Goal: Task Accomplishment & Management: Complete application form

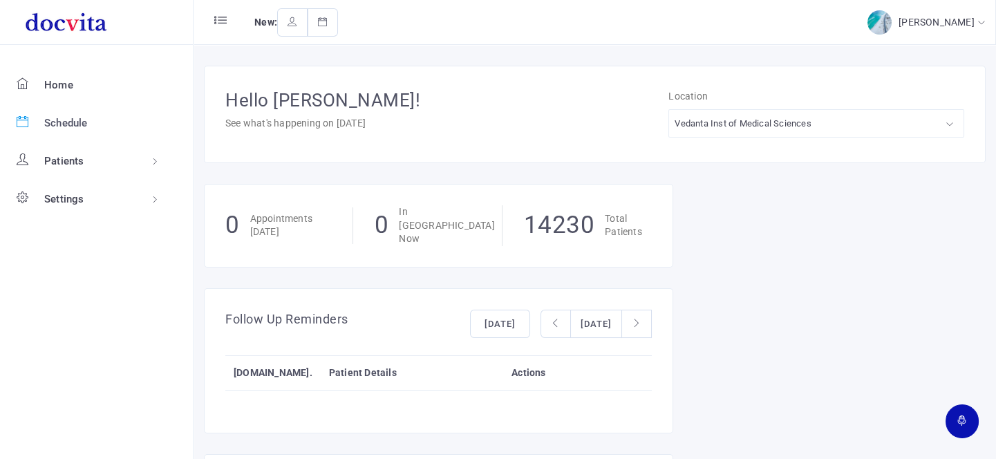
click at [73, 117] on span "Schedule" at bounding box center [66, 123] width 44 height 12
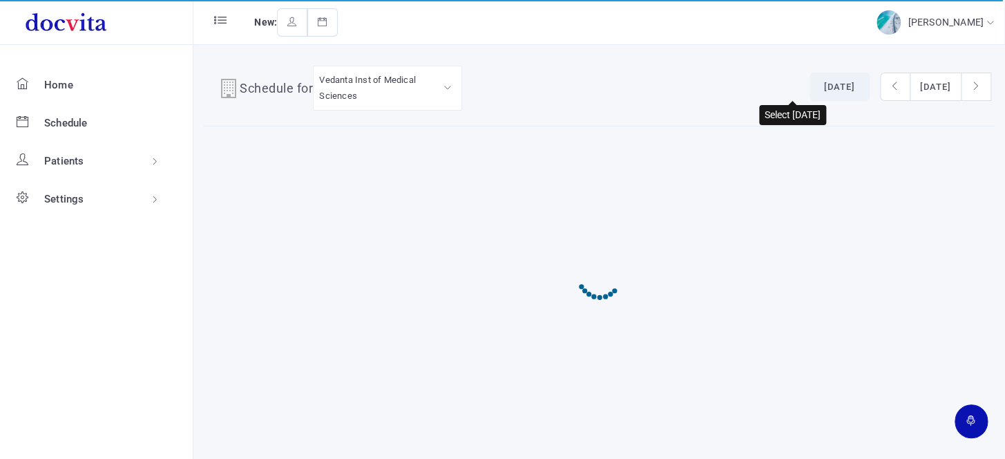
click at [810, 93] on button "[DATE]" at bounding box center [840, 87] width 60 height 29
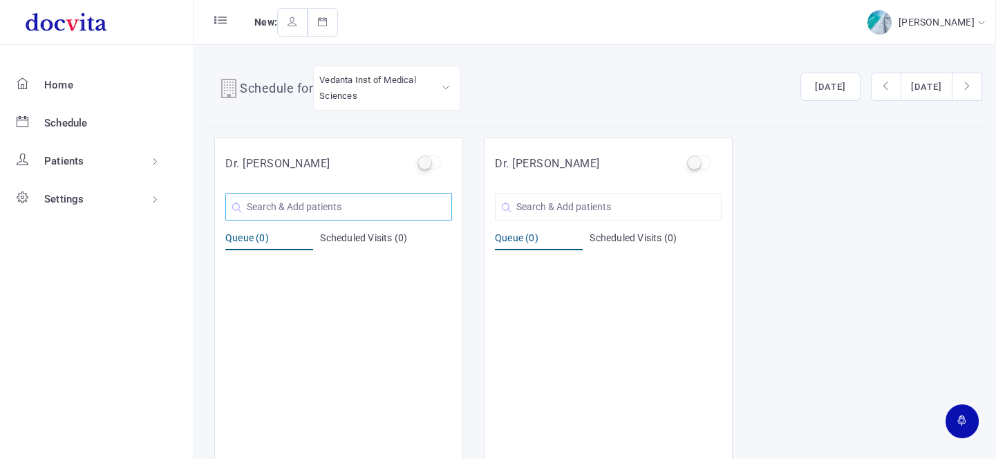
click at [331, 211] on input "text" at bounding box center [338, 207] width 227 height 28
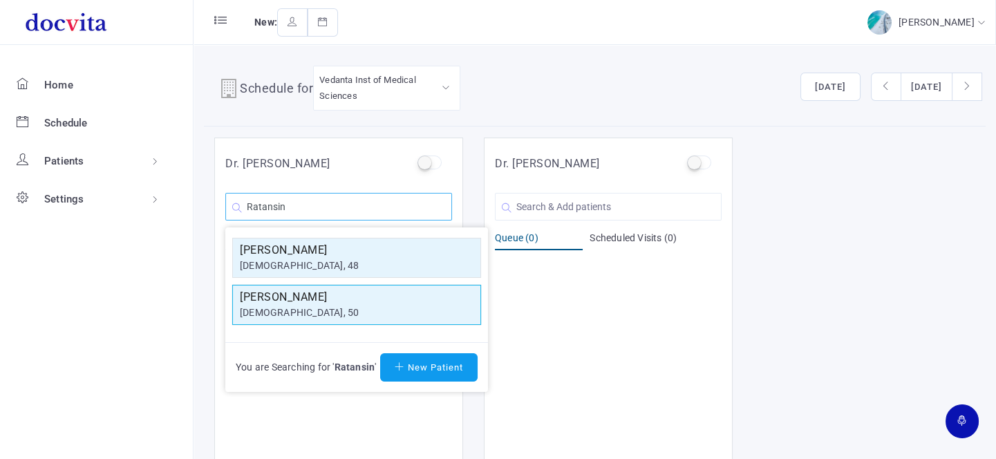
type input "Ratansin"
click at [338, 299] on h5 "[PERSON_NAME]" at bounding box center [357, 297] width 234 height 17
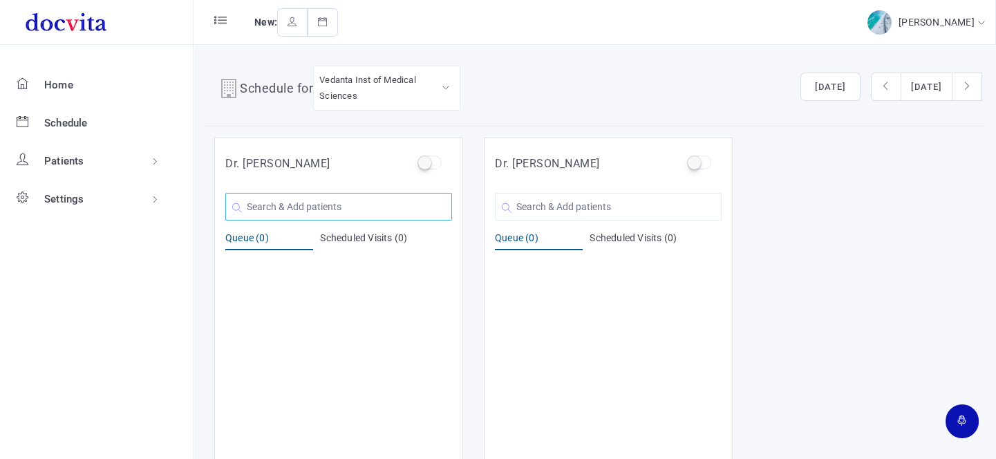
click at [335, 209] on input "text" at bounding box center [338, 207] width 227 height 28
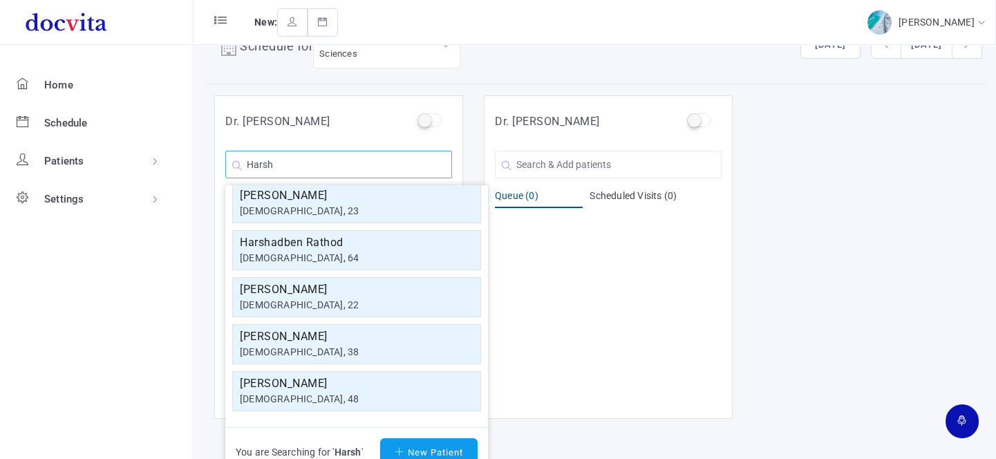
scroll to position [59, 0]
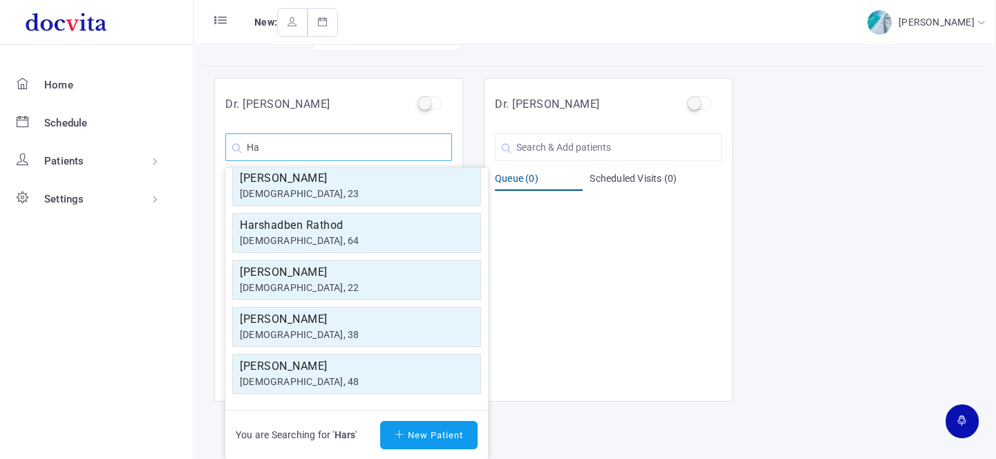
type input "H"
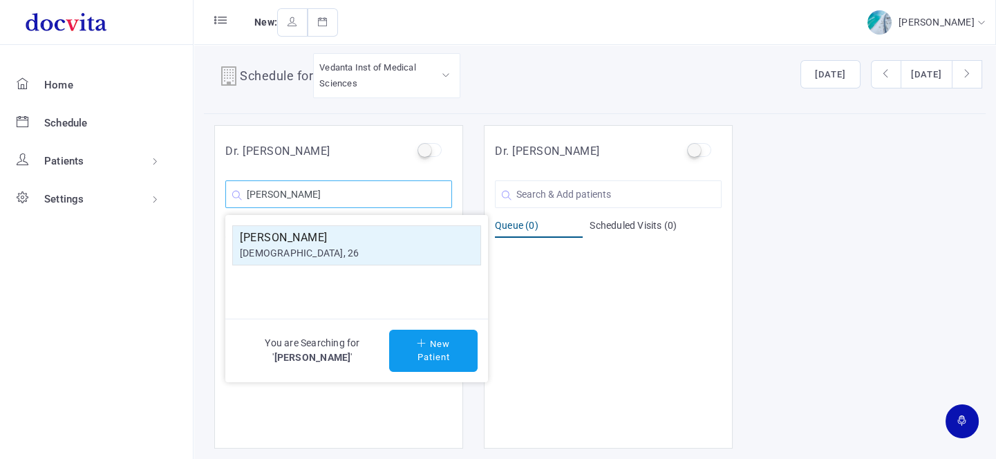
scroll to position [11, 0]
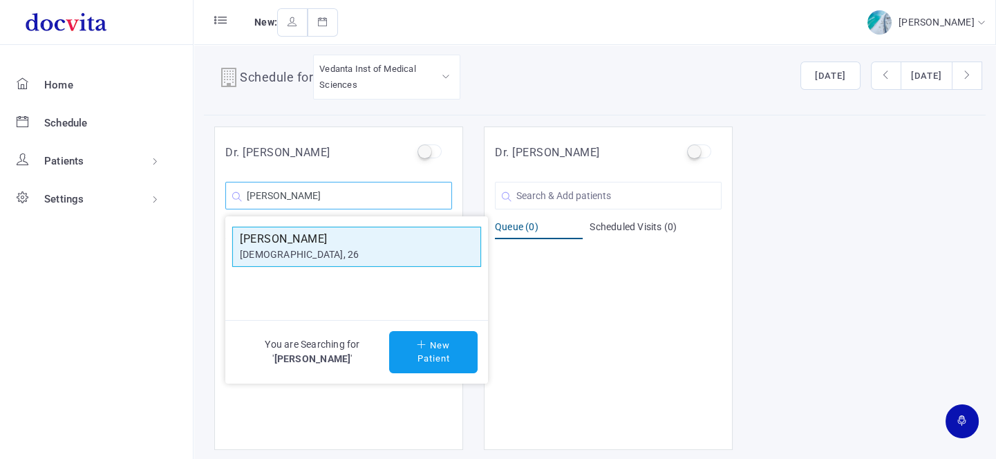
type input "[PERSON_NAME]"
click at [353, 237] on h5 "[PERSON_NAME]" at bounding box center [357, 239] width 234 height 17
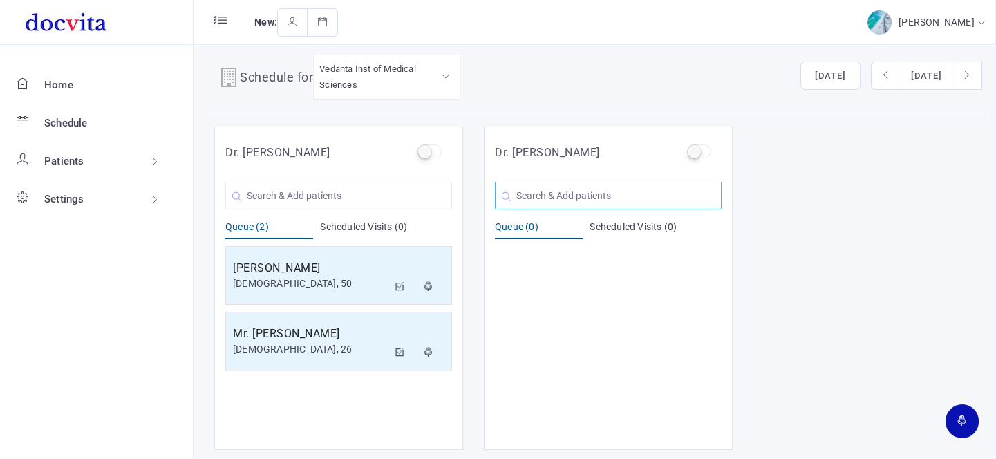
click at [639, 202] on input "text" at bounding box center [608, 196] width 227 height 28
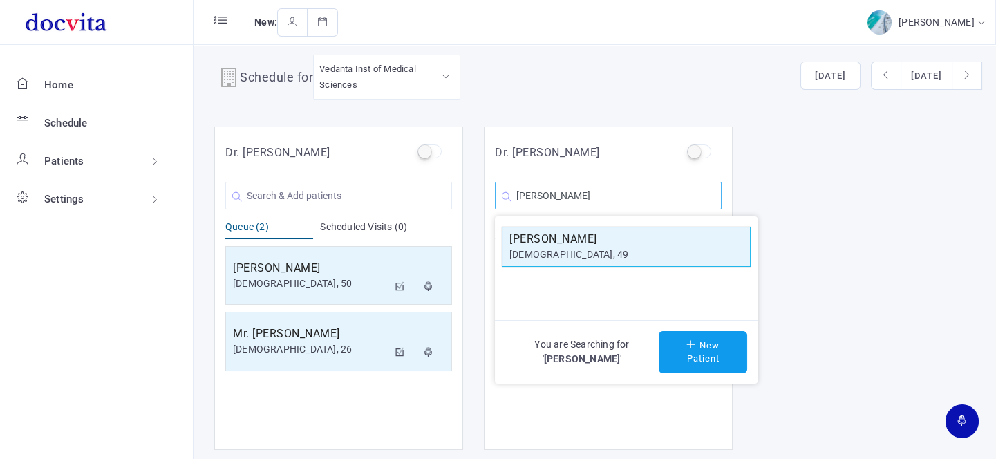
type input "[PERSON_NAME]"
click at [598, 247] on div "[DEMOGRAPHIC_DATA], 49" at bounding box center [626, 254] width 234 height 15
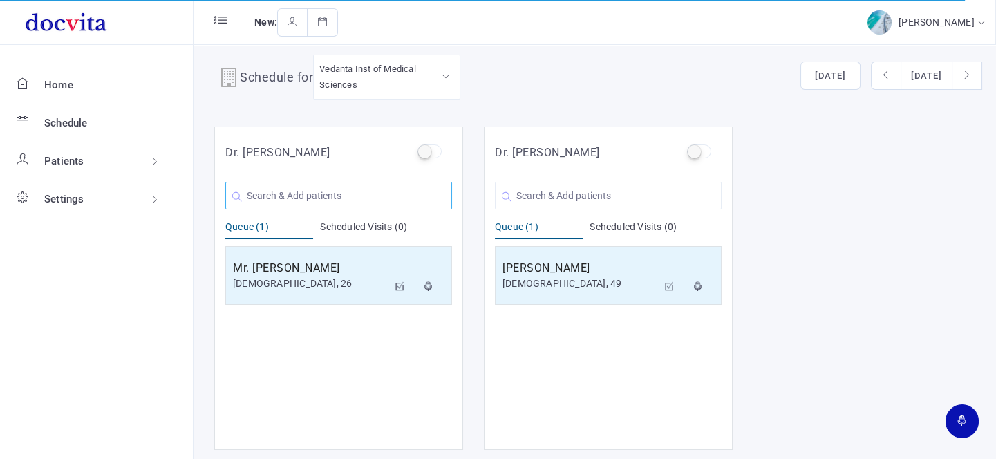
click at [372, 196] on input "text" at bounding box center [338, 196] width 227 height 28
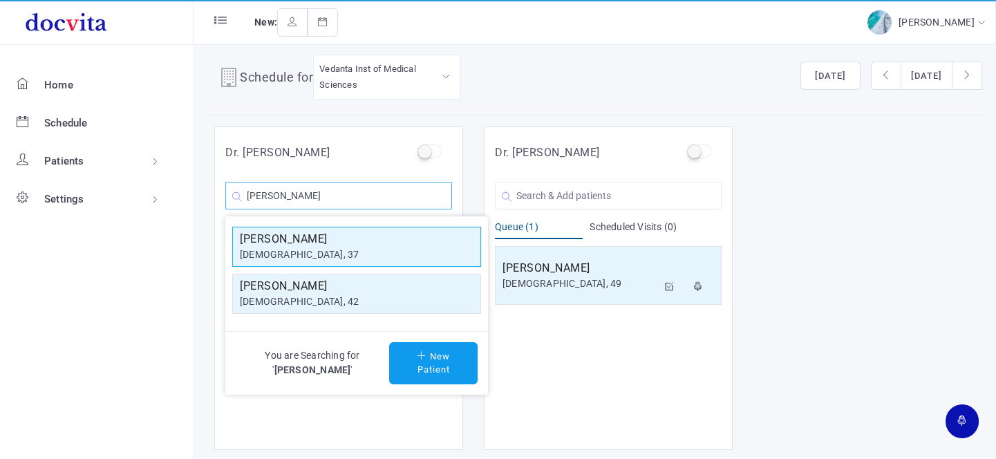
type input "[PERSON_NAME]"
click at [351, 236] on h5 "[PERSON_NAME]" at bounding box center [357, 239] width 234 height 17
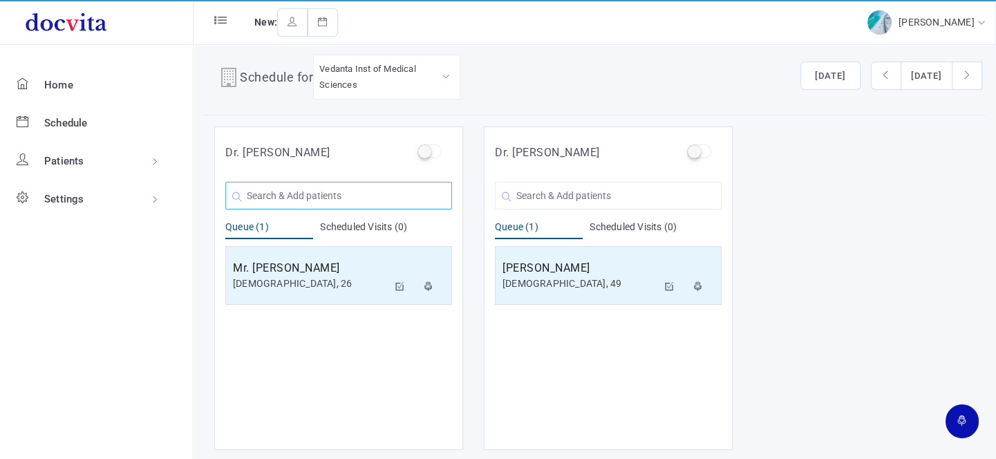
click at [317, 194] on input "text" at bounding box center [338, 196] width 227 height 28
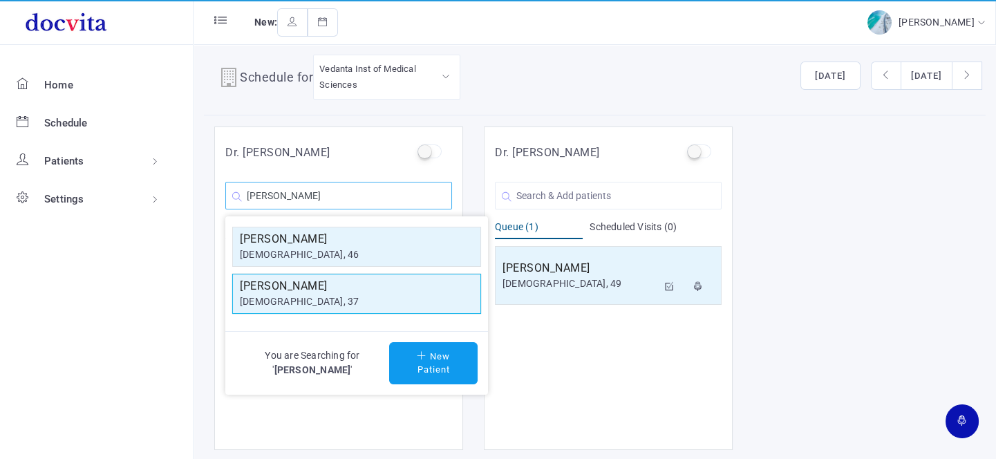
type input "[PERSON_NAME]"
click at [334, 285] on h5 "[PERSON_NAME]" at bounding box center [357, 286] width 234 height 17
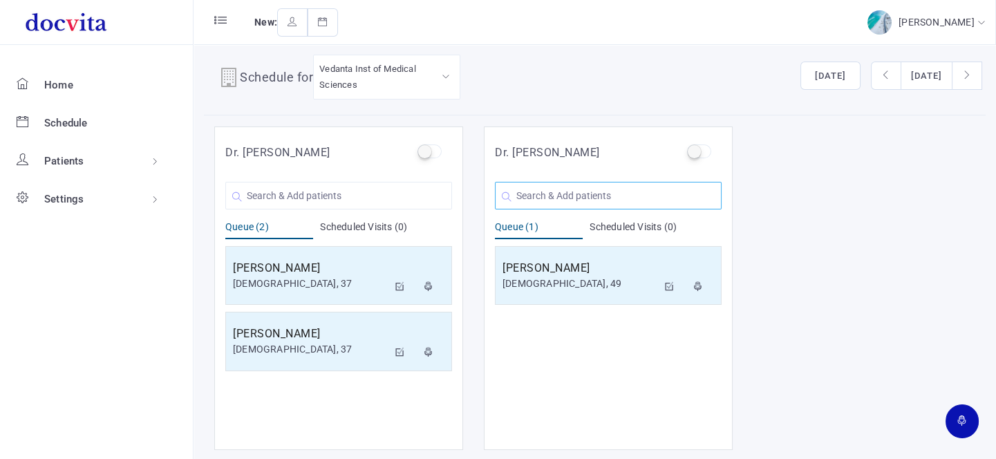
click at [553, 205] on input "text" at bounding box center [608, 196] width 227 height 28
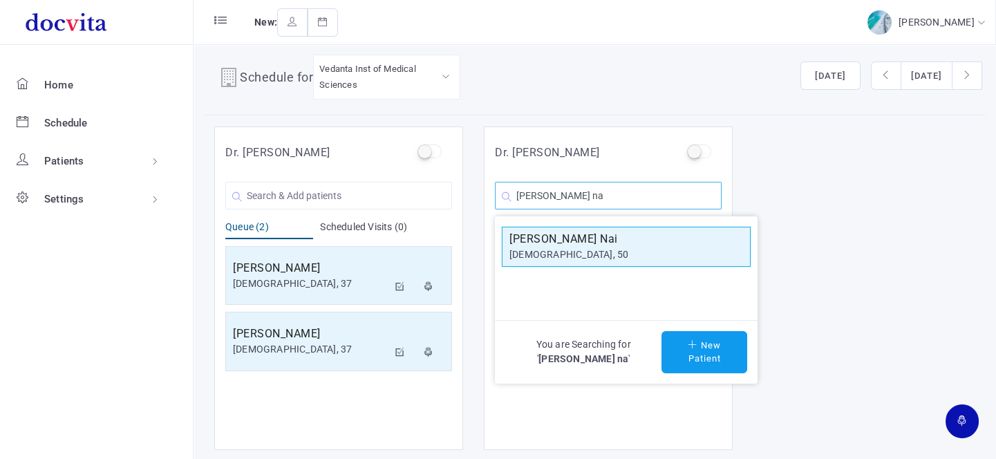
type input "[PERSON_NAME] na"
click at [546, 247] on div "[DEMOGRAPHIC_DATA], 50" at bounding box center [626, 254] width 234 height 15
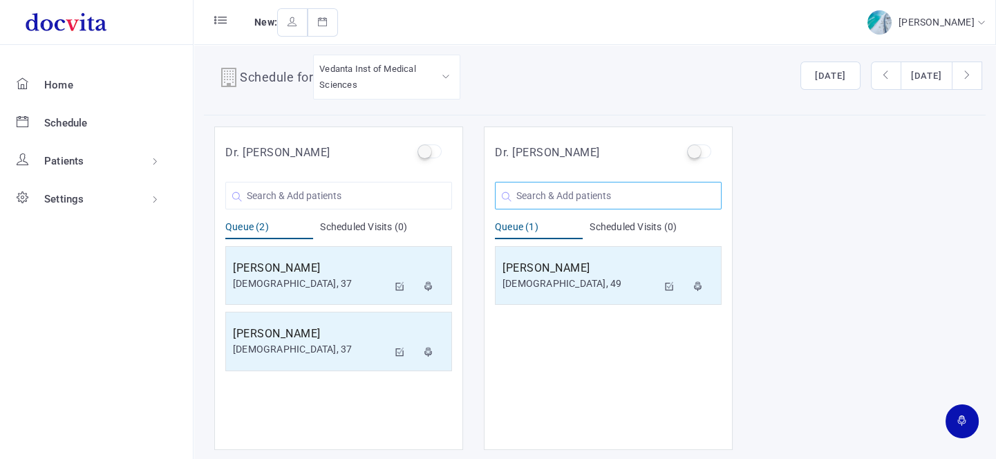
click at [569, 200] on input "text" at bounding box center [608, 196] width 227 height 28
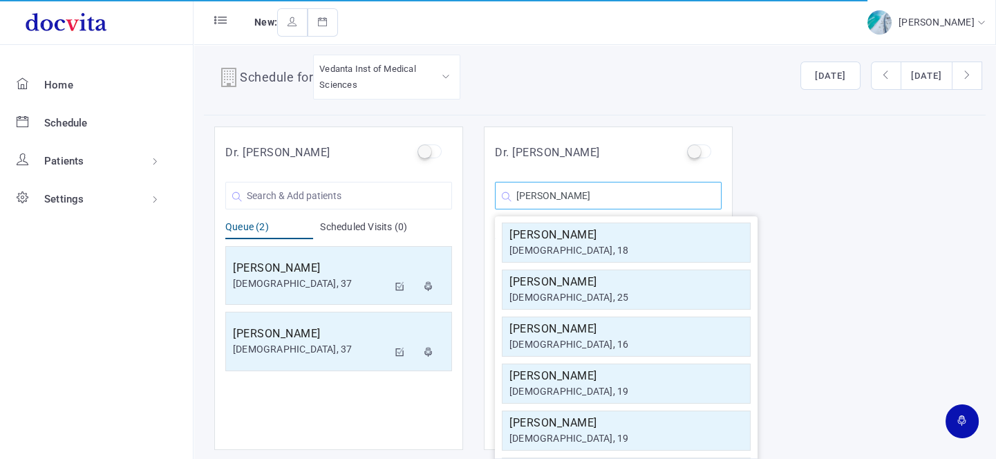
scroll to position [188, 0]
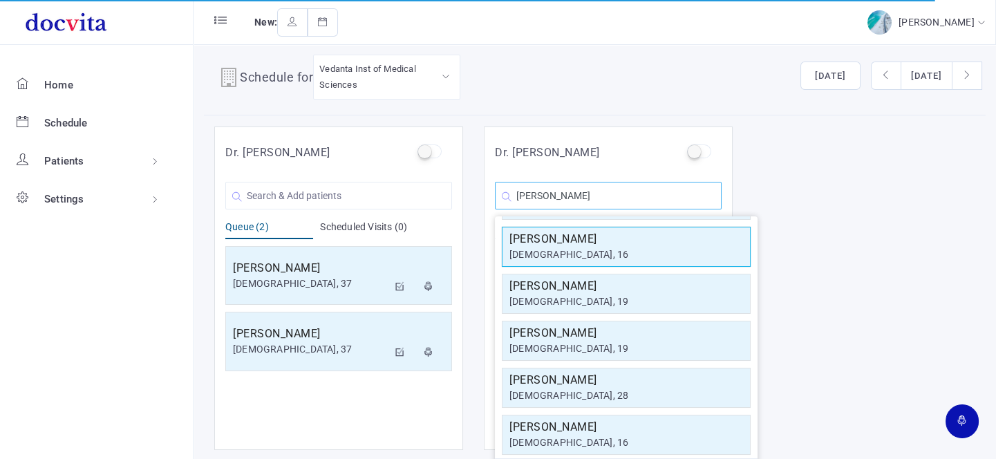
type input "[PERSON_NAME]"
click at [631, 247] on div "[DEMOGRAPHIC_DATA], 16" at bounding box center [626, 254] width 234 height 15
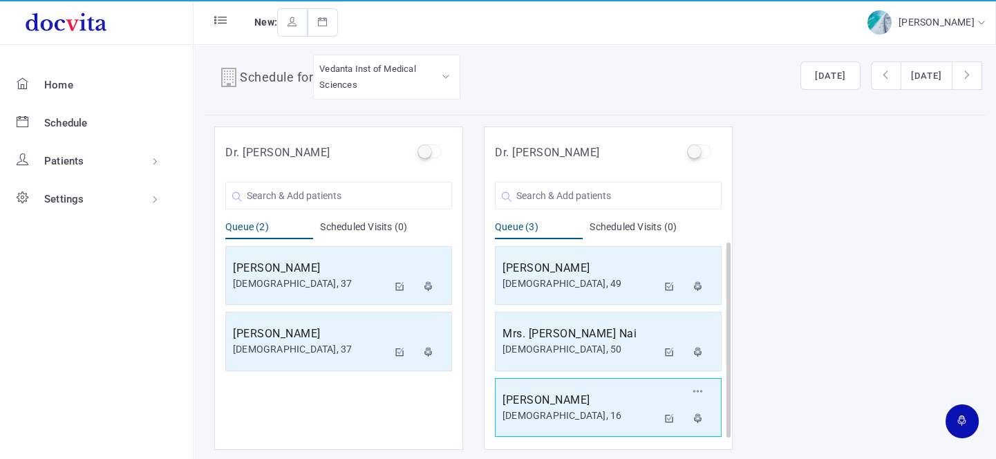
click at [594, 410] on div "[DEMOGRAPHIC_DATA], 16" at bounding box center [579, 415] width 155 height 15
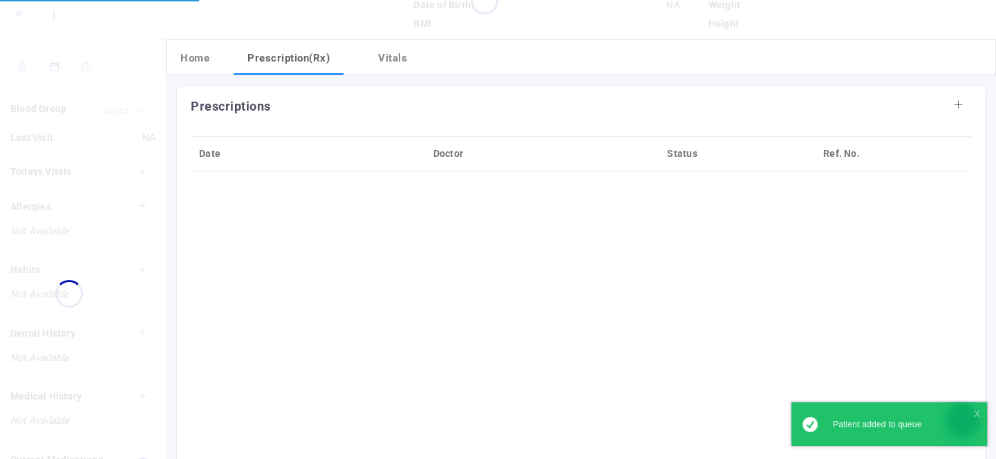
click at [695, 390] on div "Prescriptions Date Doctor Status Ref. No." at bounding box center [580, 354] width 809 height 536
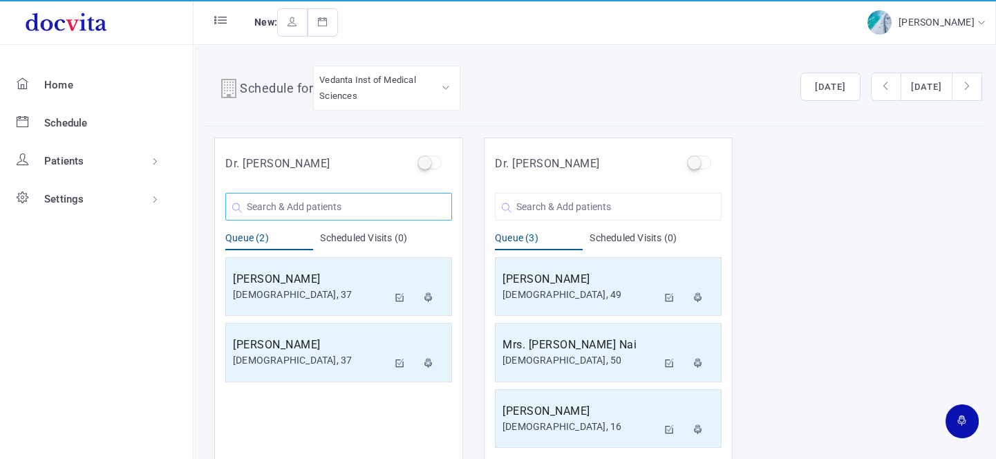
click at [319, 203] on input "text" at bounding box center [338, 207] width 227 height 28
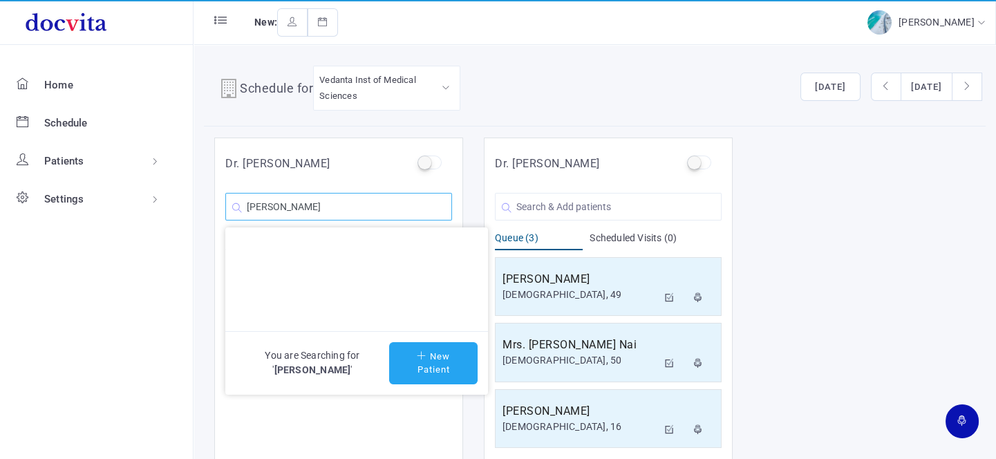
type input "[PERSON_NAME]"
click at [410, 359] on button "New Patient" at bounding box center [433, 363] width 88 height 42
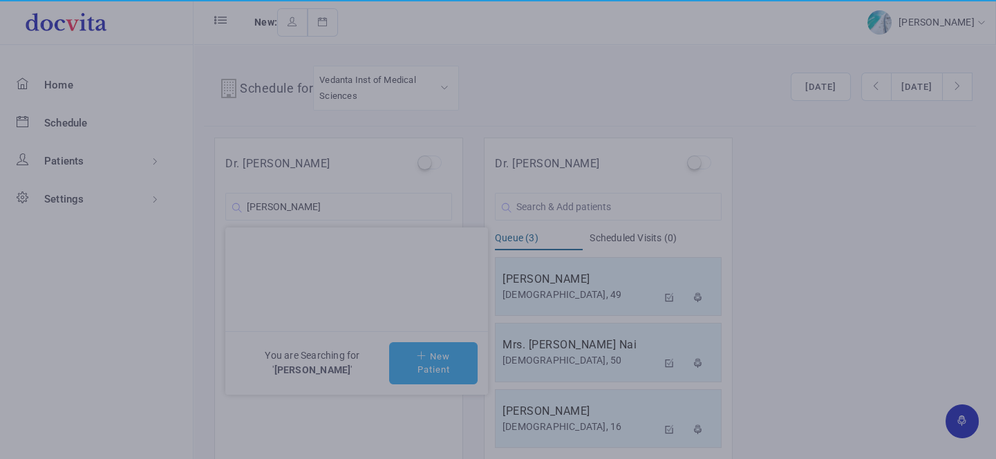
type input "[PERSON_NAME]"
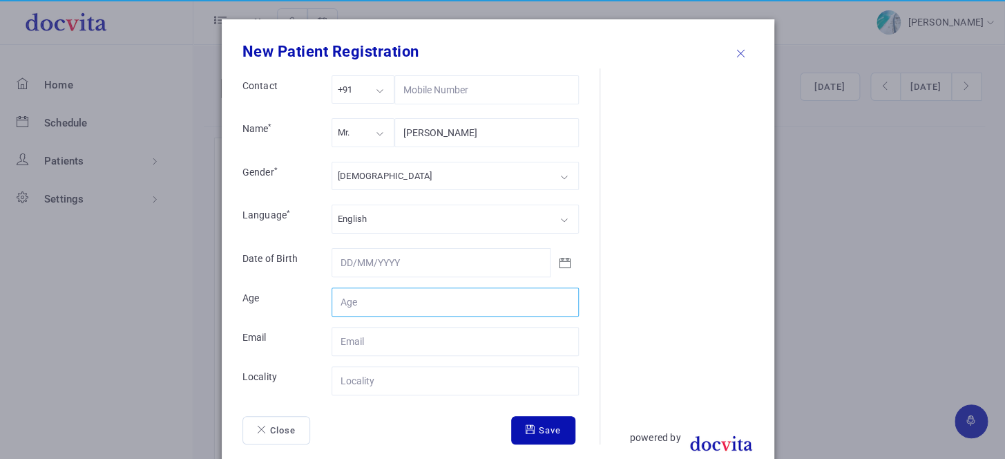
click at [413, 303] on input "Contact" at bounding box center [455, 301] width 247 height 29
type input "71"
click at [381, 176] on div "[DEMOGRAPHIC_DATA]" at bounding box center [455, 176] width 247 height 28
click at [368, 136] on div "Mr." at bounding box center [363, 132] width 63 height 28
click at [390, 380] on input "Contact" at bounding box center [455, 380] width 247 height 29
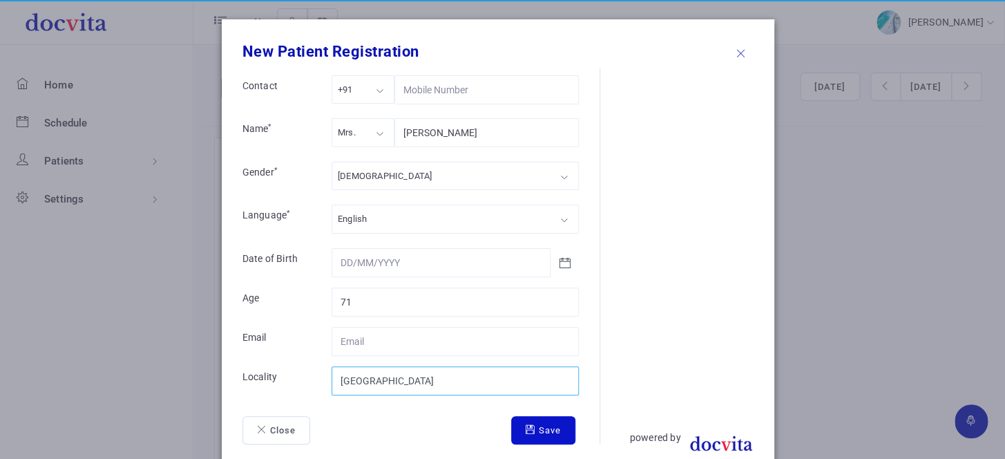
type input "[GEOGRAPHIC_DATA]"
click at [545, 421] on button "Save" at bounding box center [543, 430] width 64 height 29
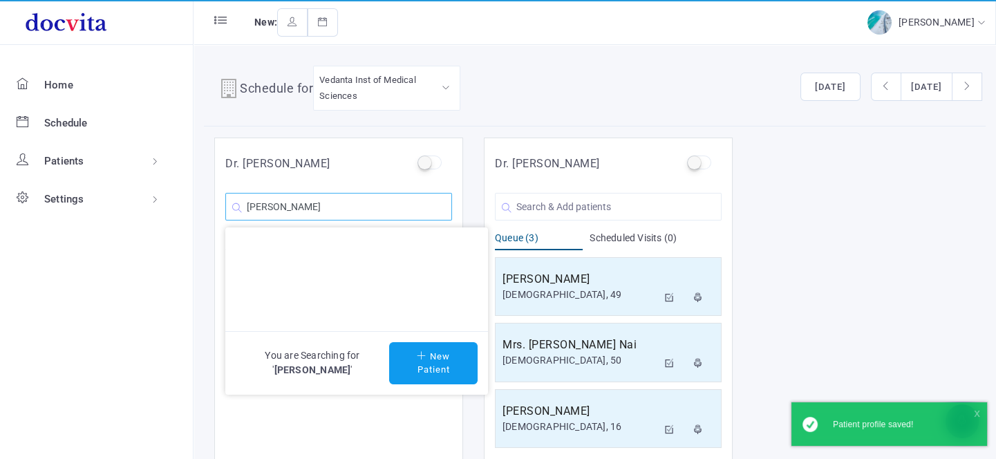
click at [398, 207] on input "[PERSON_NAME]" at bounding box center [338, 207] width 227 height 28
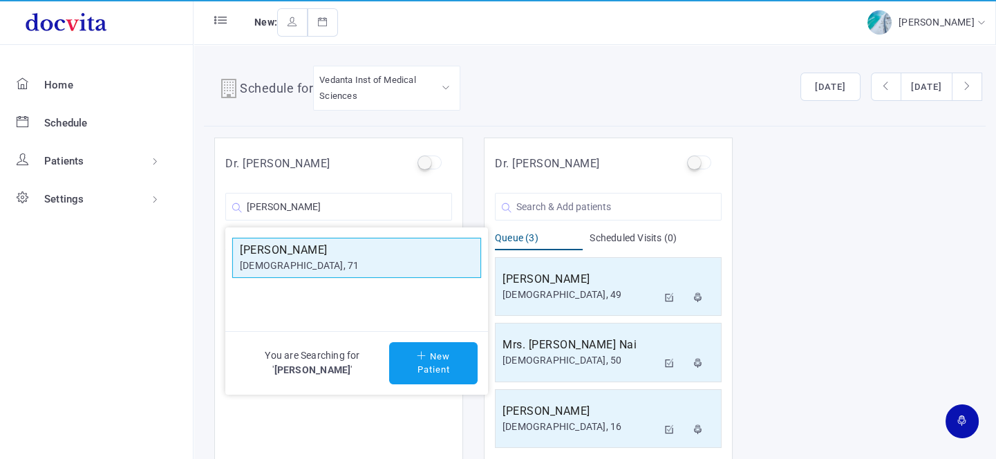
click at [358, 261] on div "[DEMOGRAPHIC_DATA], 71" at bounding box center [357, 265] width 234 height 15
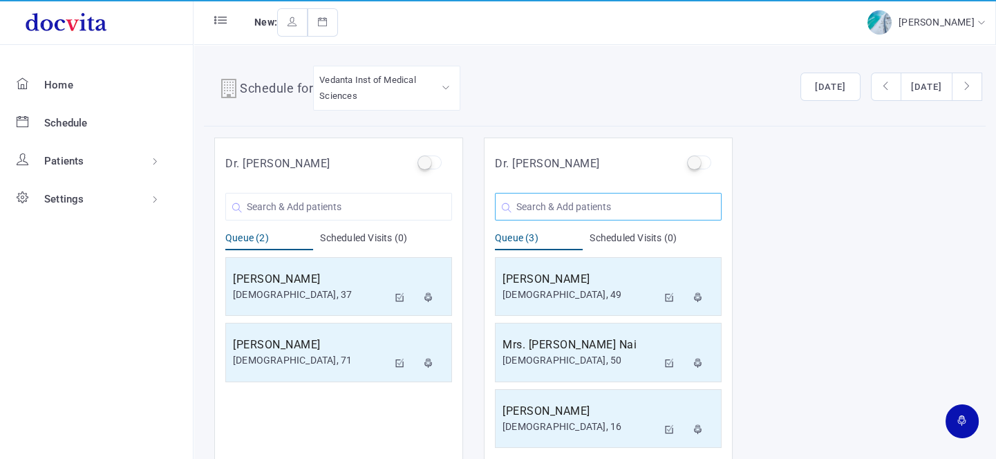
click at [525, 209] on input "text" at bounding box center [608, 207] width 227 height 28
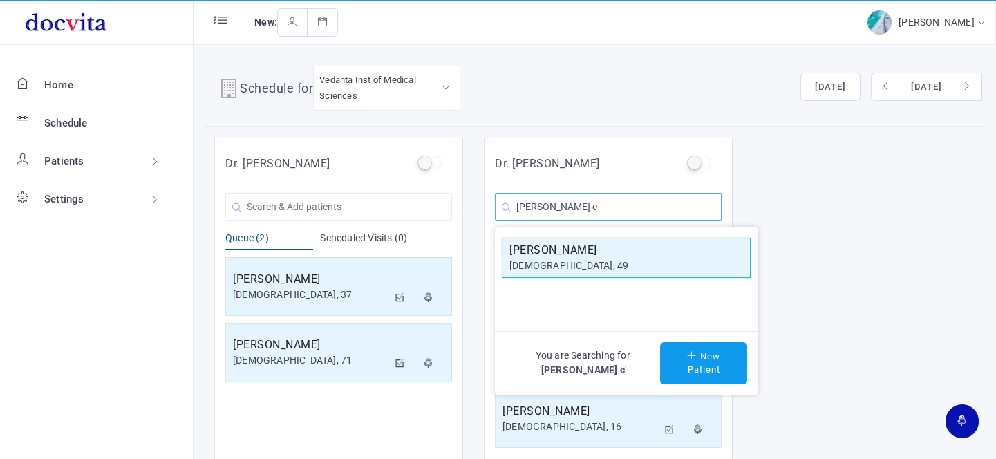
type input "[PERSON_NAME] c"
click at [537, 250] on h5 "[PERSON_NAME]" at bounding box center [626, 250] width 234 height 17
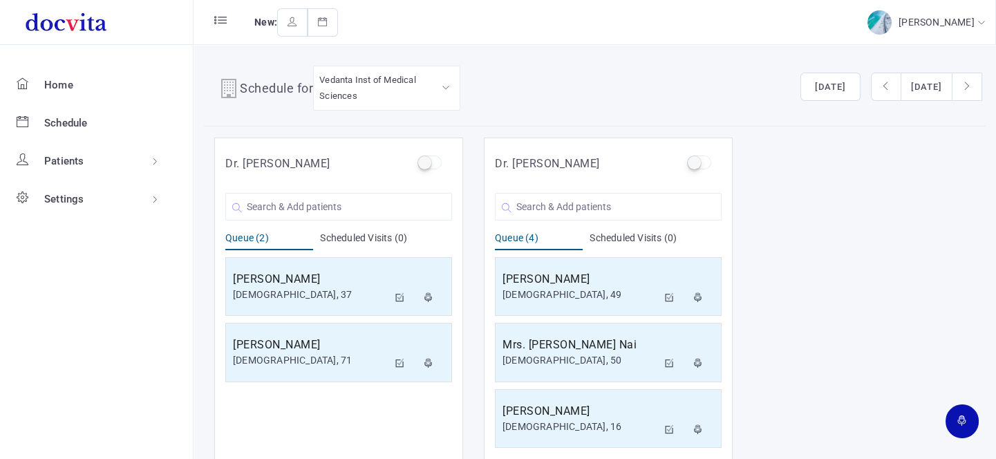
click at [220, 126] on hr at bounding box center [595, 126] width 782 height 1
click at [258, 202] on input "text" at bounding box center [338, 207] width 227 height 28
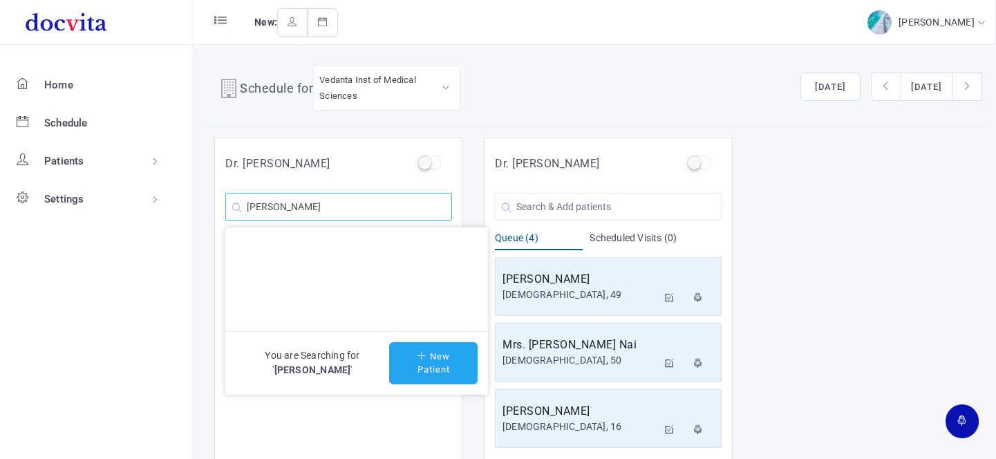
type input "[PERSON_NAME]"
click at [418, 358] on icon at bounding box center [423, 355] width 13 height 9
type input "[PERSON_NAME]"
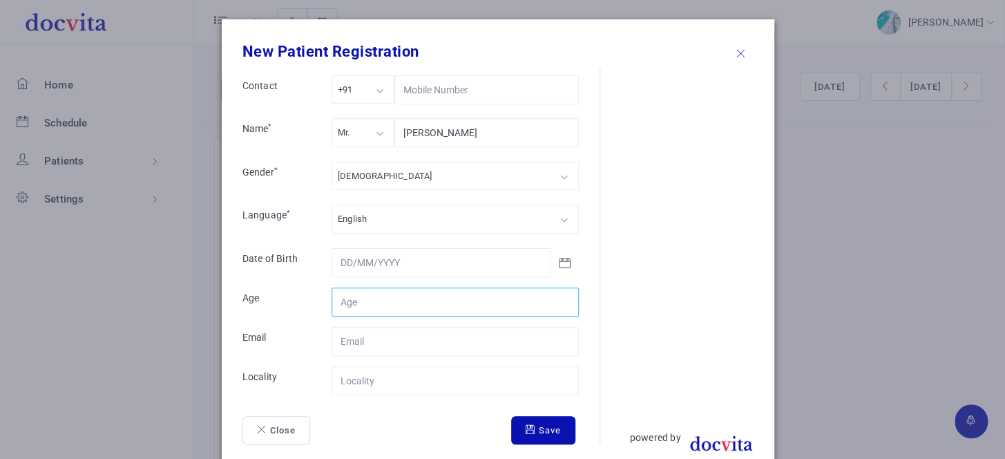
click at [347, 298] on input "Contact" at bounding box center [455, 301] width 247 height 29
type input "43"
click at [354, 386] on input "Contact" at bounding box center [455, 380] width 247 height 29
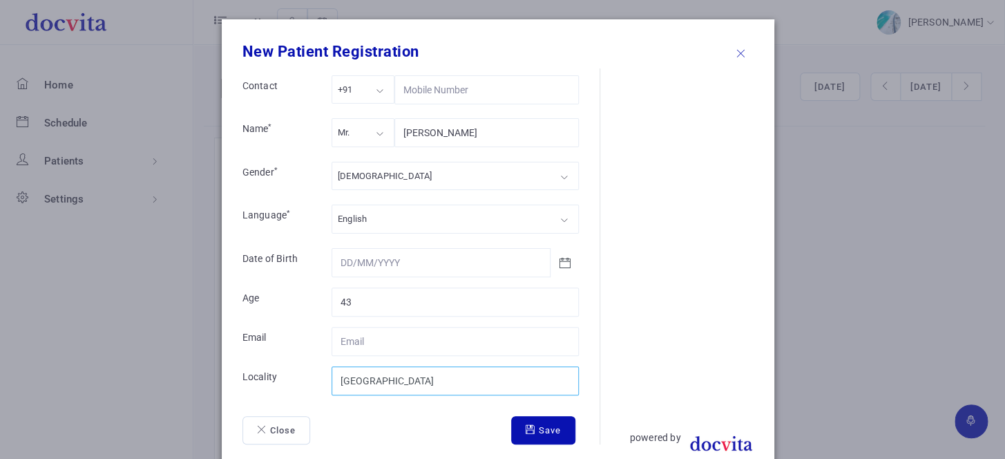
type input "[GEOGRAPHIC_DATA]"
click at [358, 135] on div "Mr." at bounding box center [363, 132] width 63 height 28
click at [352, 183] on div "[DEMOGRAPHIC_DATA]" at bounding box center [455, 176] width 247 height 28
click at [517, 435] on button "Save" at bounding box center [543, 430] width 64 height 29
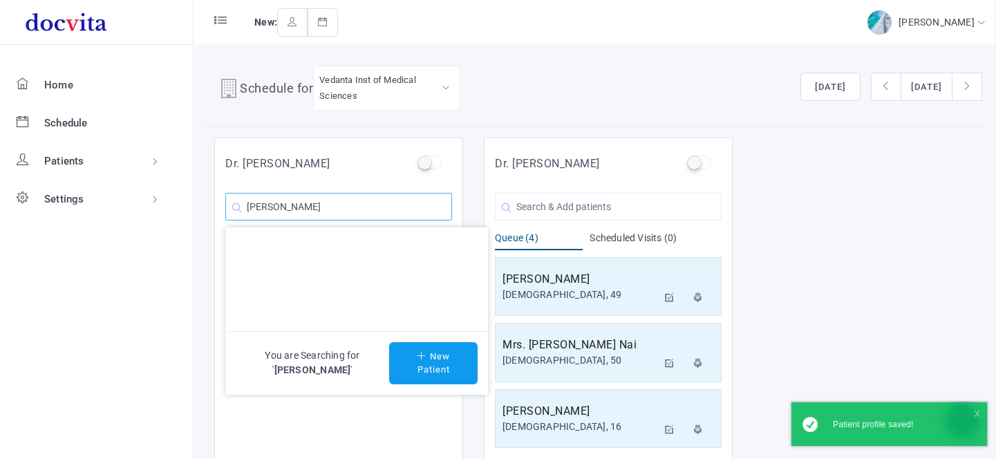
click at [338, 207] on input "[PERSON_NAME]" at bounding box center [338, 207] width 227 height 28
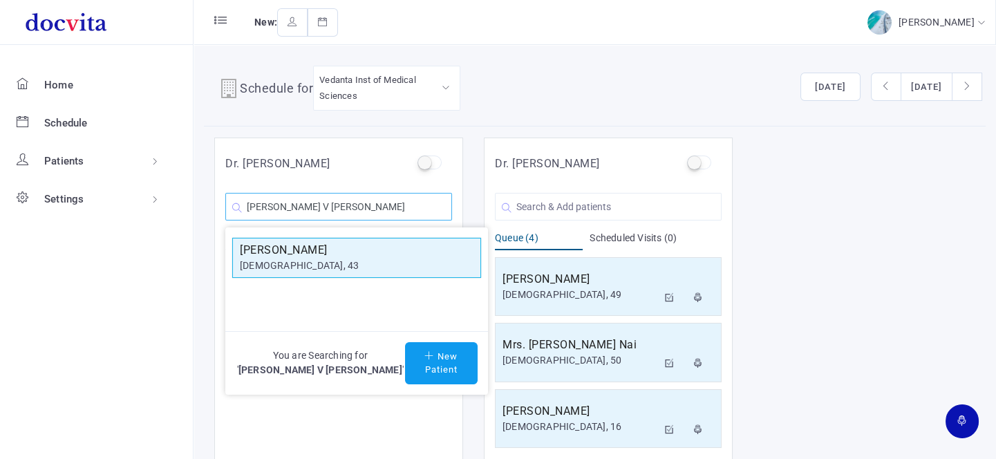
type input "[PERSON_NAME] V [PERSON_NAME]"
click at [360, 249] on h5 "[PERSON_NAME]" at bounding box center [357, 250] width 234 height 17
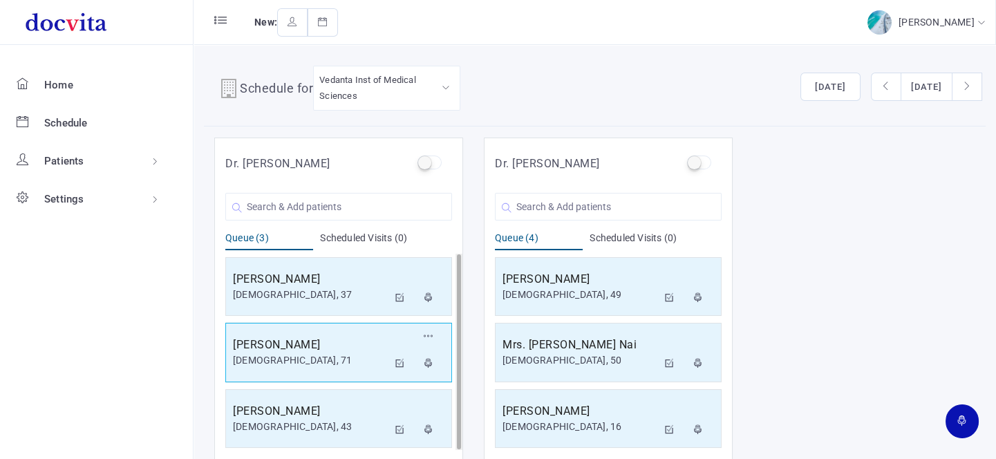
scroll to position [1, 0]
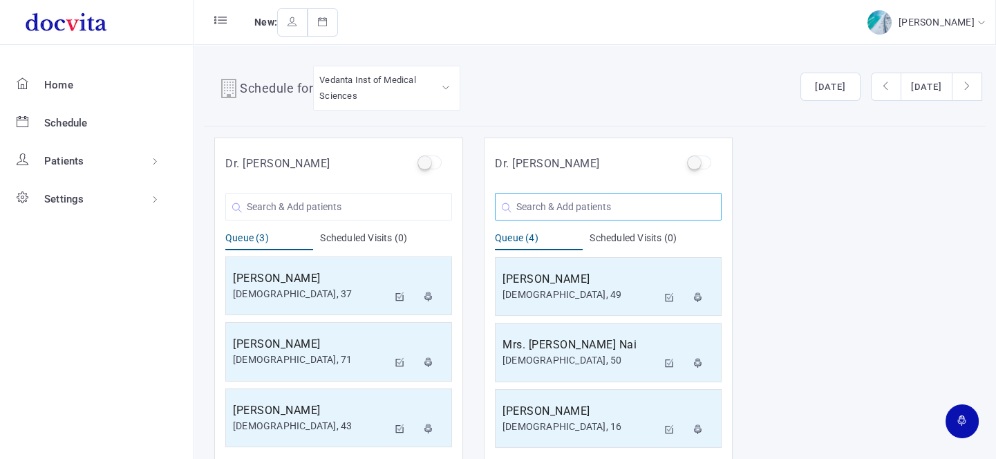
click at [636, 209] on input "text" at bounding box center [608, 207] width 227 height 28
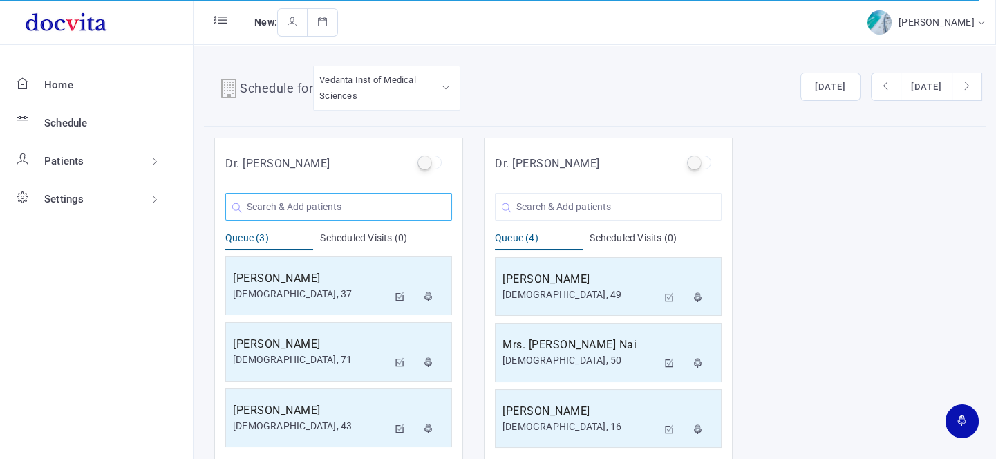
click at [301, 207] on input "text" at bounding box center [338, 207] width 227 height 28
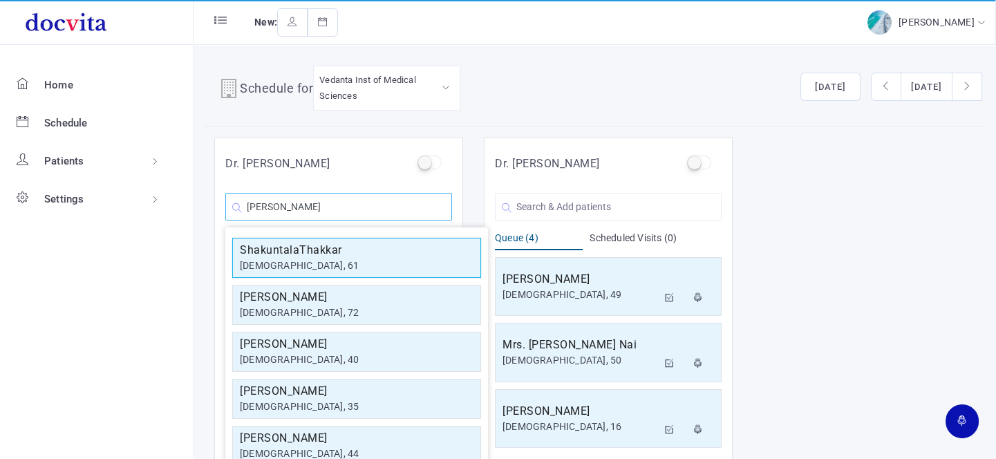
type input "[PERSON_NAME]"
click at [324, 245] on h5 "ShakuntalaThakkar" at bounding box center [357, 250] width 234 height 17
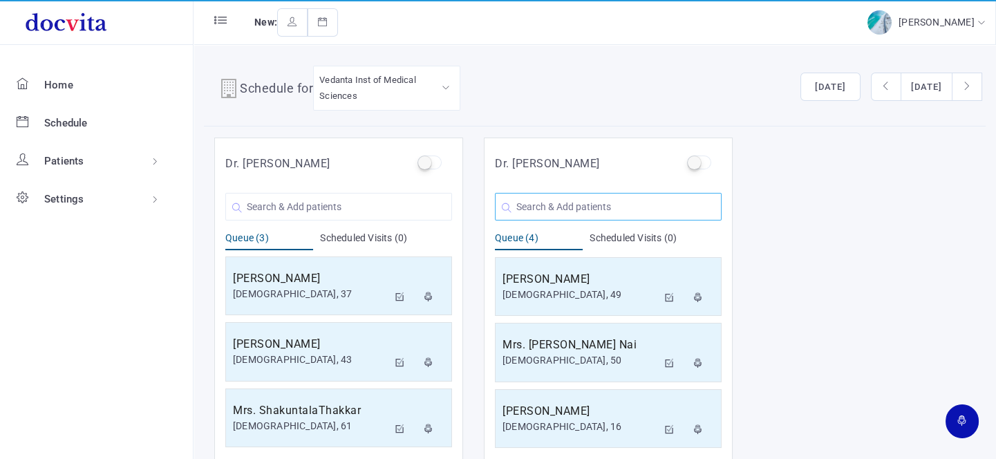
click at [530, 200] on input "text" at bounding box center [608, 207] width 227 height 28
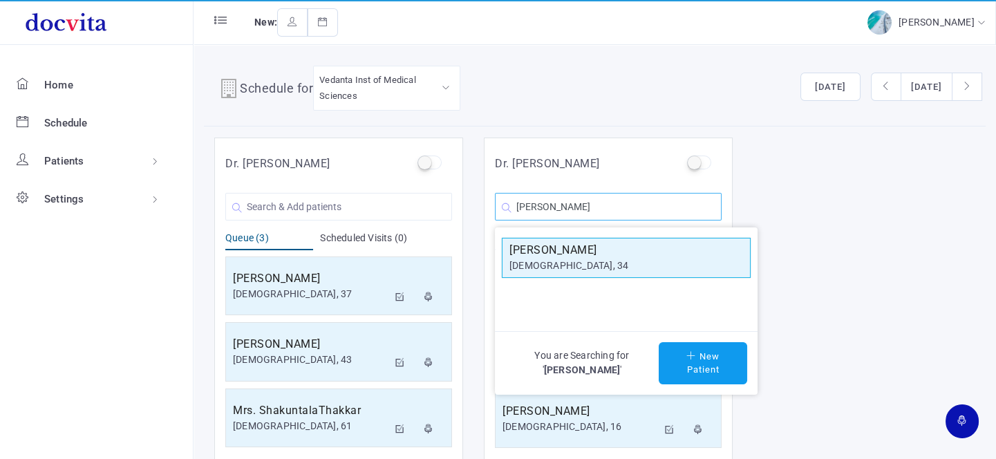
type input "[PERSON_NAME]"
click at [565, 256] on h5 "[PERSON_NAME]" at bounding box center [626, 250] width 234 height 17
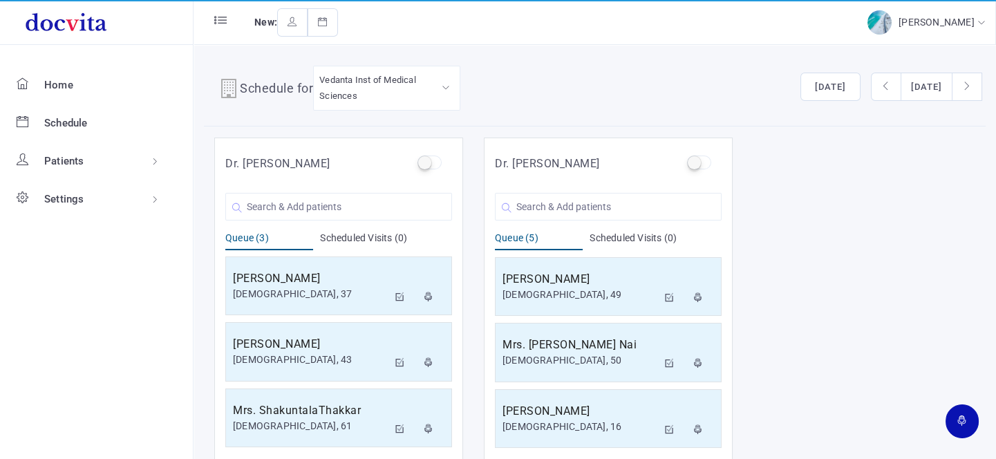
scroll to position [0, 0]
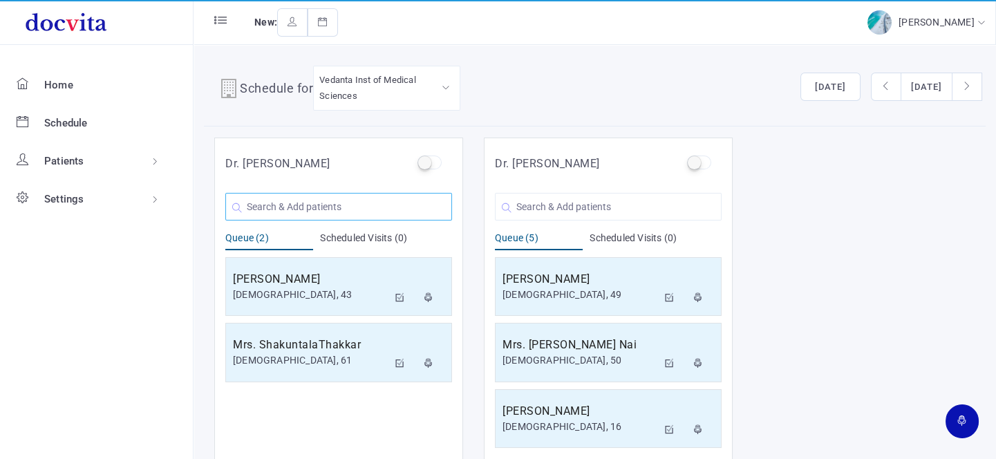
click at [378, 210] on input "text" at bounding box center [338, 207] width 227 height 28
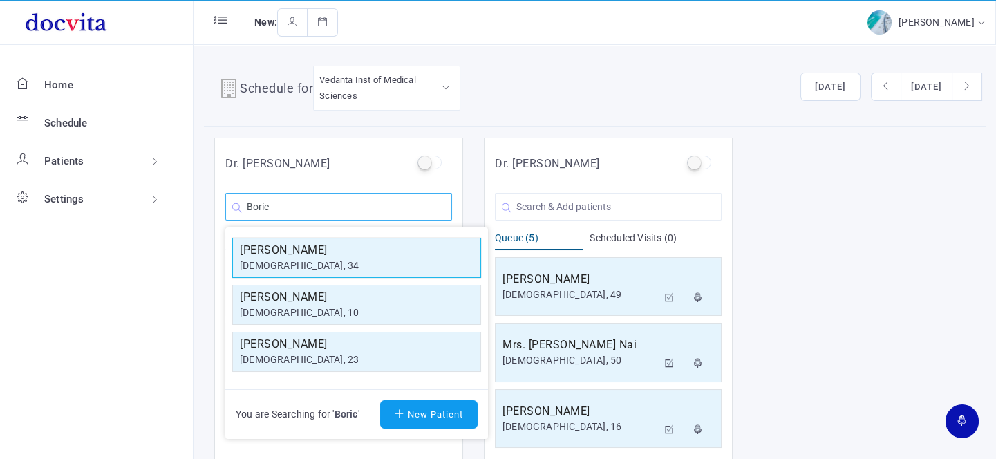
type input "Boric"
click at [303, 244] on h5 "[PERSON_NAME]" at bounding box center [357, 250] width 234 height 17
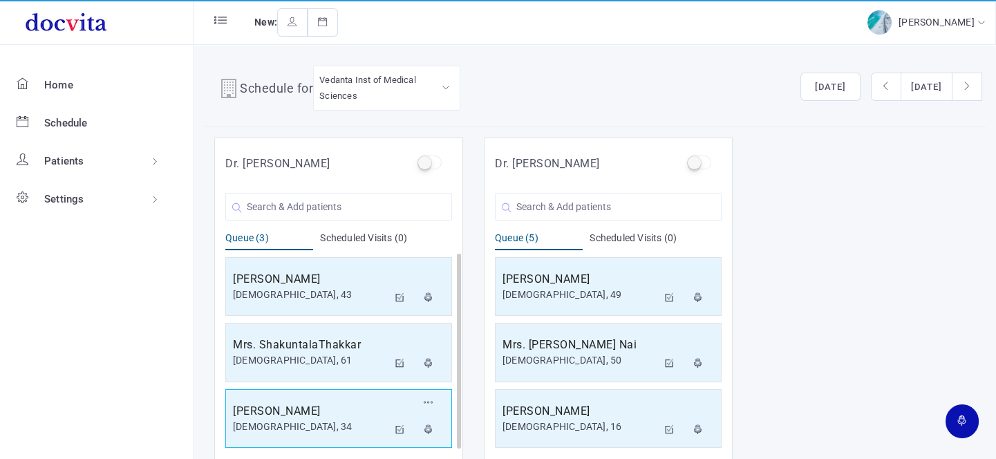
click at [305, 418] on div "[PERSON_NAME] [DEMOGRAPHIC_DATA], 34" at bounding box center [310, 419] width 155 height 32
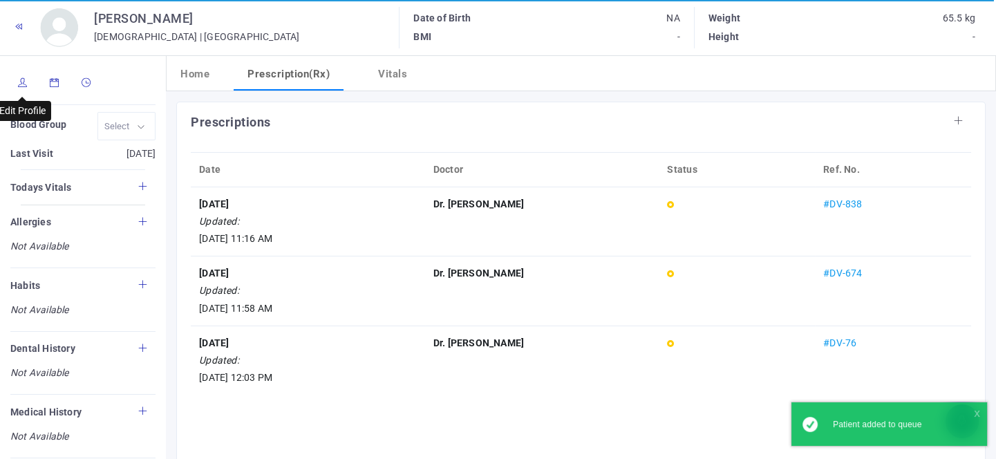
click at [19, 82] on icon at bounding box center [23, 82] width 10 height 9
type input "[PERSON_NAME]"
type input "34"
type input "[GEOGRAPHIC_DATA]"
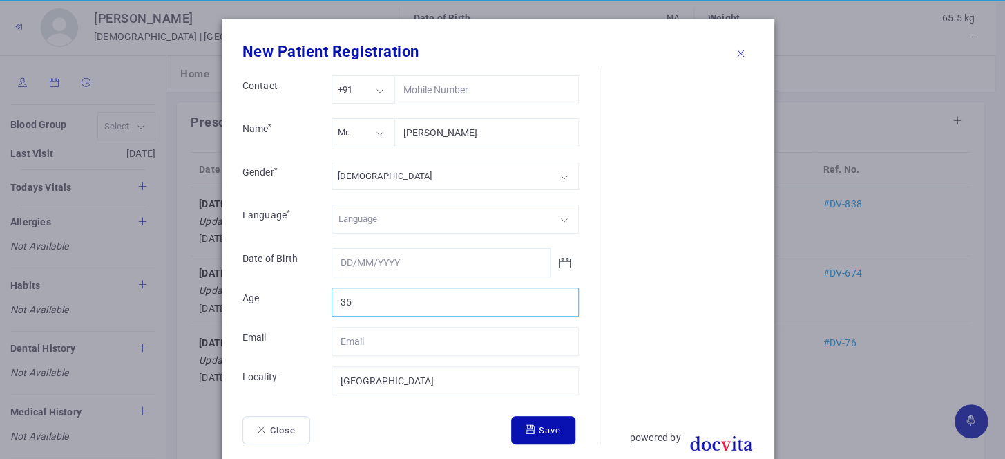
click at [561, 296] on input "35" at bounding box center [455, 301] width 247 height 29
click at [561, 296] on input "36" at bounding box center [455, 301] width 247 height 29
type input "35"
click at [561, 302] on input "35" at bounding box center [455, 301] width 247 height 29
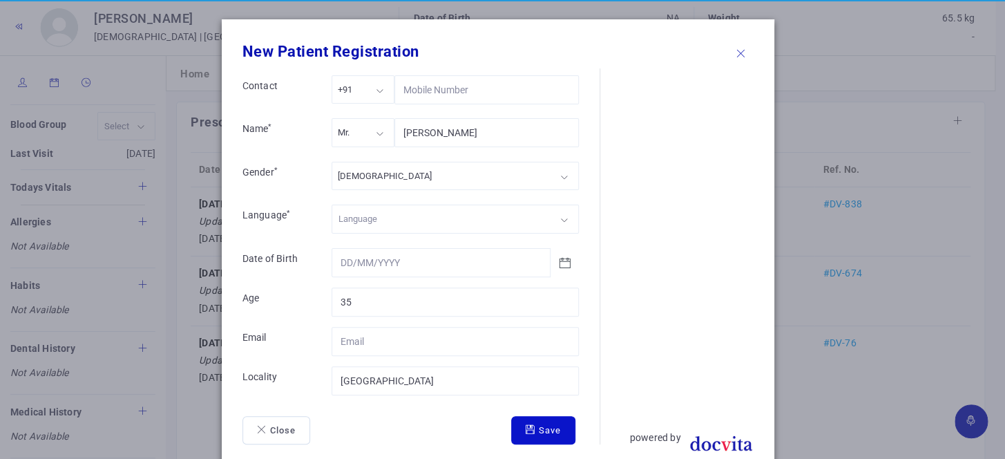
click at [529, 425] on icon "submit" at bounding box center [532, 429] width 13 height 9
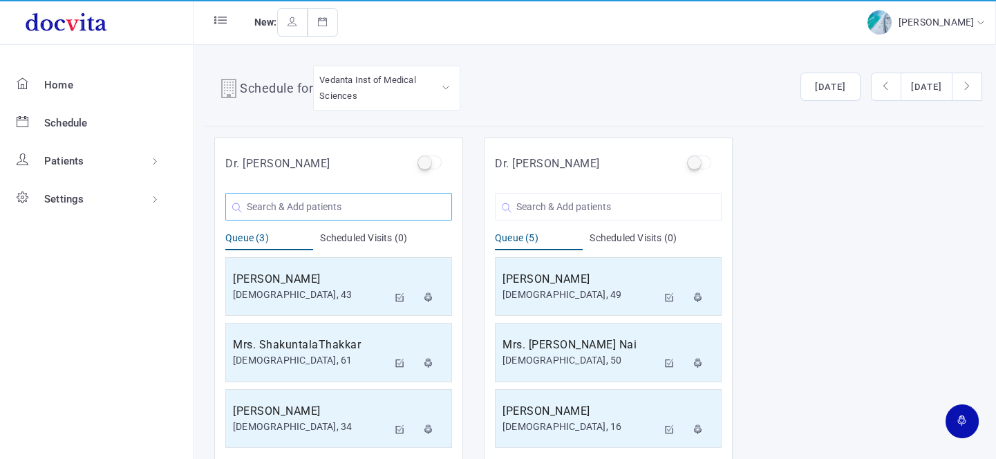
click at [361, 211] on input "text" at bounding box center [338, 207] width 227 height 28
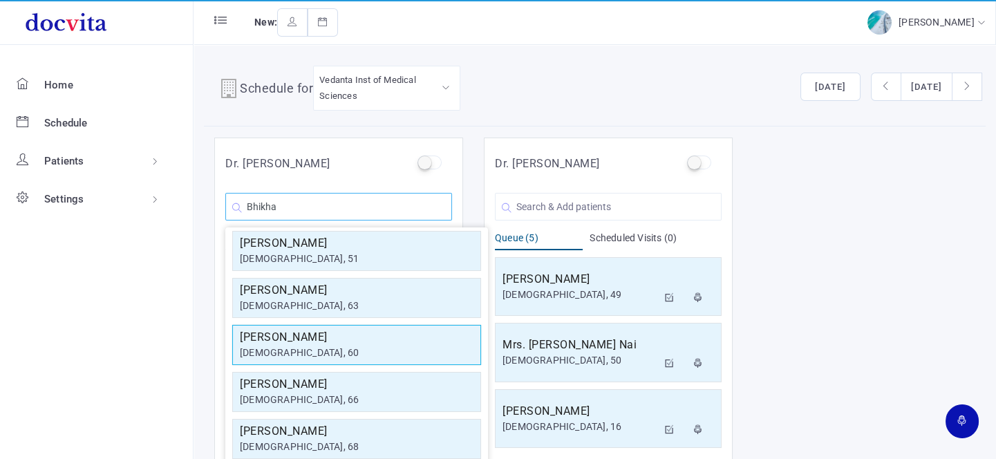
scroll to position [247, 0]
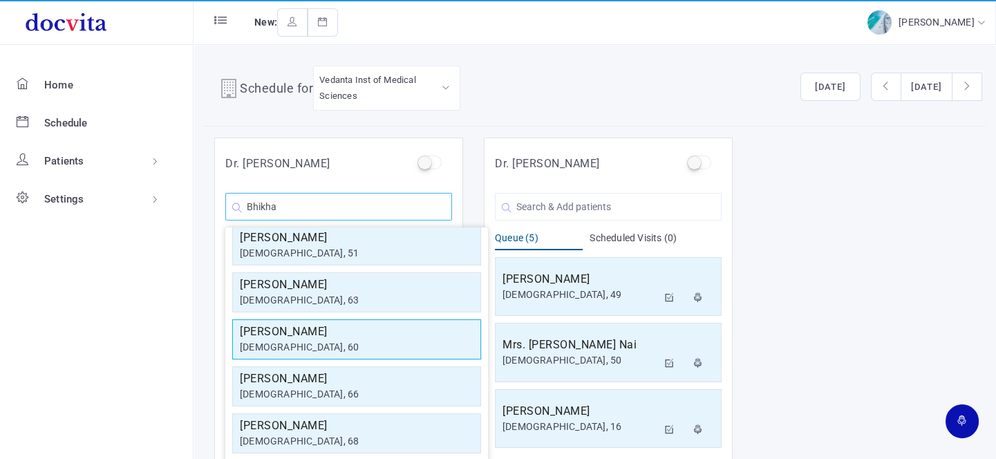
type input "Bhikha"
click at [343, 340] on div "[DEMOGRAPHIC_DATA], 60" at bounding box center [357, 347] width 234 height 15
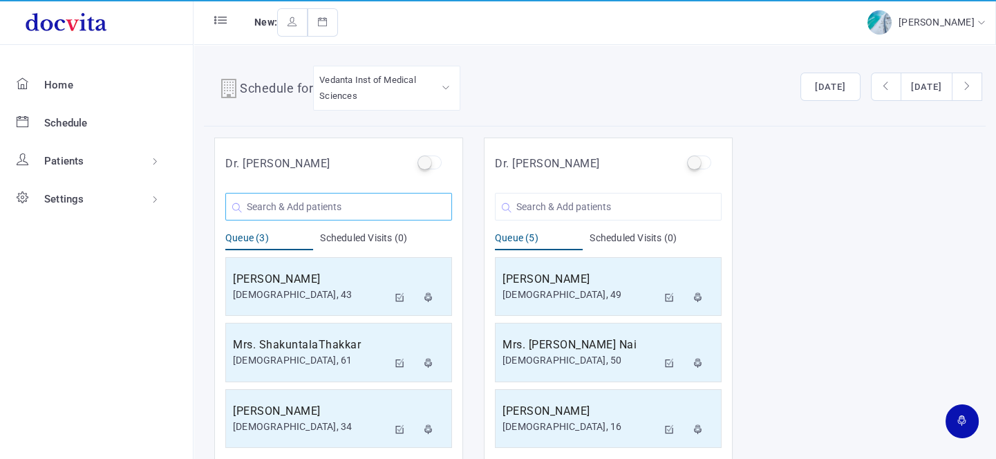
click at [325, 204] on input "text" at bounding box center [338, 207] width 227 height 28
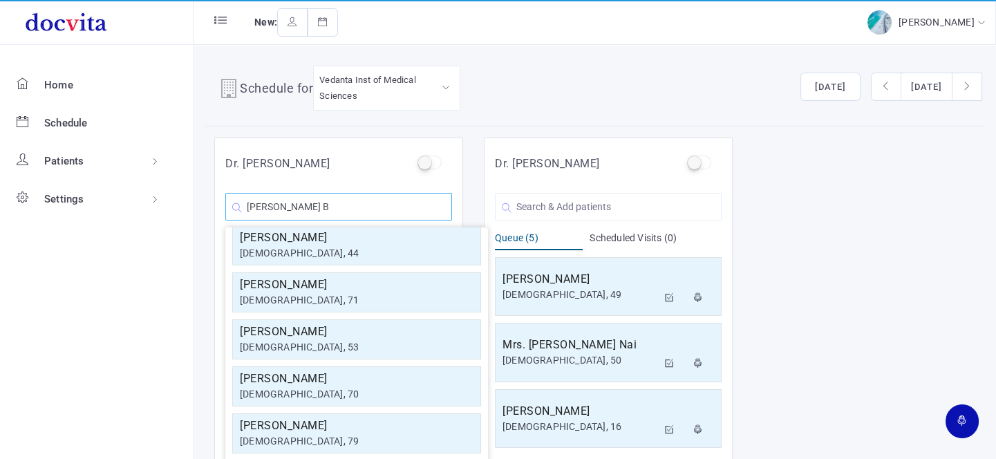
scroll to position [0, 0]
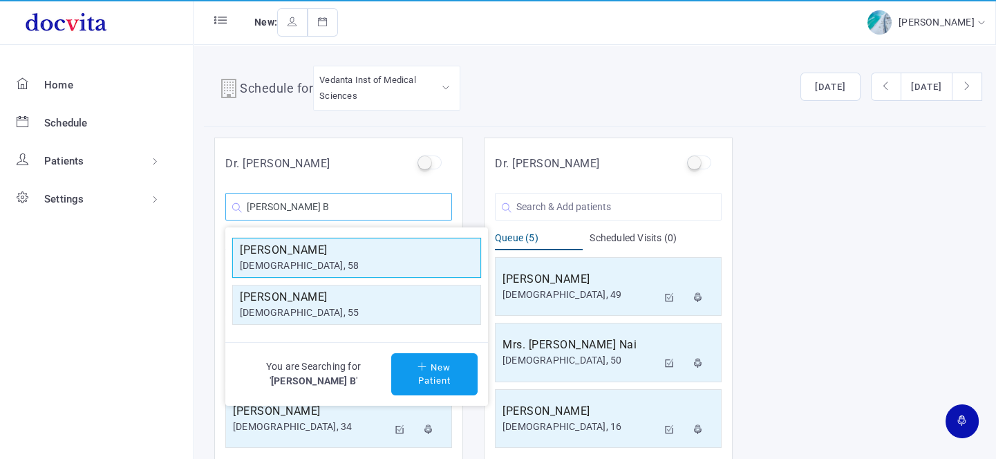
type input "[PERSON_NAME] B"
click at [337, 258] on div "[DEMOGRAPHIC_DATA], 58" at bounding box center [357, 265] width 234 height 15
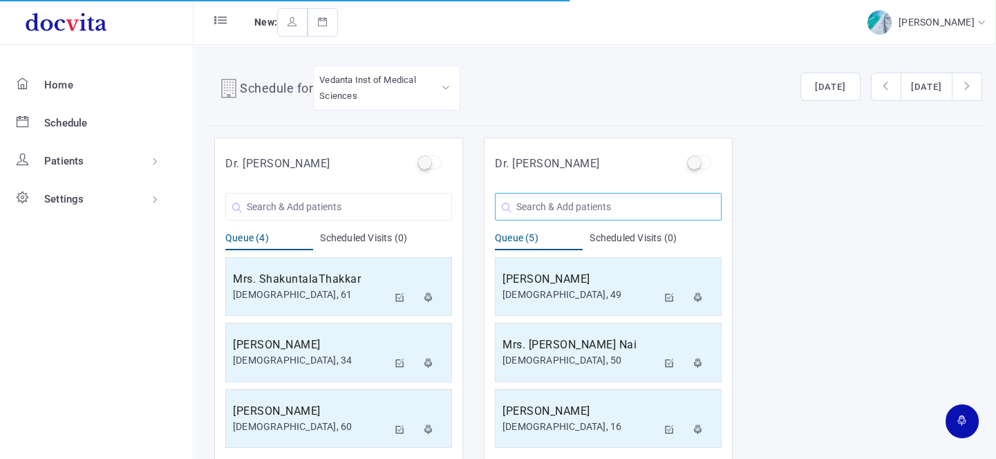
click at [539, 211] on input "text" at bounding box center [608, 207] width 227 height 28
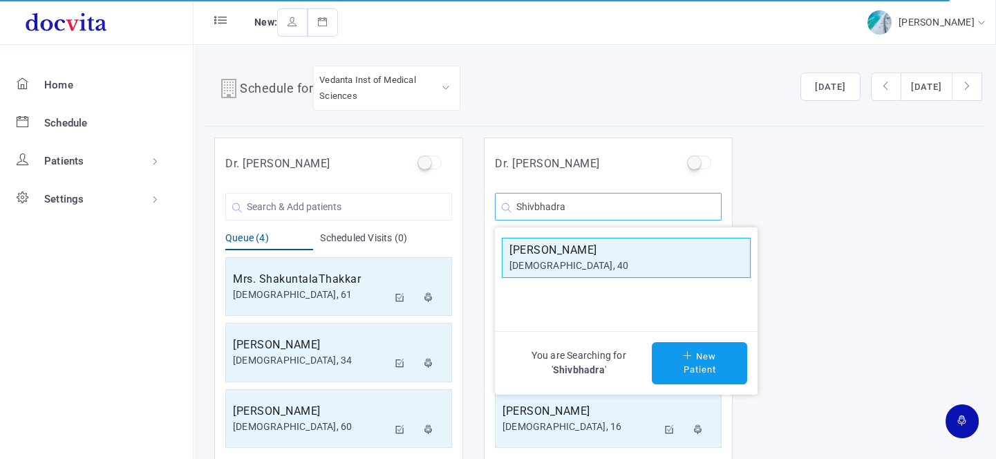
type input "Shivbhadra"
click at [573, 260] on div "[DEMOGRAPHIC_DATA], 40" at bounding box center [626, 265] width 234 height 15
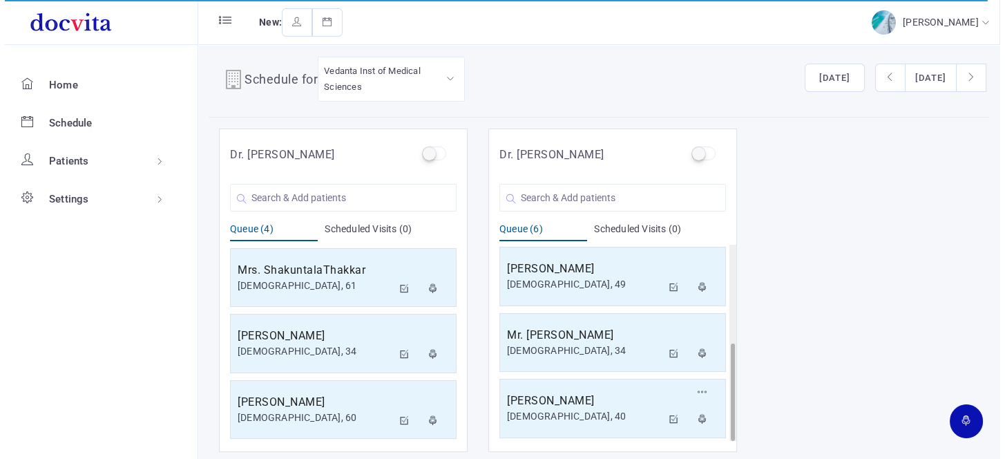
scroll to position [11, 0]
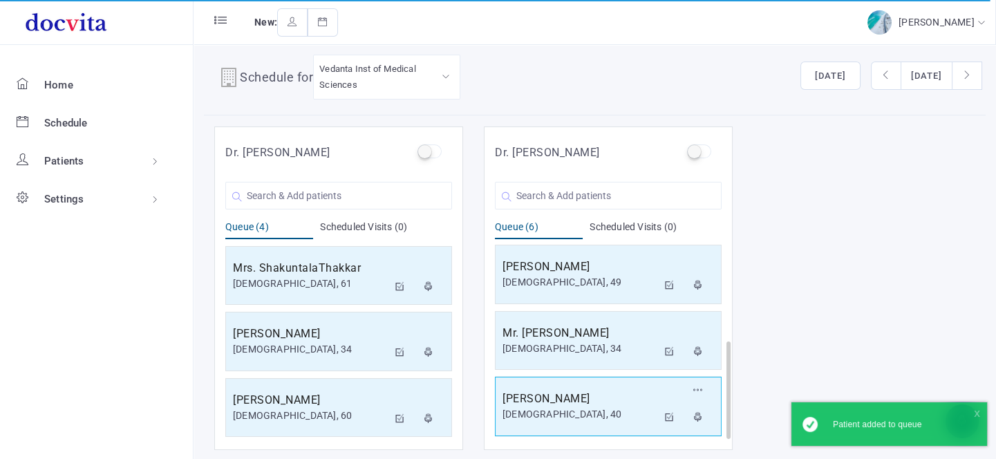
click at [568, 407] on h5 "[PERSON_NAME]" at bounding box center [579, 398] width 155 height 17
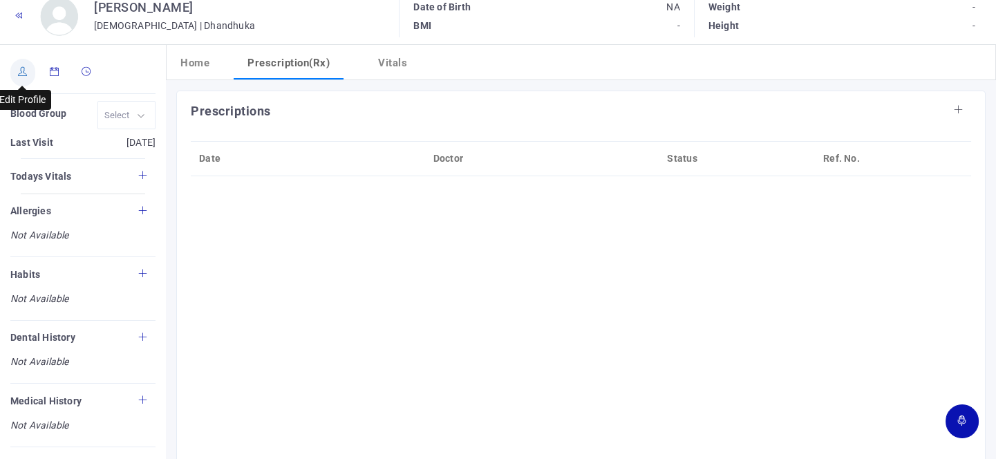
click at [19, 77] on link at bounding box center [22, 73] width 25 height 28
type input "[PERSON_NAME]"
type input "40"
type input "Dhandhuka"
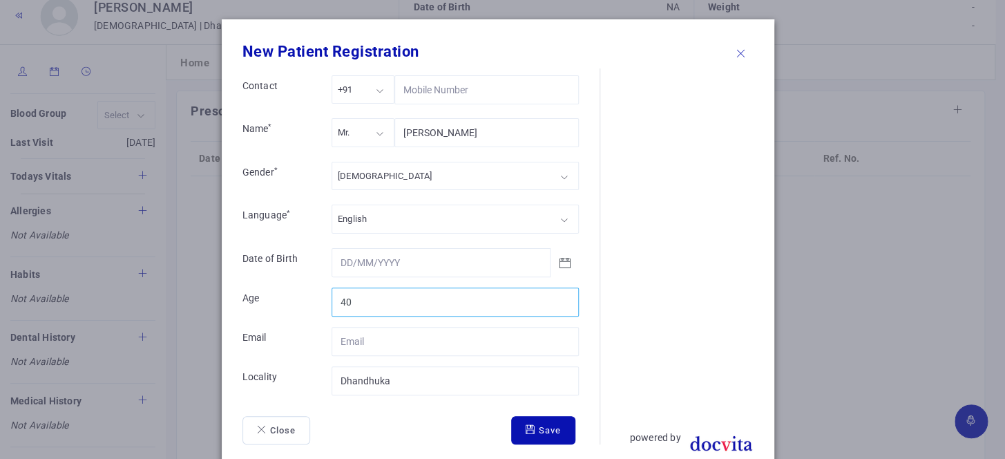
click at [371, 299] on input "40" at bounding box center [455, 301] width 247 height 29
type input "44"
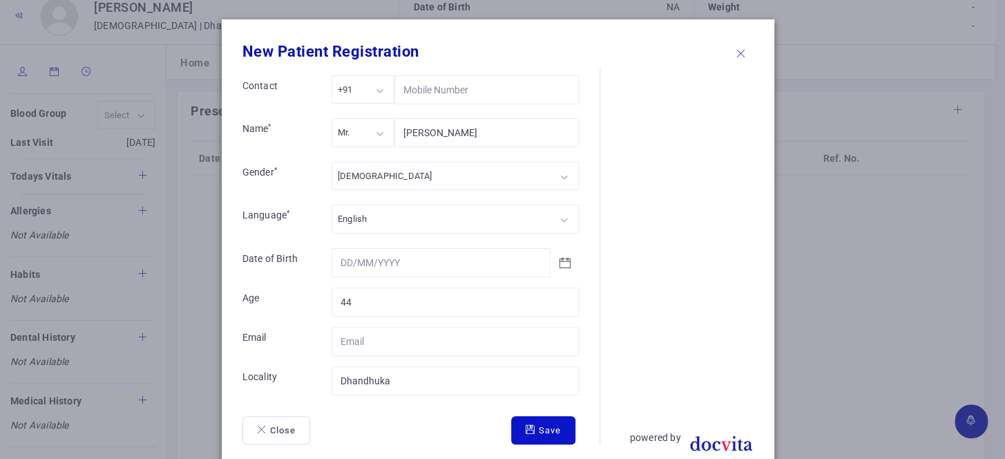
click at [526, 426] on icon "submit" at bounding box center [532, 429] width 13 height 9
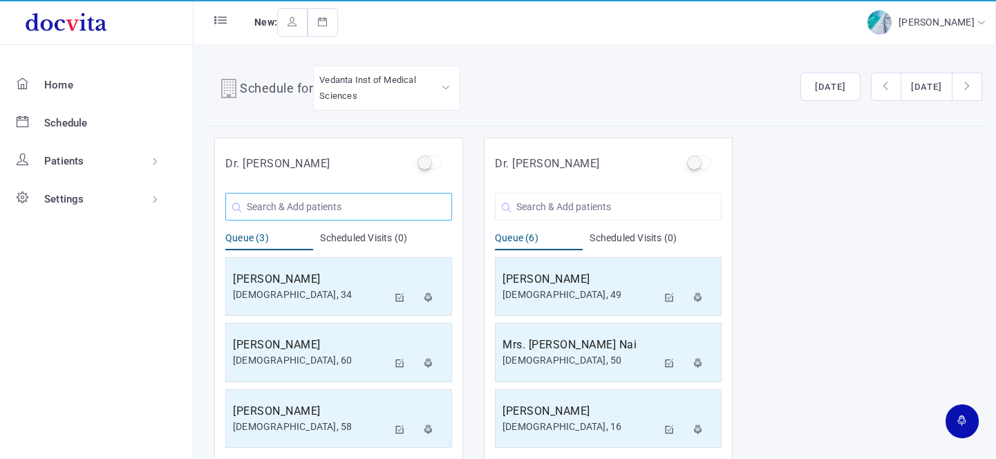
click at [271, 207] on input "text" at bounding box center [338, 207] width 227 height 28
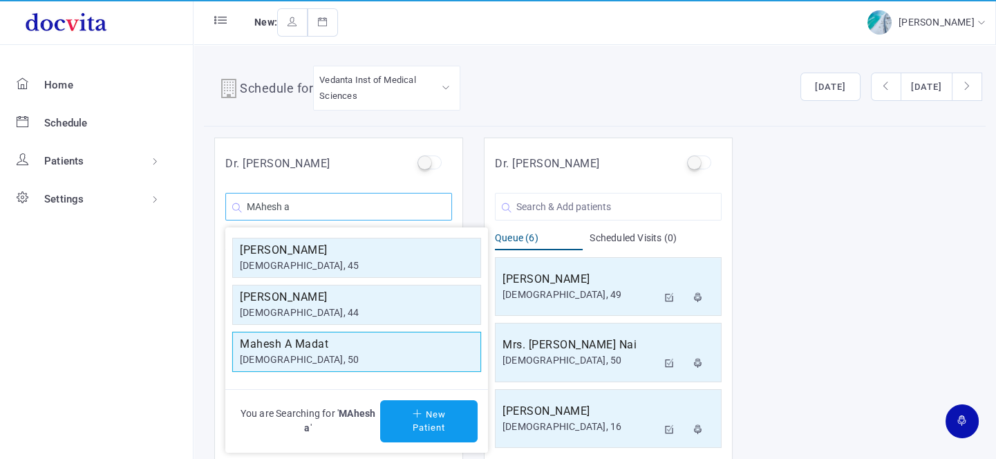
type input "MAhesh a"
click at [325, 348] on h5 "Mahesh A Madat" at bounding box center [357, 344] width 234 height 17
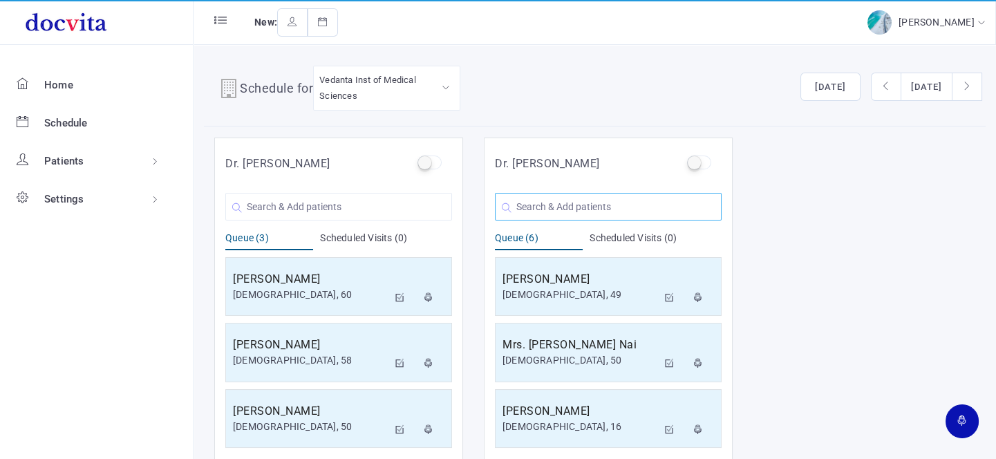
click at [571, 194] on input "text" at bounding box center [608, 207] width 227 height 28
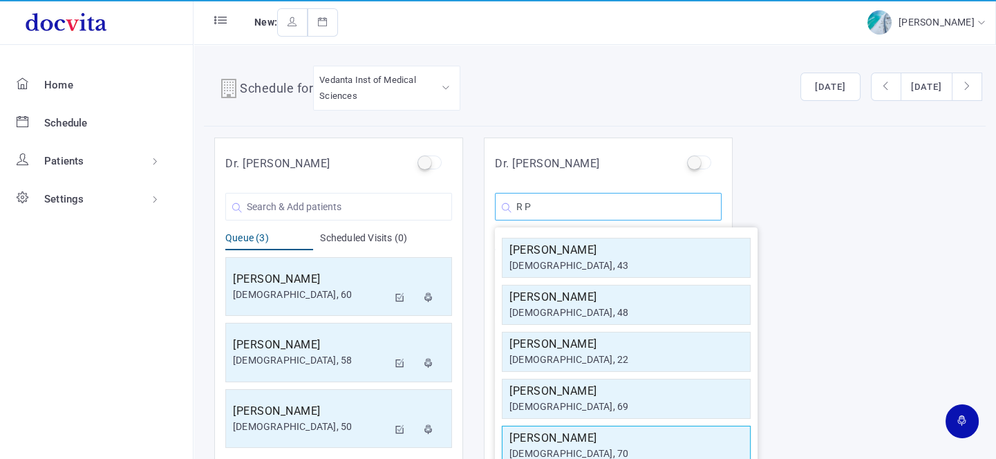
type input "R P"
click at [586, 447] on div "[DEMOGRAPHIC_DATA], 70" at bounding box center [626, 453] width 234 height 15
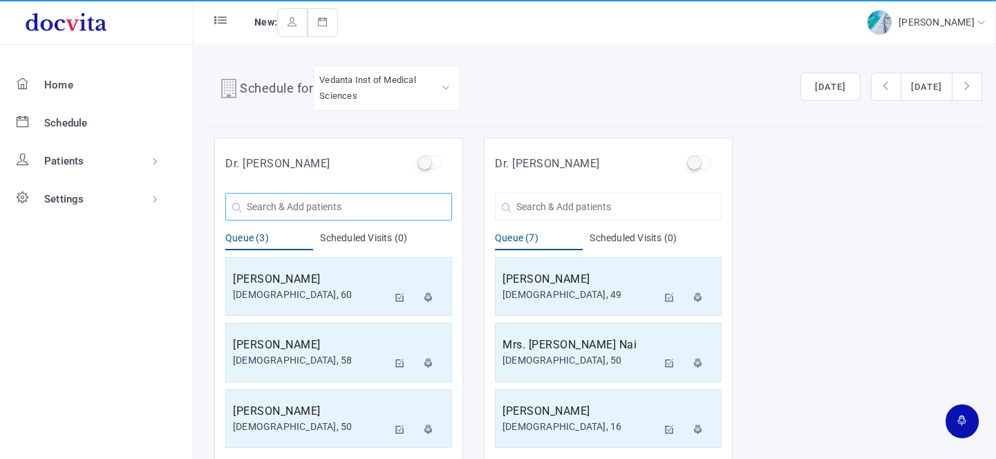
click at [384, 211] on input "text" at bounding box center [338, 207] width 227 height 28
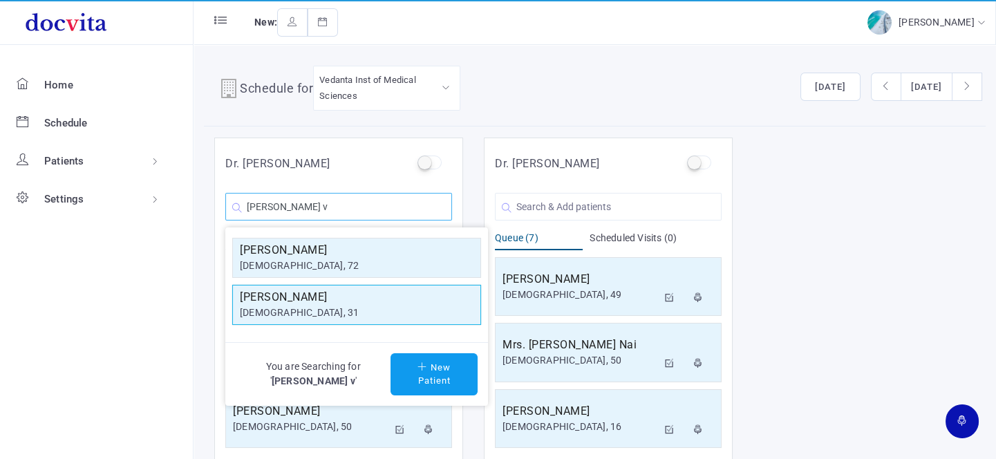
type input "[PERSON_NAME] v"
click at [366, 296] on h5 "[PERSON_NAME]" at bounding box center [357, 297] width 234 height 17
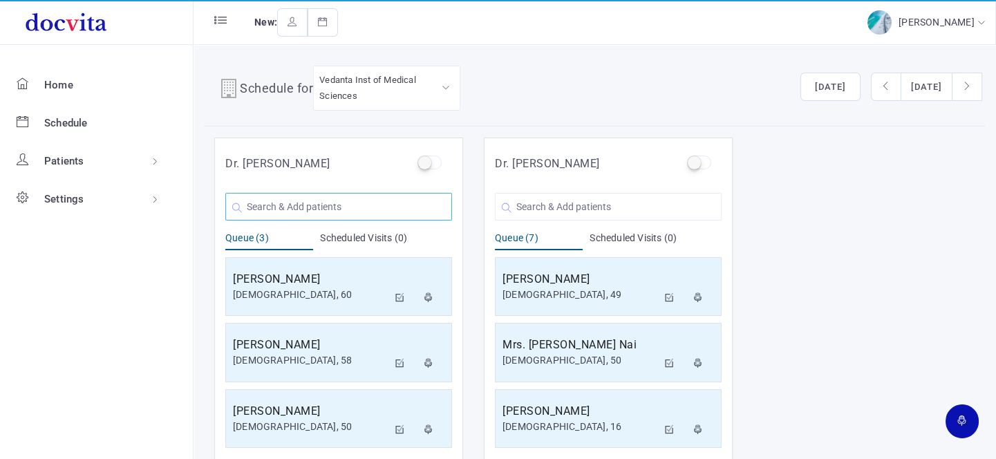
click at [362, 202] on input "text" at bounding box center [338, 207] width 227 height 28
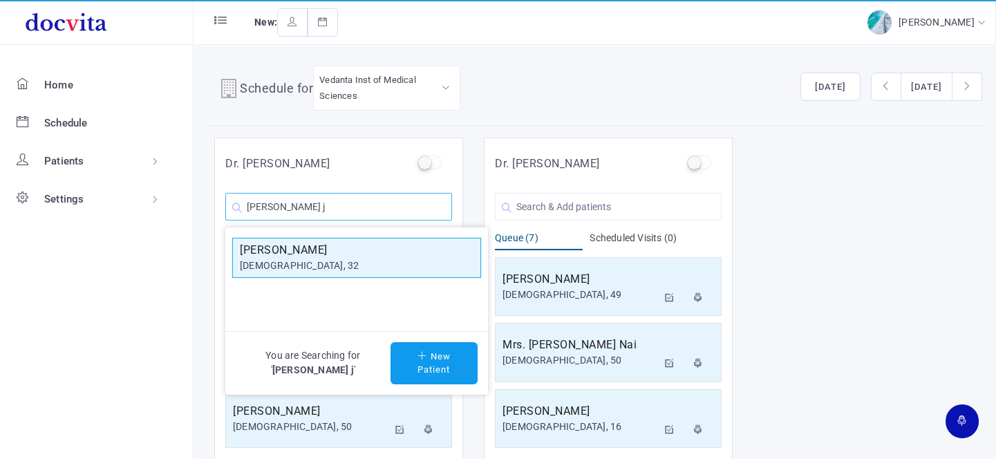
type input "[PERSON_NAME] j"
click at [332, 242] on h5 "[PERSON_NAME]" at bounding box center [357, 250] width 234 height 17
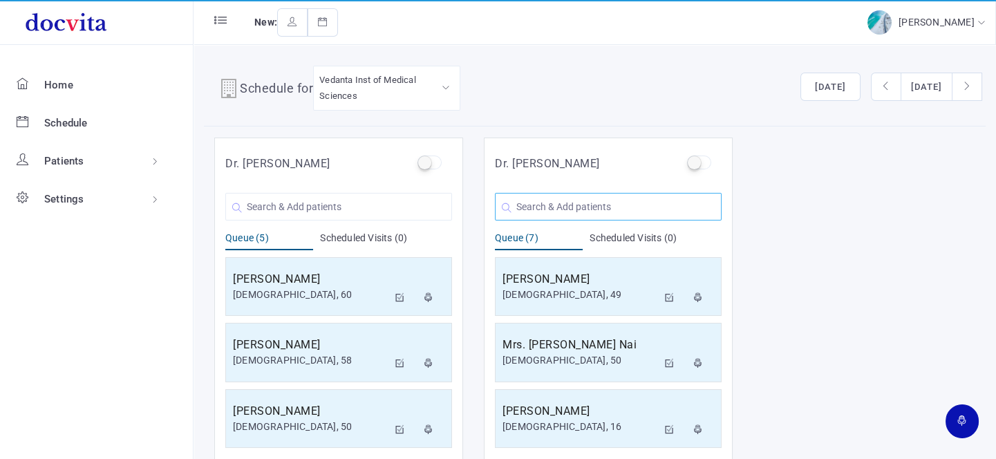
click at [527, 209] on input "text" at bounding box center [608, 207] width 227 height 28
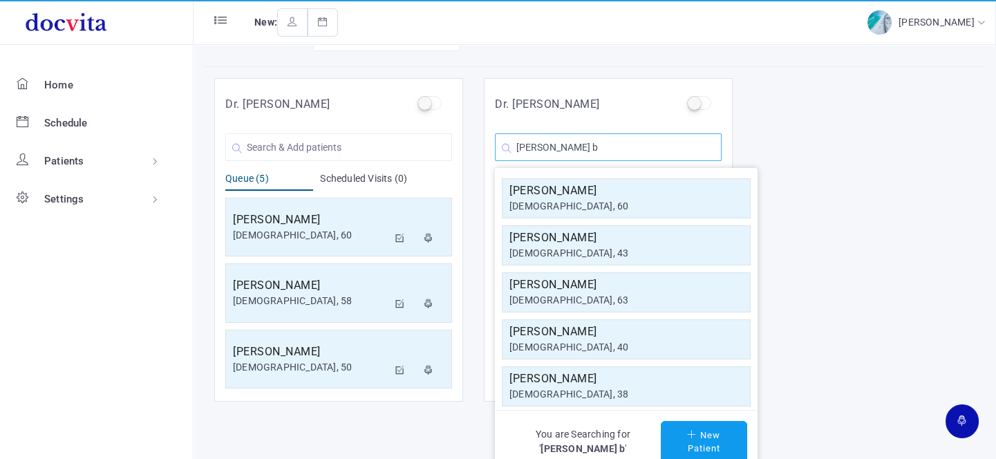
scroll to position [11, 0]
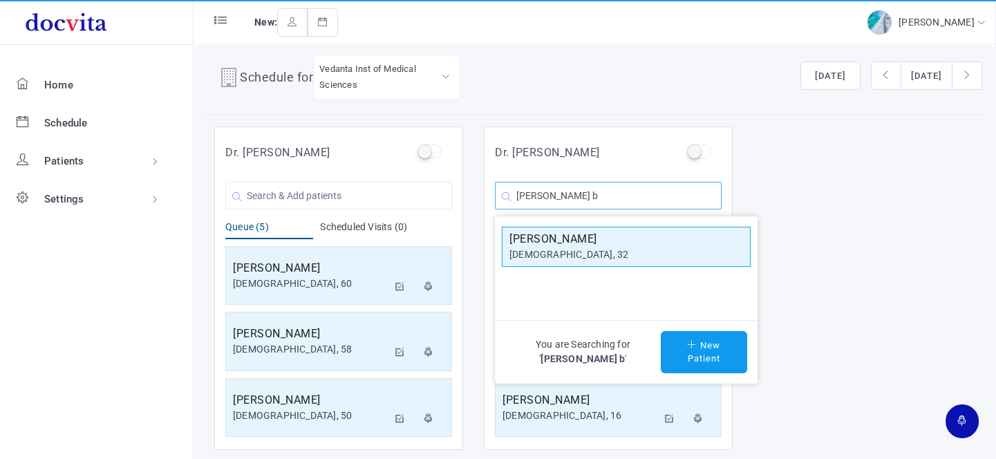
type input "[PERSON_NAME] b"
click at [607, 248] on div "[DEMOGRAPHIC_DATA], 32" at bounding box center [626, 254] width 234 height 15
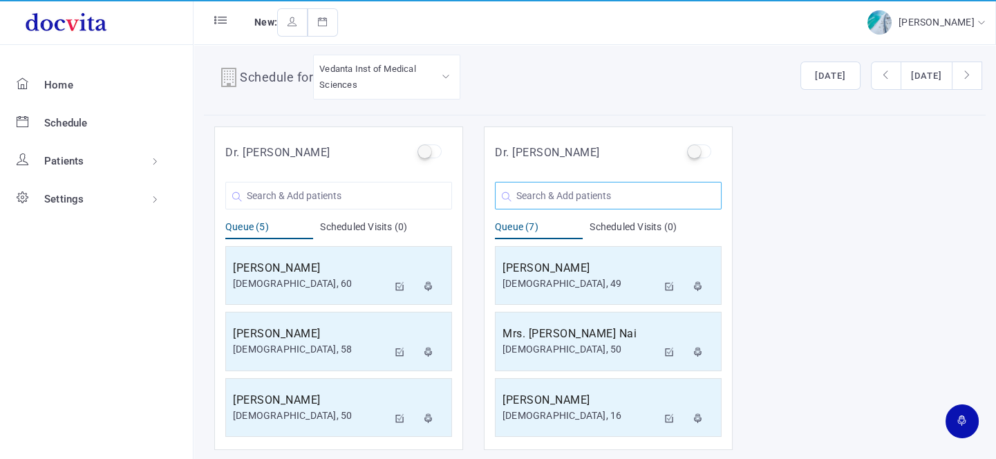
click at [596, 201] on input "text" at bounding box center [608, 196] width 227 height 28
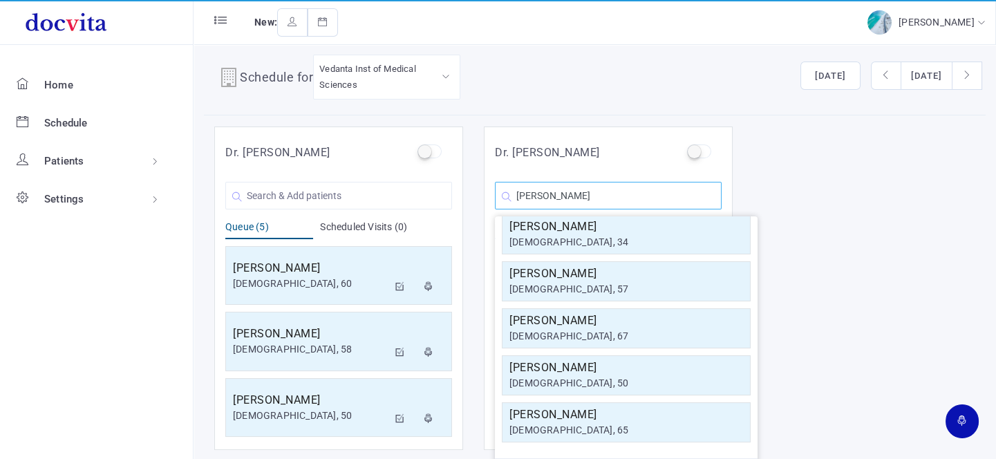
scroll to position [0, 0]
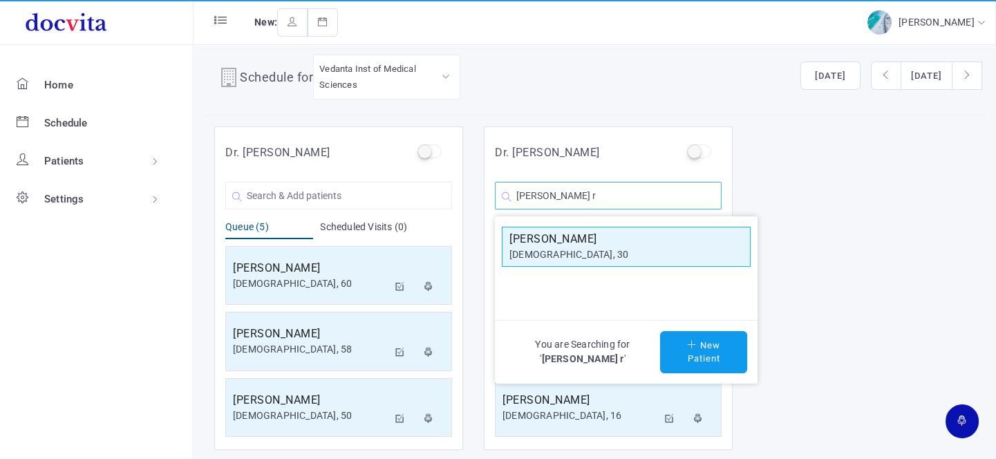
type input "[PERSON_NAME] r"
click at [623, 238] on h5 "[PERSON_NAME]" at bounding box center [626, 239] width 234 height 17
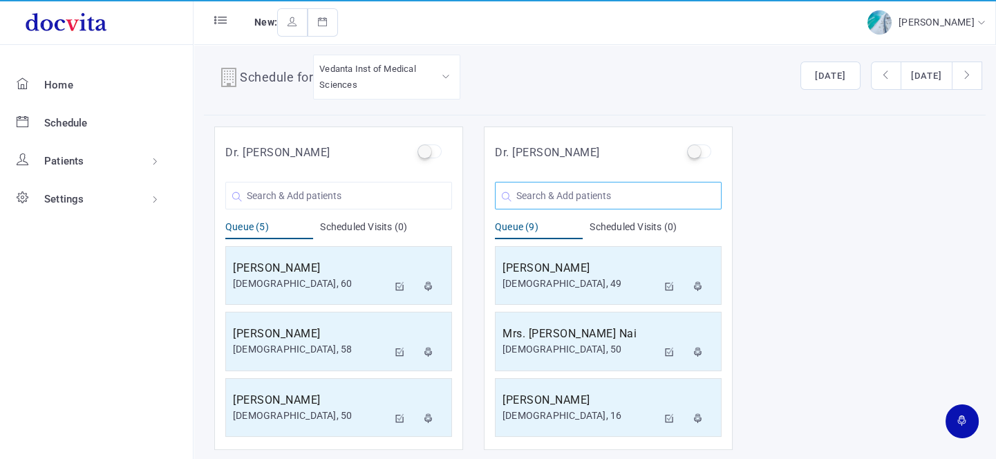
click at [592, 194] on input "text" at bounding box center [608, 196] width 227 height 28
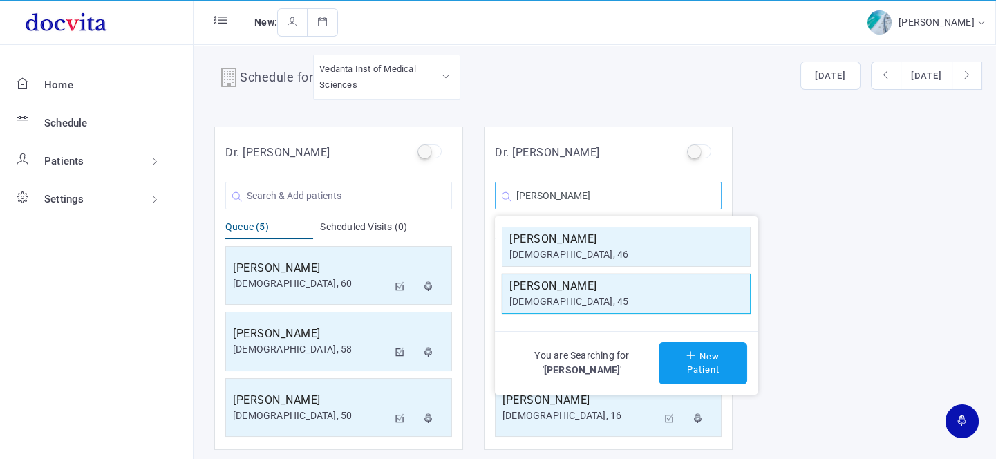
type input "[PERSON_NAME]"
click at [590, 283] on h5 "[PERSON_NAME]" at bounding box center [626, 286] width 234 height 17
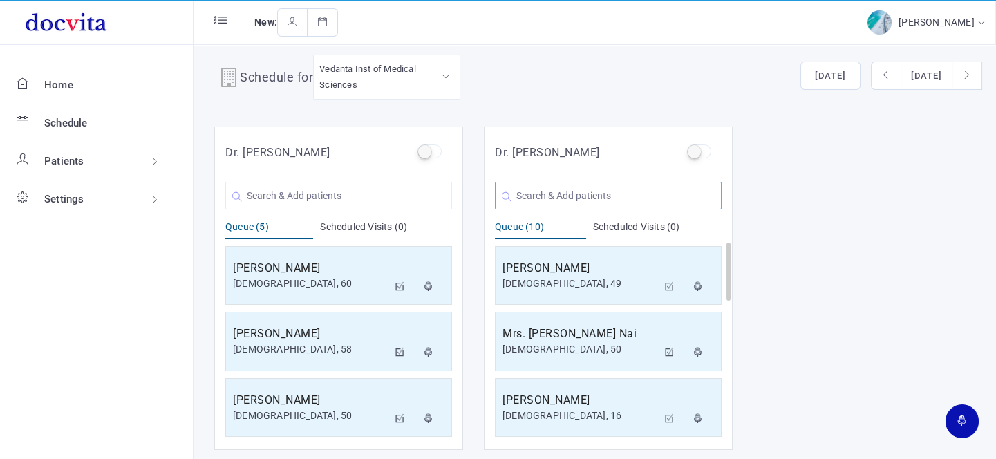
click at [570, 196] on input "text" at bounding box center [608, 196] width 227 height 28
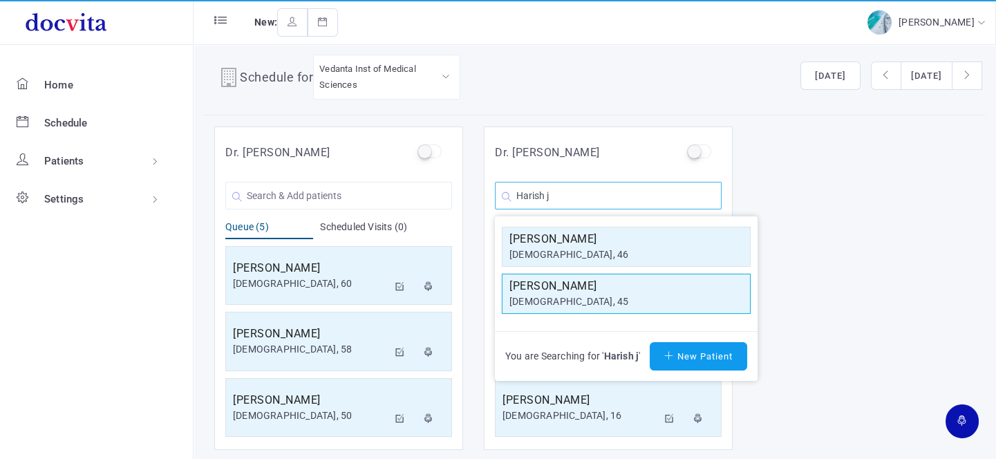
type input "Harish j"
click at [575, 296] on div "[DEMOGRAPHIC_DATA], 45" at bounding box center [626, 301] width 234 height 15
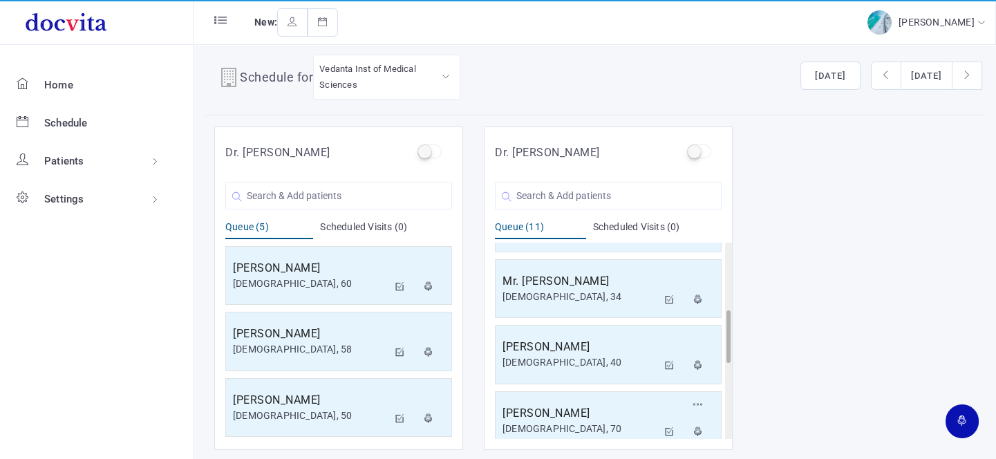
scroll to position [528, 0]
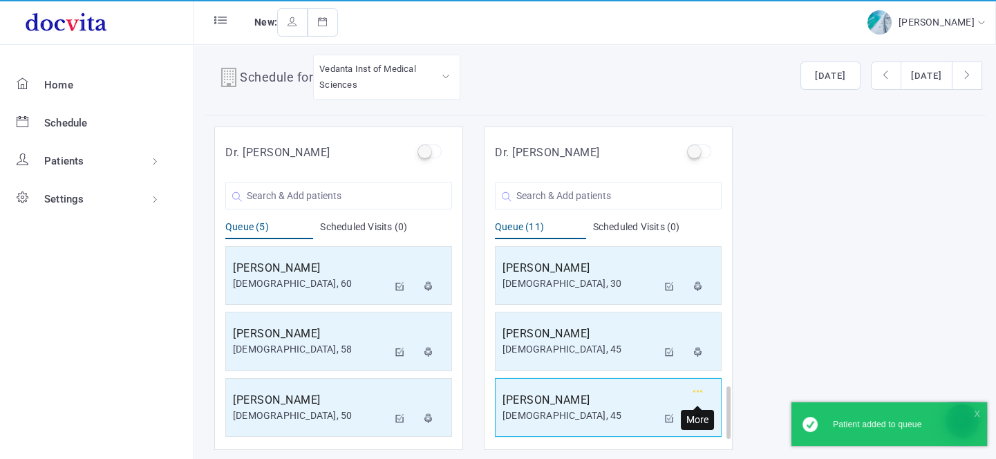
click at [699, 390] on icon "button" at bounding box center [698, 391] width 10 height 9
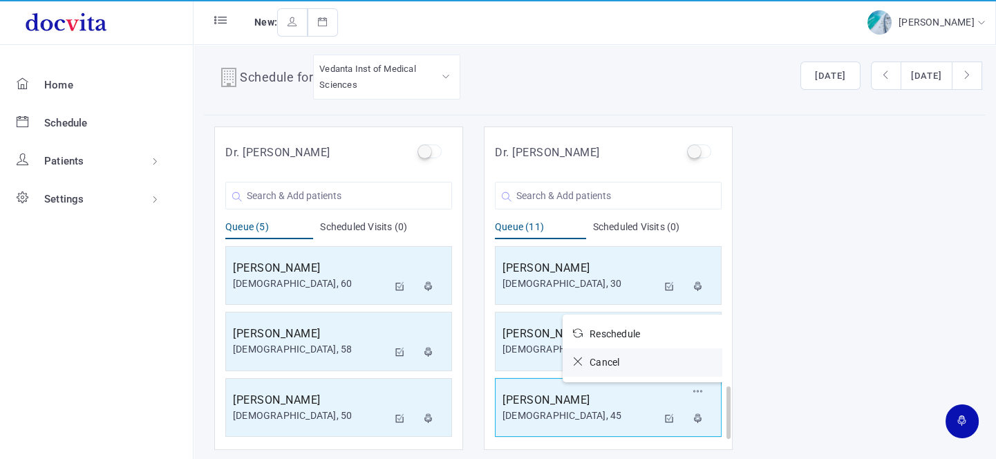
click at [609, 361] on span "Cancel" at bounding box center [604, 362] width 30 height 11
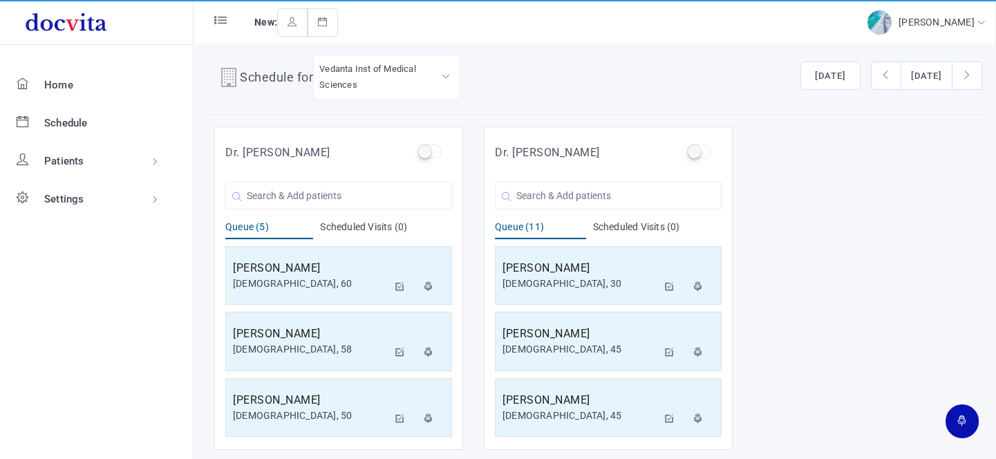
scroll to position [462, 0]
click at [580, 199] on input "text" at bounding box center [608, 196] width 227 height 28
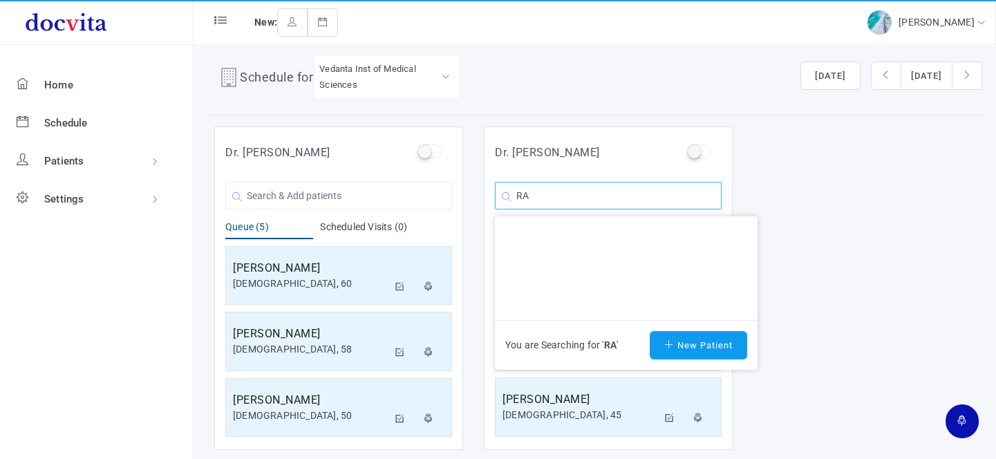
type input "R"
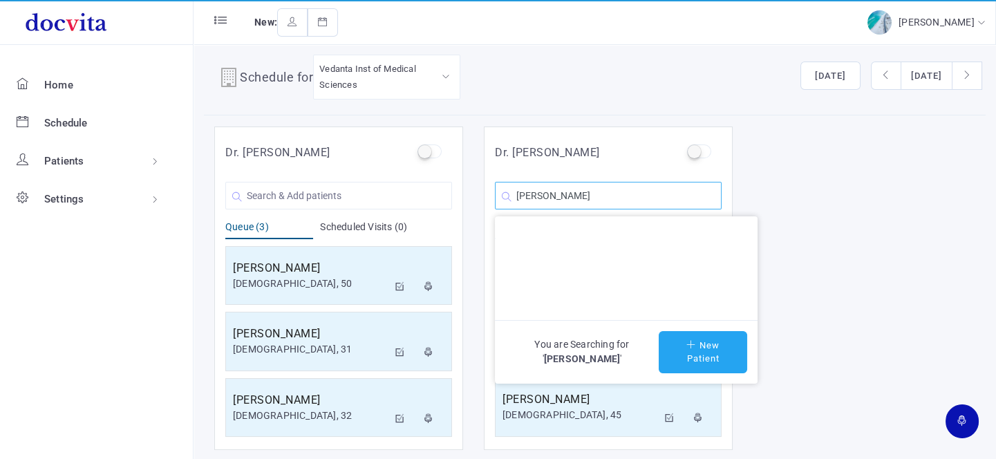
type input "[PERSON_NAME]"
click at [668, 354] on button "New Patient" at bounding box center [703, 352] width 88 height 42
type input "[PERSON_NAME]"
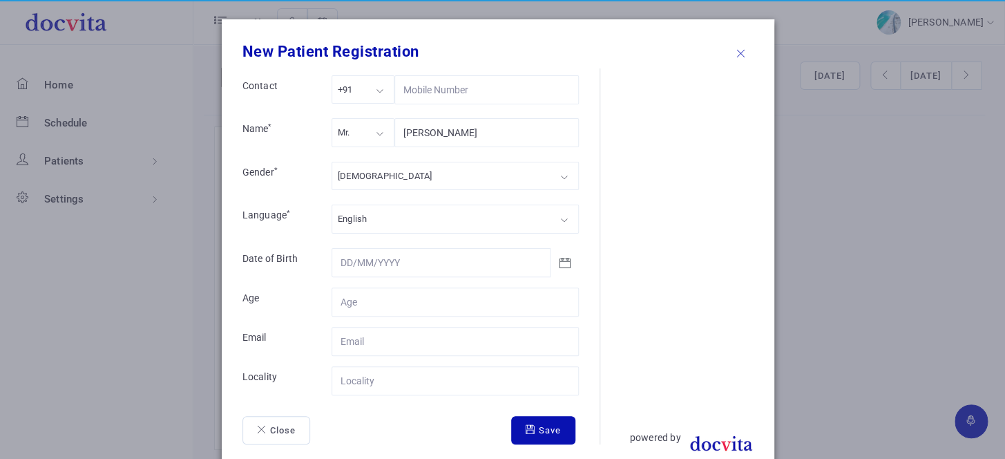
click at [366, 126] on div "Mr." at bounding box center [363, 132] width 63 height 28
click at [353, 185] on div "[DEMOGRAPHIC_DATA]" at bounding box center [455, 176] width 247 height 28
click at [359, 291] on input "Contact" at bounding box center [455, 301] width 247 height 29
type input "48"
click at [364, 373] on input "Contact" at bounding box center [455, 380] width 247 height 29
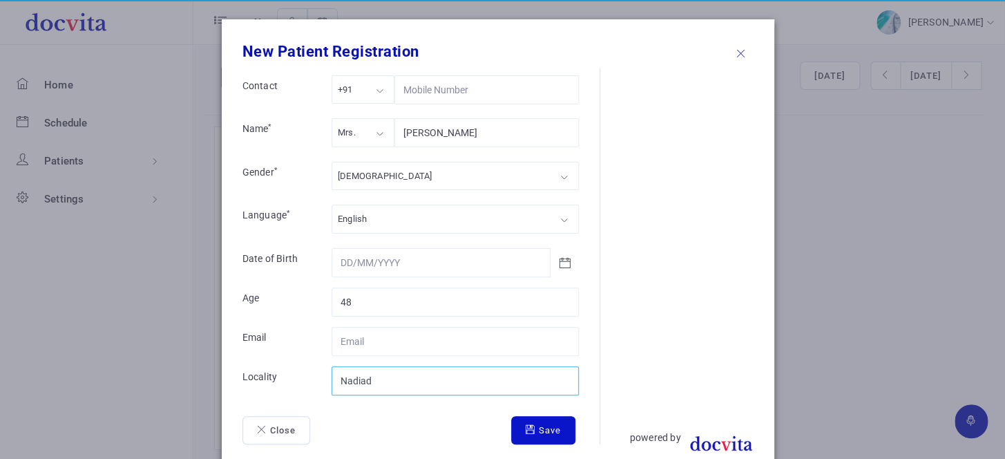
type input "Nadiad"
click at [532, 435] on button "Save" at bounding box center [543, 430] width 64 height 29
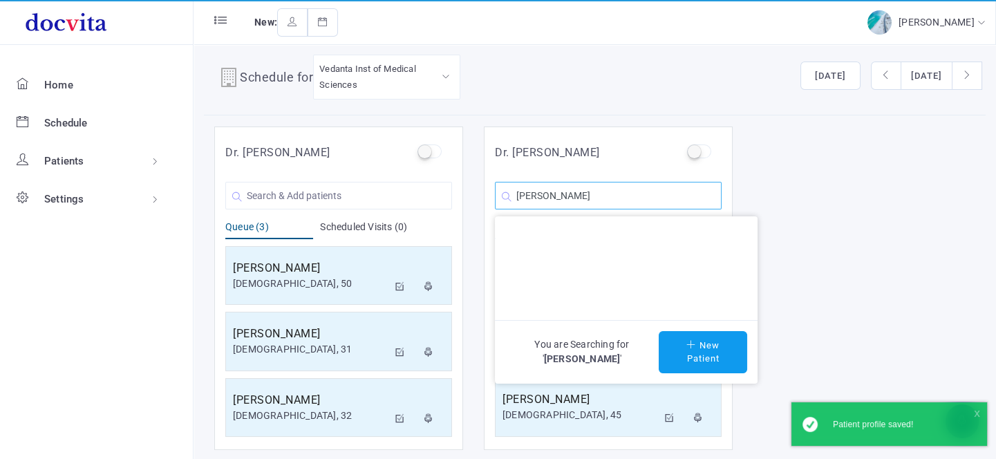
click at [612, 198] on input "[PERSON_NAME]" at bounding box center [608, 196] width 227 height 28
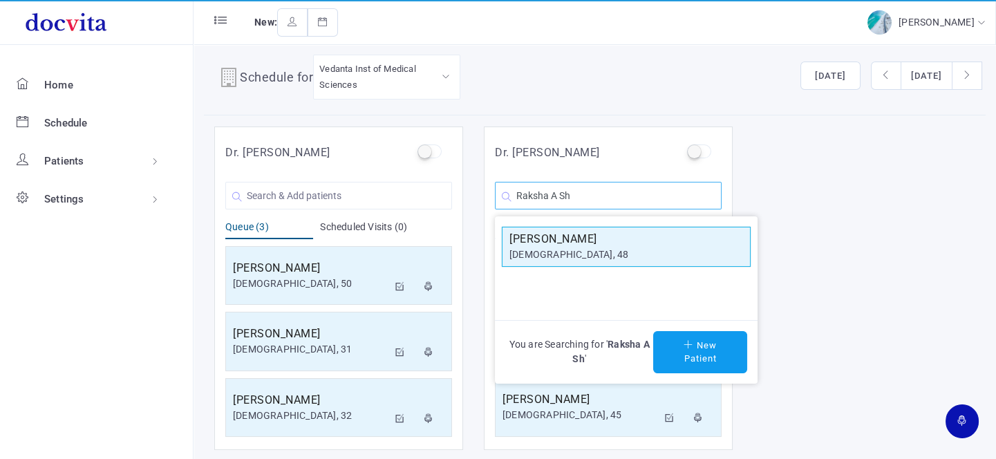
type input "Raksha A Sh"
click at [593, 243] on h5 "[PERSON_NAME]" at bounding box center [626, 239] width 234 height 17
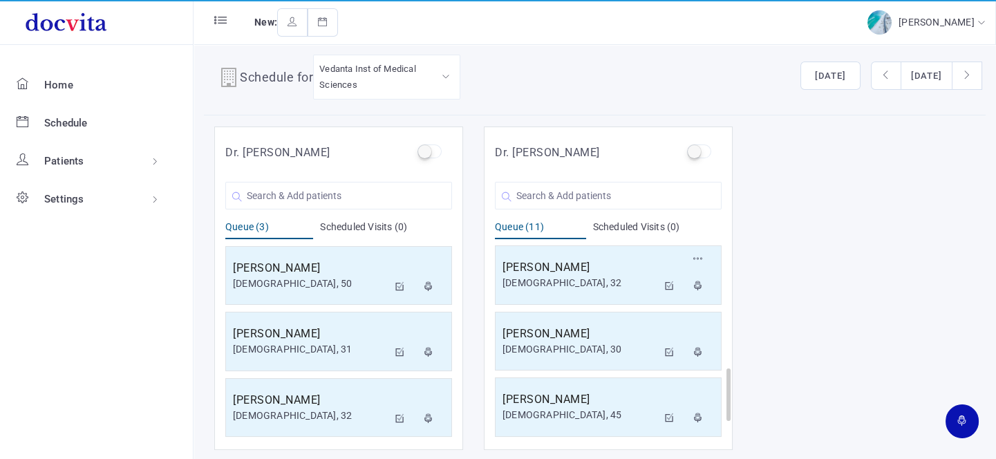
click at [587, 242] on div "[PERSON_NAME] [DEMOGRAPHIC_DATA], 32 Reschedule Cancel" at bounding box center [608, 275] width 227 height 66
click at [560, 197] on input "text" at bounding box center [608, 196] width 227 height 28
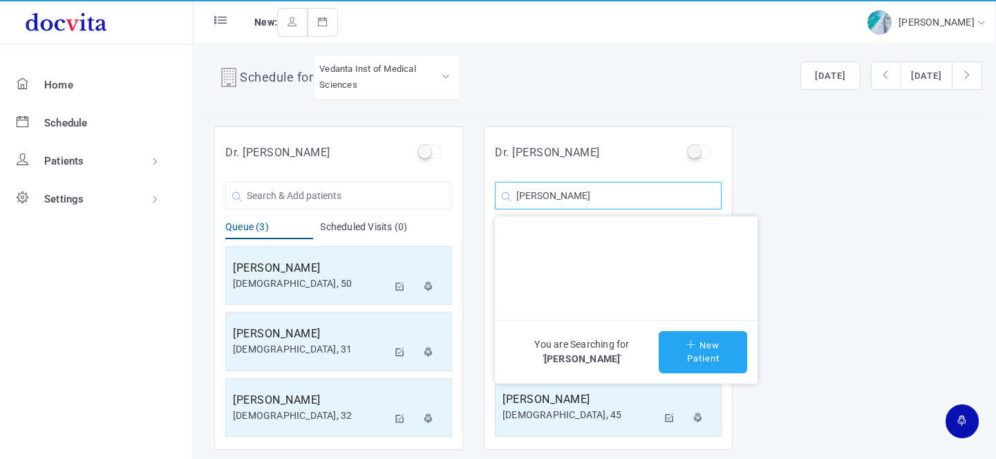
type input "[PERSON_NAME]"
click at [701, 357] on button "New Patient" at bounding box center [703, 352] width 88 height 42
type input "[PERSON_NAME]"
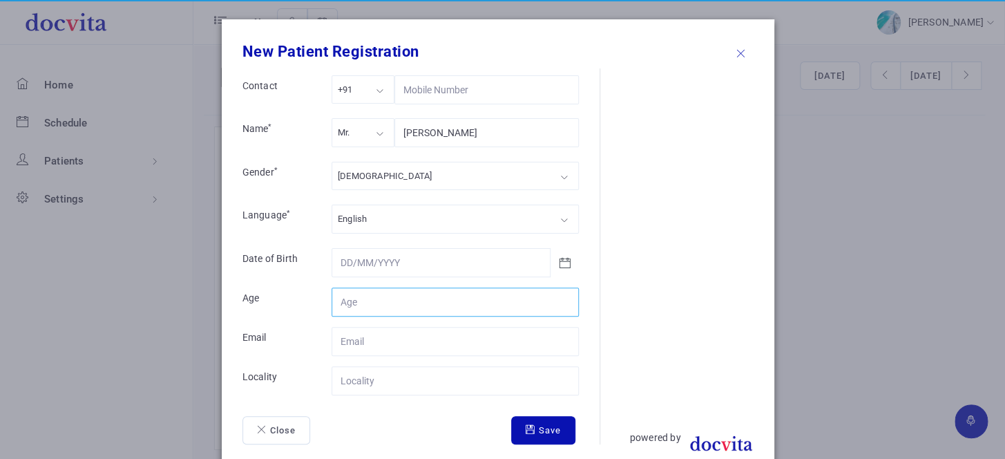
click at [380, 297] on input "Contact" at bounding box center [455, 301] width 247 height 29
type input "55"
click at [341, 377] on input "Contact" at bounding box center [455, 380] width 247 height 29
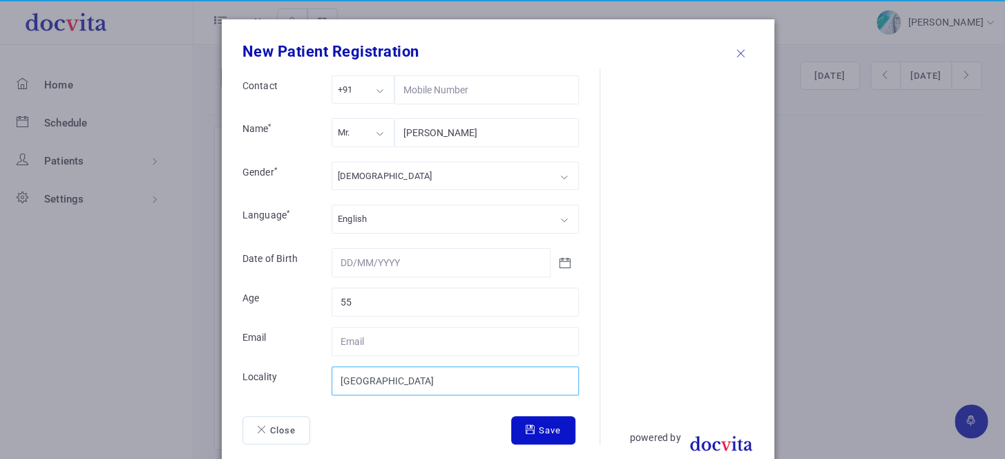
type input "[GEOGRAPHIC_DATA]"
click at [511, 428] on button "Save" at bounding box center [543, 430] width 64 height 29
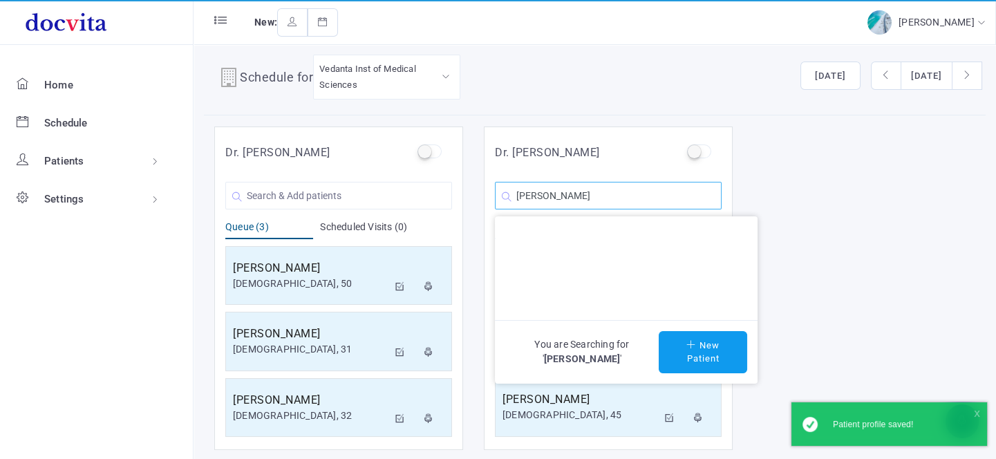
click at [642, 200] on input "[PERSON_NAME]" at bounding box center [608, 196] width 227 height 28
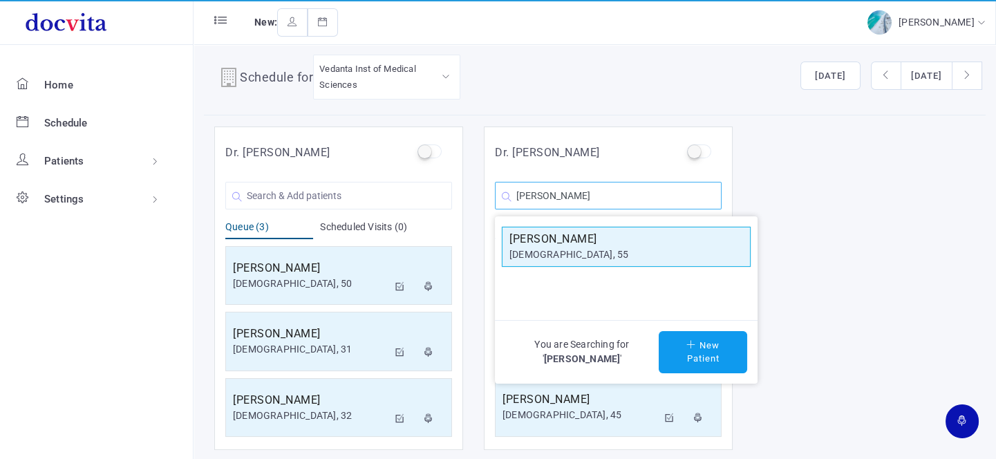
type input "[PERSON_NAME]"
click at [583, 236] on h5 "[PERSON_NAME]" at bounding box center [626, 239] width 234 height 17
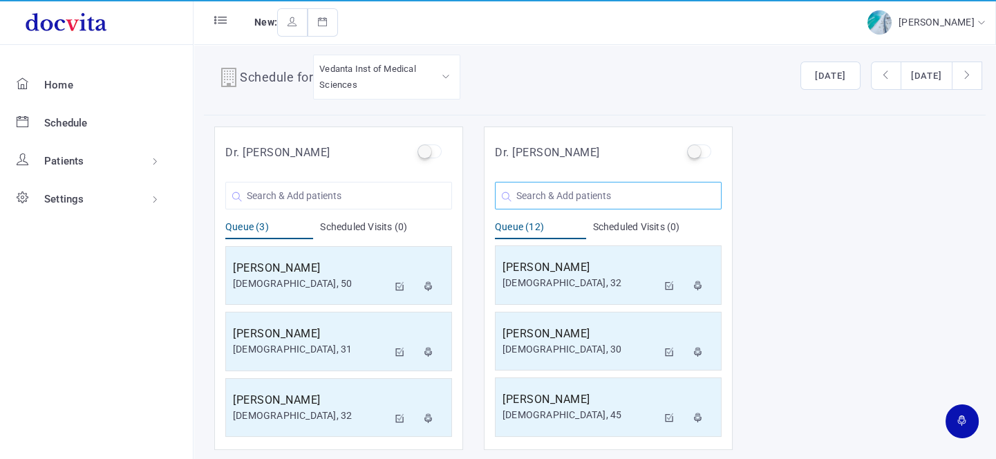
click at [627, 200] on input "text" at bounding box center [608, 196] width 227 height 28
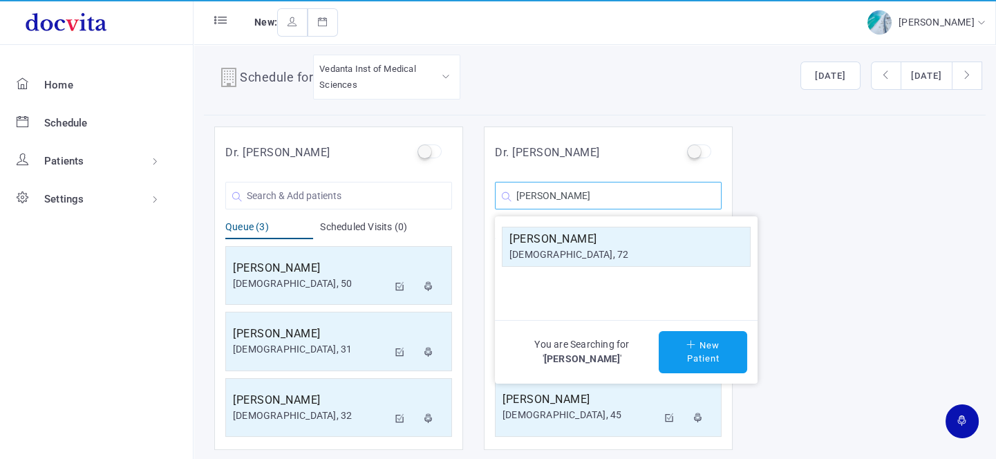
type input "[PERSON_NAME]"
click at [619, 248] on div "[DEMOGRAPHIC_DATA], 72" at bounding box center [626, 254] width 234 height 15
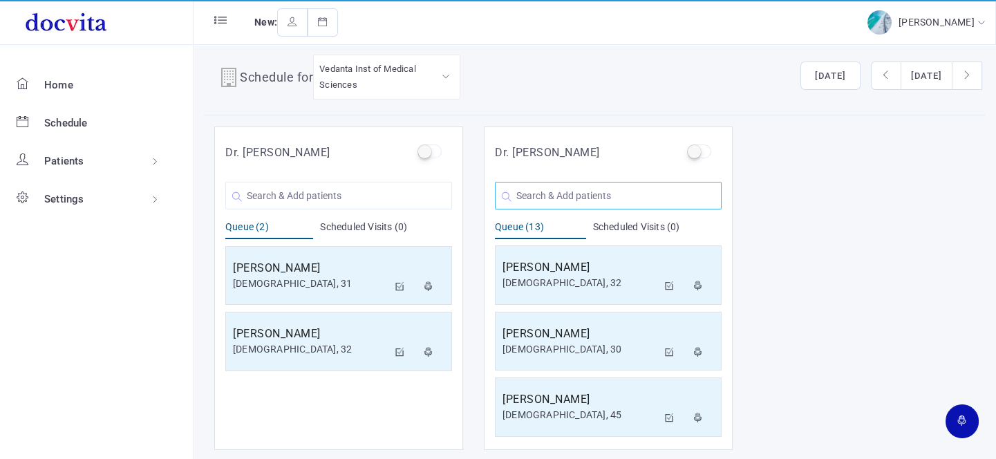
click at [594, 197] on input "text" at bounding box center [608, 196] width 227 height 28
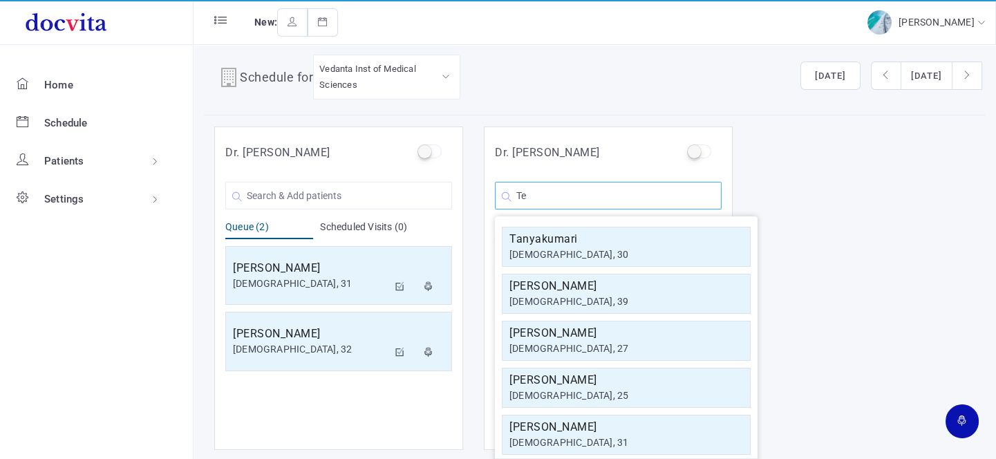
type input "T"
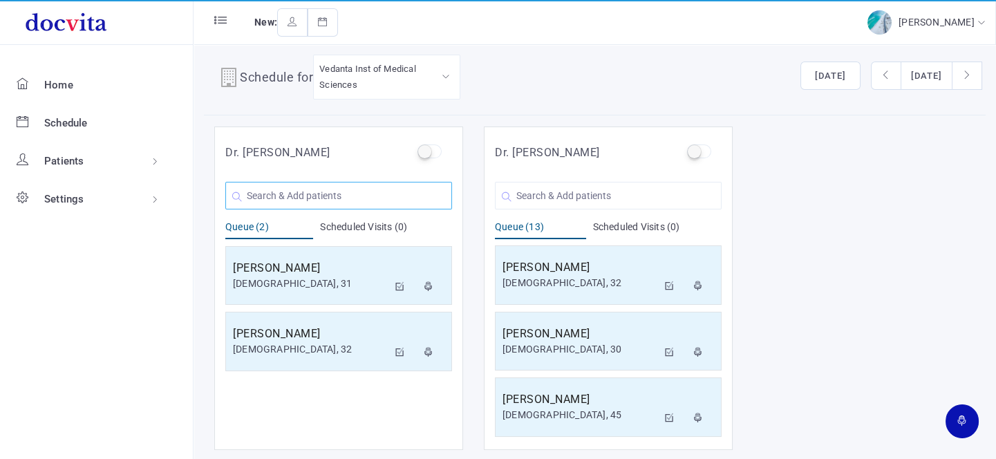
click at [340, 198] on input "text" at bounding box center [338, 196] width 227 height 28
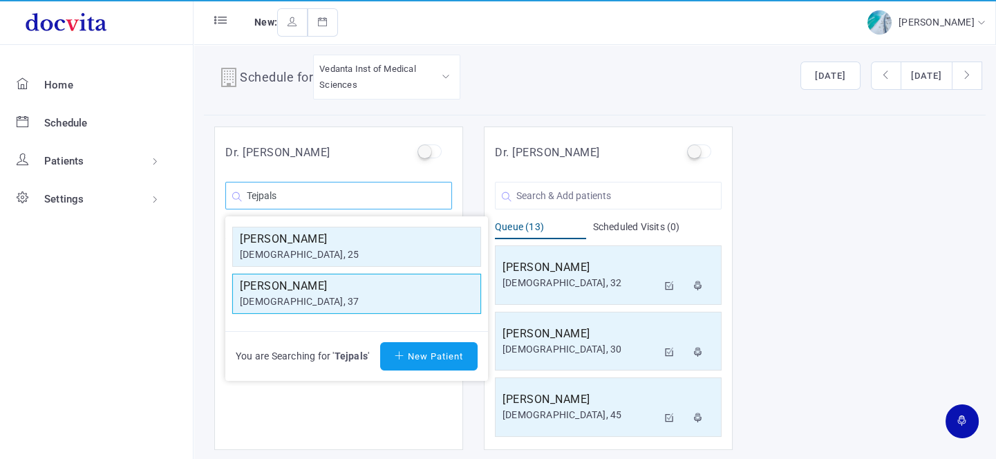
type input "Tejpals"
click at [321, 296] on div "[DEMOGRAPHIC_DATA], 37" at bounding box center [357, 301] width 234 height 15
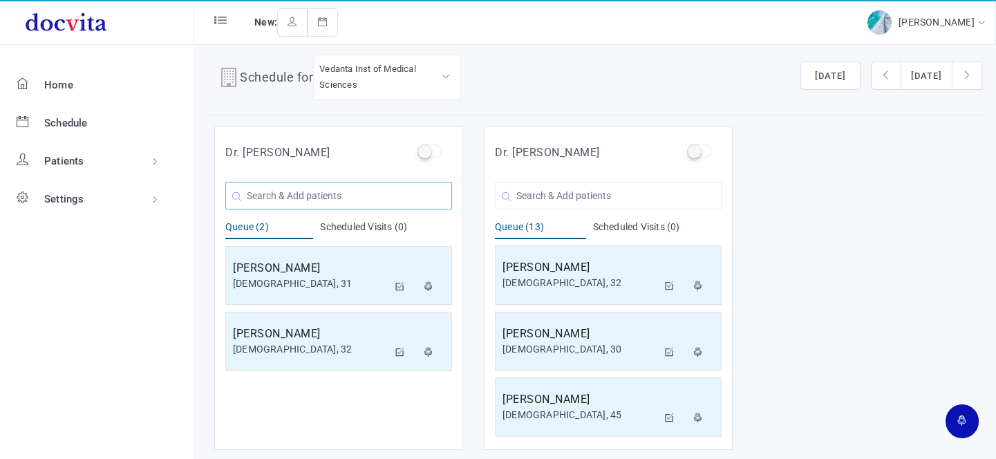
click at [310, 202] on input "text" at bounding box center [338, 196] width 227 height 28
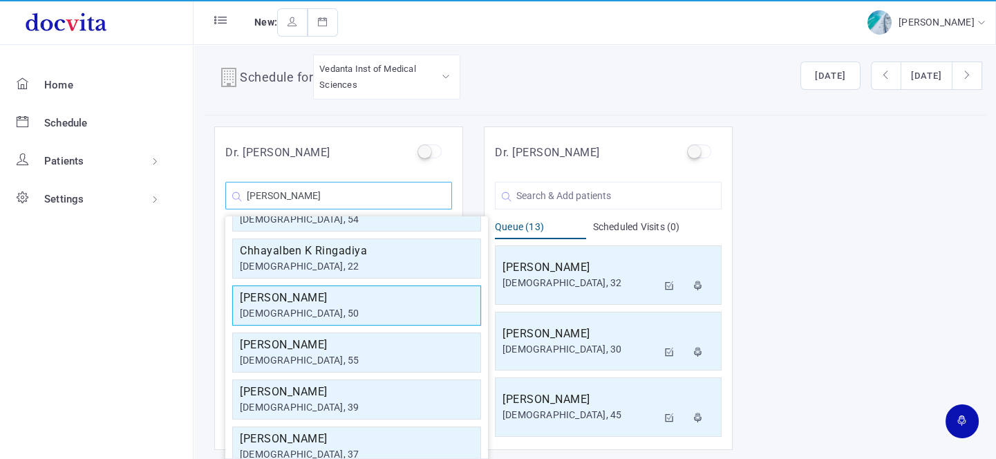
scroll to position [125, 0]
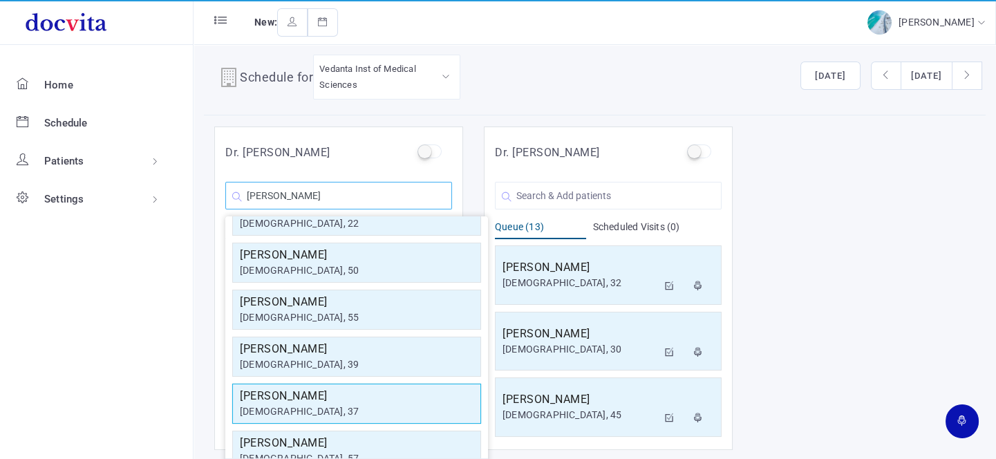
type input "[PERSON_NAME]"
click at [344, 404] on div "[DEMOGRAPHIC_DATA], 37" at bounding box center [357, 411] width 234 height 15
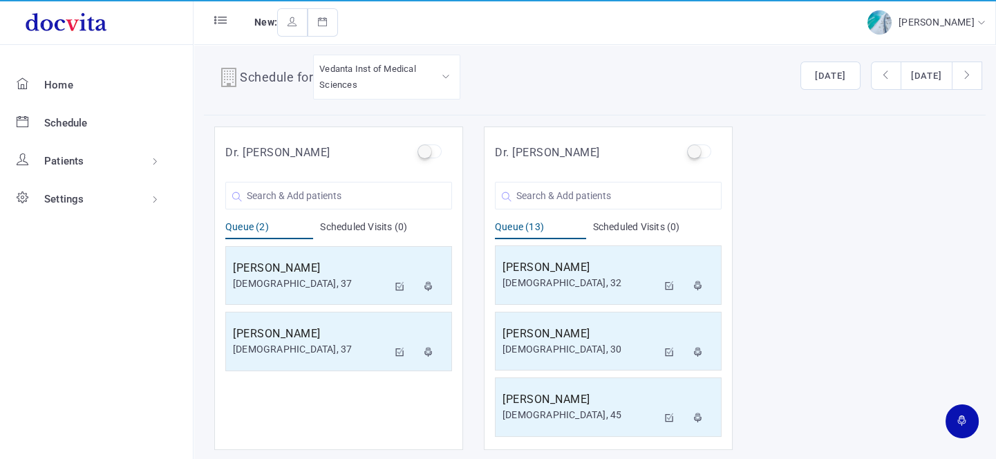
click at [545, 446] on div "Dr. [PERSON_NAME] You are Searching for ' ' New Patient Queue (13) Scheduled Vi…" at bounding box center [608, 287] width 249 height 323
click at [283, 202] on input "text" at bounding box center [338, 196] width 227 height 28
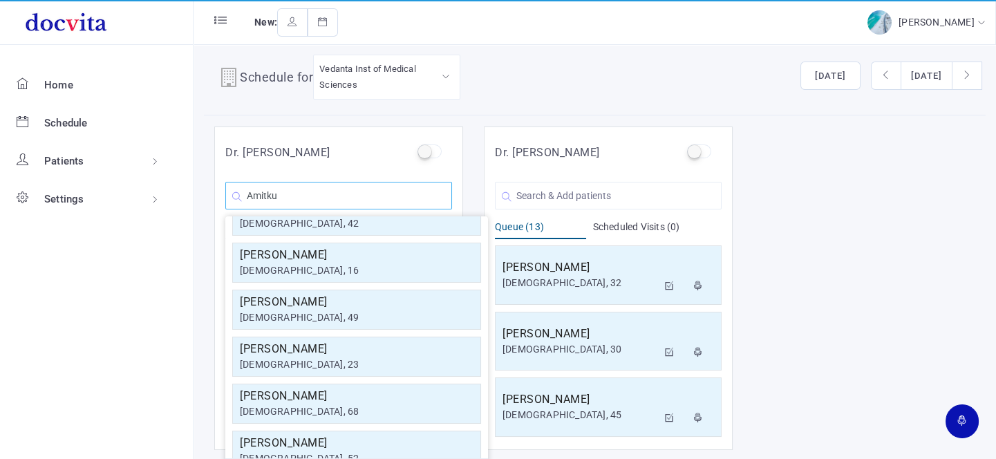
scroll to position [0, 0]
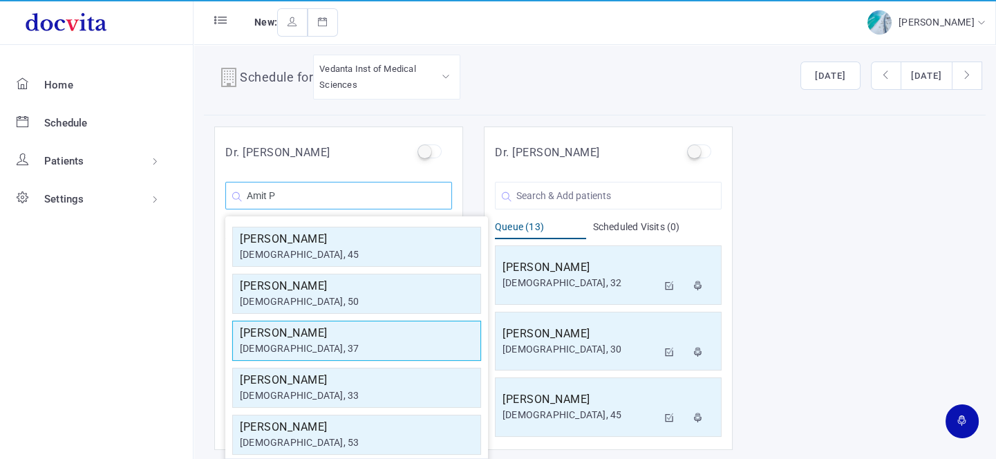
type input "Amit P"
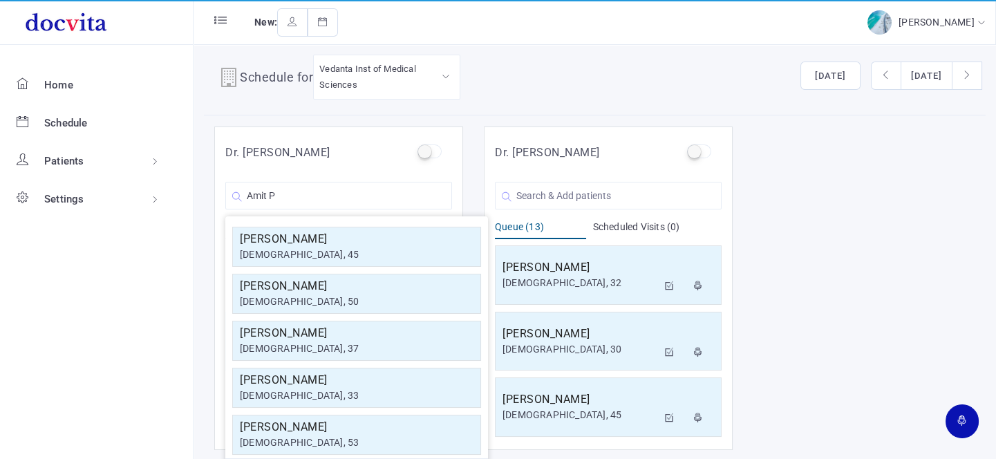
click at [357, 327] on h5 "[PERSON_NAME]" at bounding box center [357, 333] width 234 height 17
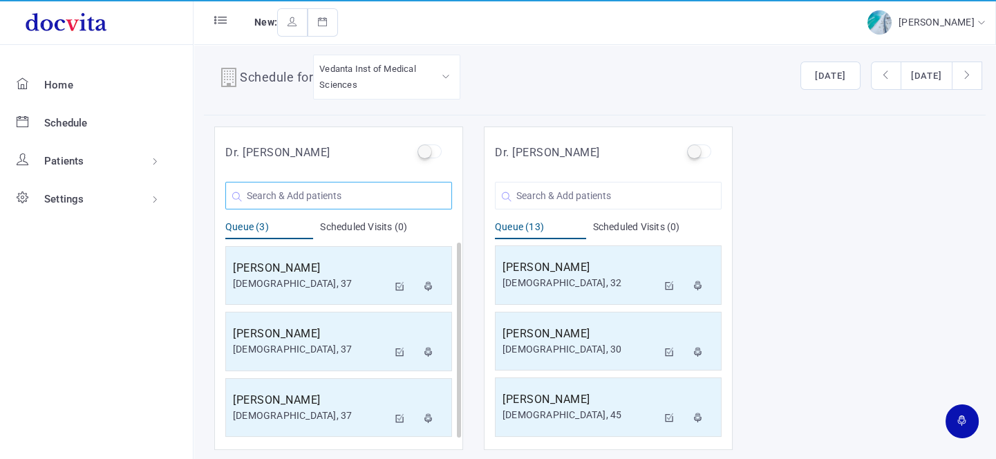
click at [394, 193] on input "text" at bounding box center [338, 196] width 227 height 28
type input "S"
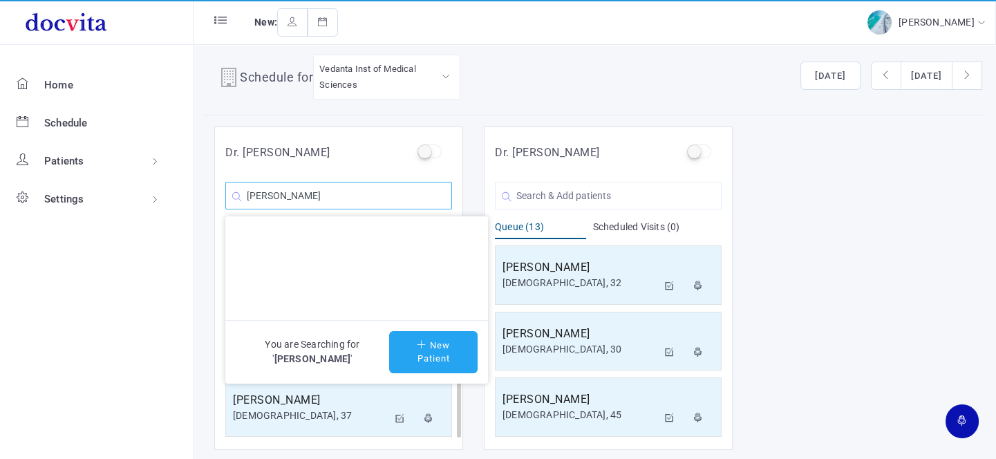
type input "[PERSON_NAME]"
click at [418, 331] on button "New Patient" at bounding box center [433, 352] width 88 height 42
type input "[PERSON_NAME]"
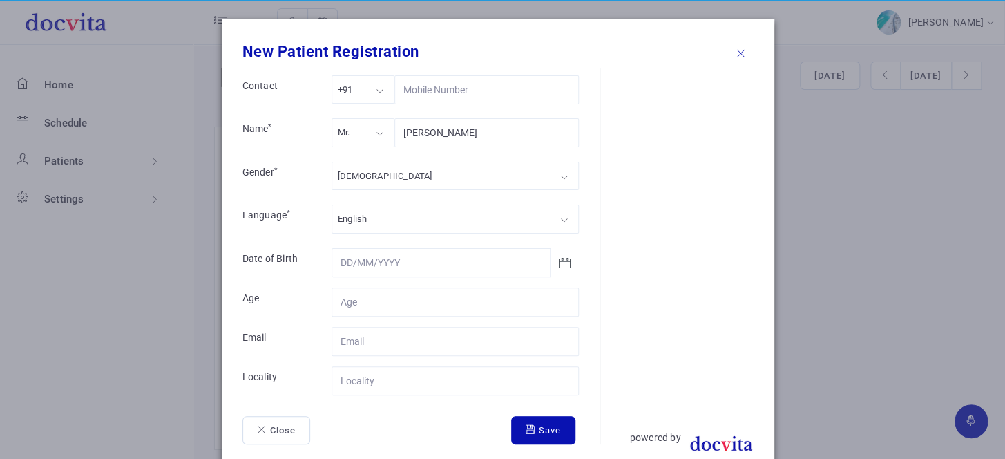
click at [356, 162] on div "[DEMOGRAPHIC_DATA]" at bounding box center [455, 176] width 247 height 28
click at [350, 133] on div "Mr." at bounding box center [363, 132] width 63 height 28
click at [368, 296] on input "Contact" at bounding box center [455, 301] width 247 height 29
type input "37"
click at [371, 374] on input "Contact" at bounding box center [455, 380] width 247 height 29
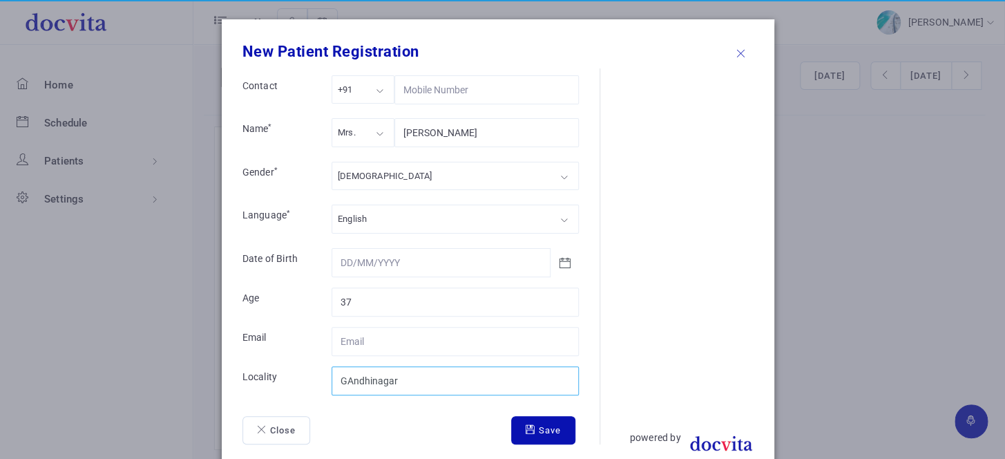
click at [348, 381] on input "GAndhinagar" at bounding box center [455, 380] width 247 height 29
type input "[GEOGRAPHIC_DATA]"
click at [536, 427] on button "Save" at bounding box center [543, 430] width 64 height 29
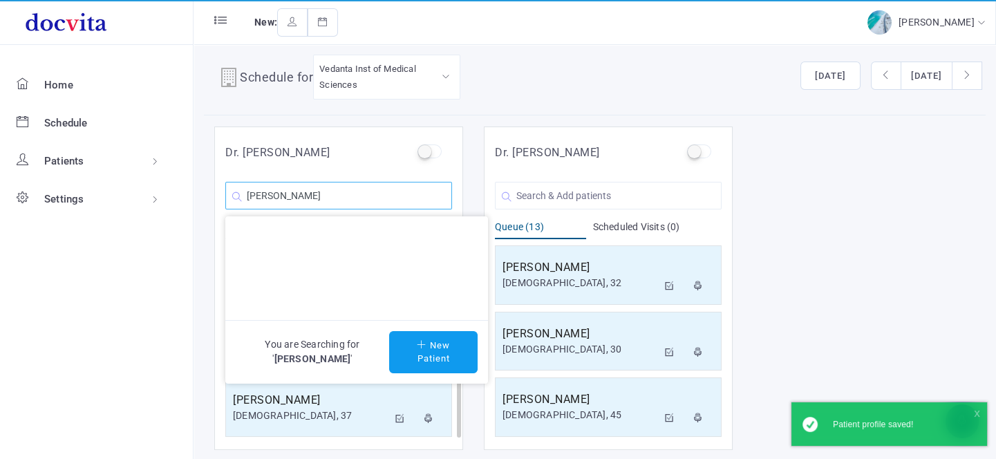
click at [331, 196] on input "[PERSON_NAME]" at bounding box center [338, 196] width 227 height 28
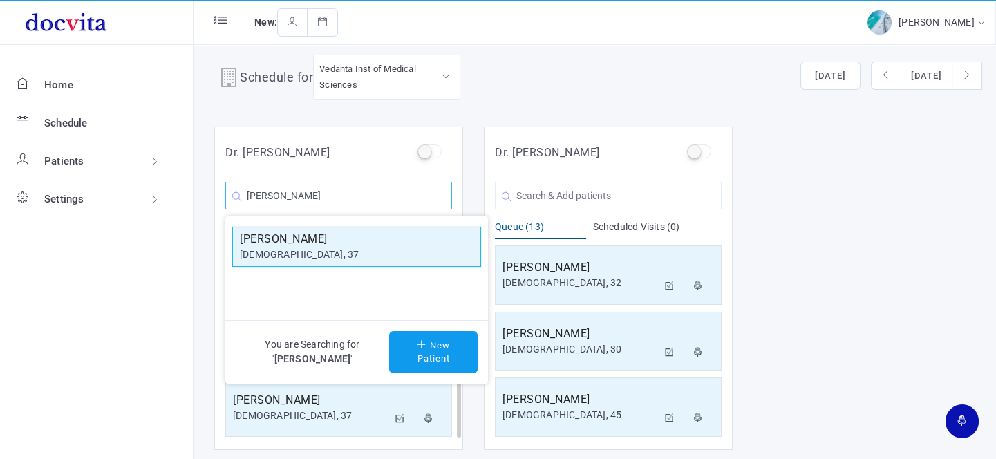
type input "[PERSON_NAME]"
click at [325, 242] on h5 "[PERSON_NAME]" at bounding box center [357, 239] width 234 height 17
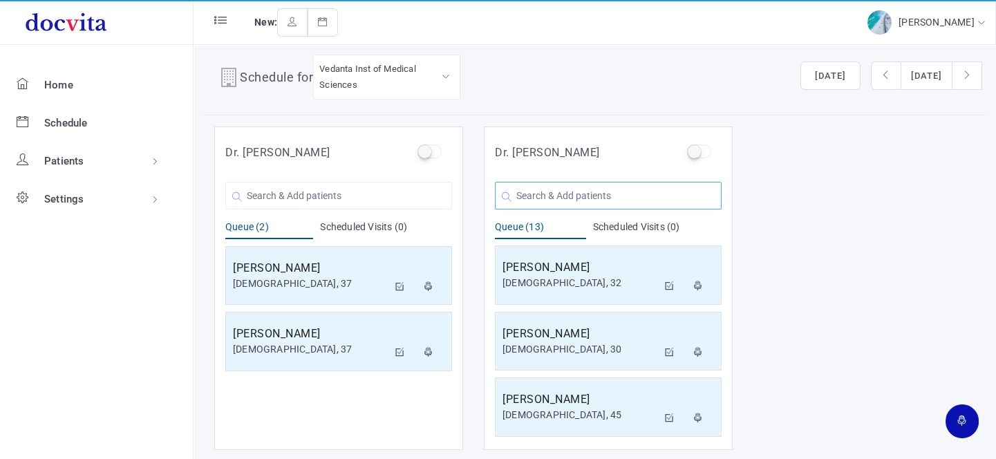
click at [521, 193] on input "text" at bounding box center [608, 196] width 227 height 28
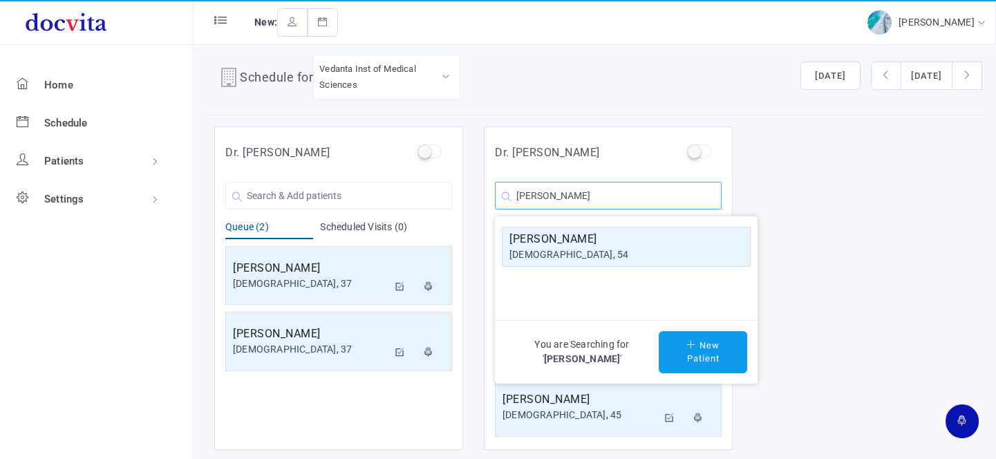
type input "[PERSON_NAME]"
click at [570, 239] on h5 "[PERSON_NAME]" at bounding box center [626, 239] width 234 height 17
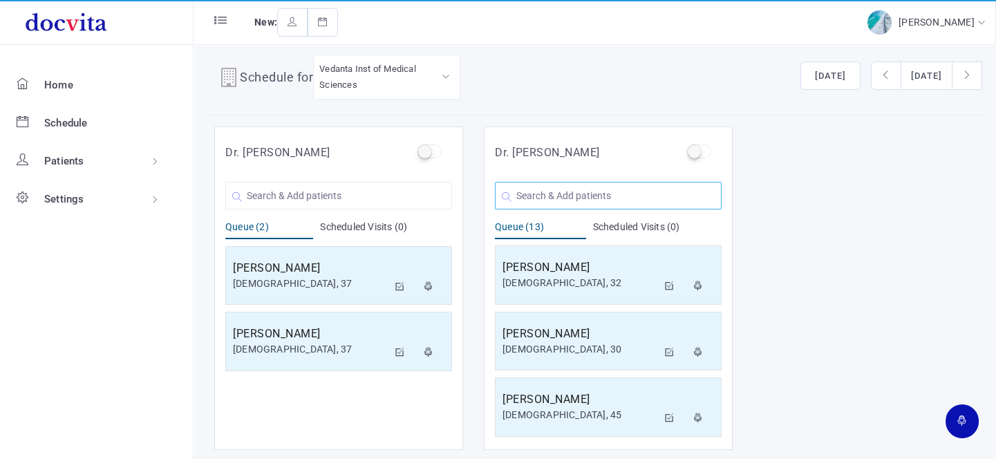
click at [583, 195] on input "text" at bounding box center [608, 196] width 227 height 28
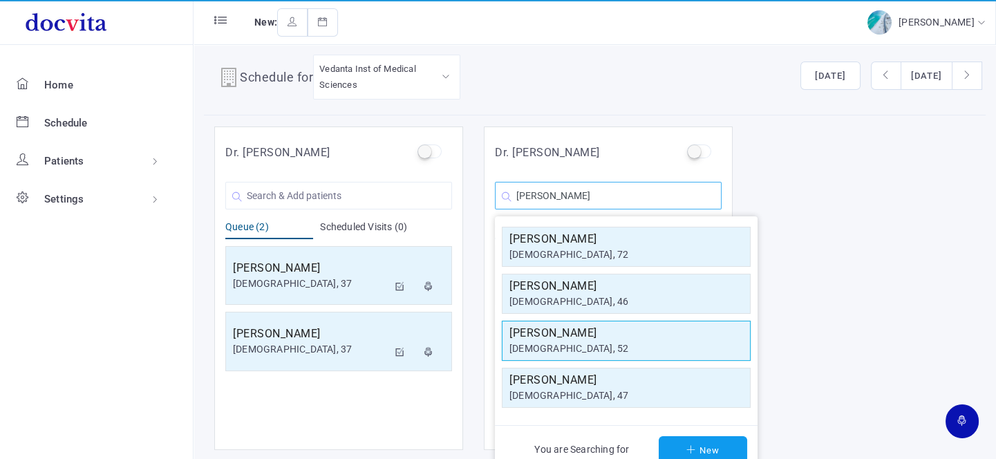
type input "[PERSON_NAME]"
click at [598, 331] on h5 "[PERSON_NAME]" at bounding box center [626, 333] width 234 height 17
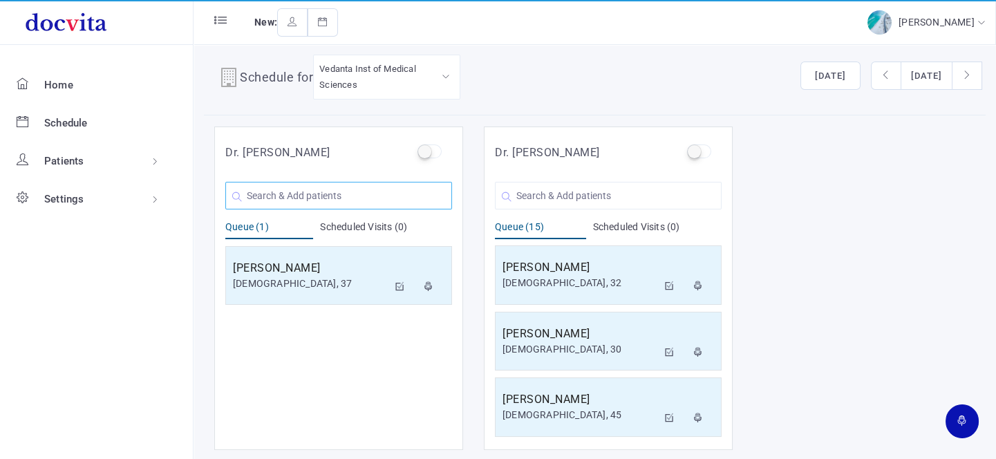
click at [358, 191] on input "text" at bounding box center [338, 196] width 227 height 28
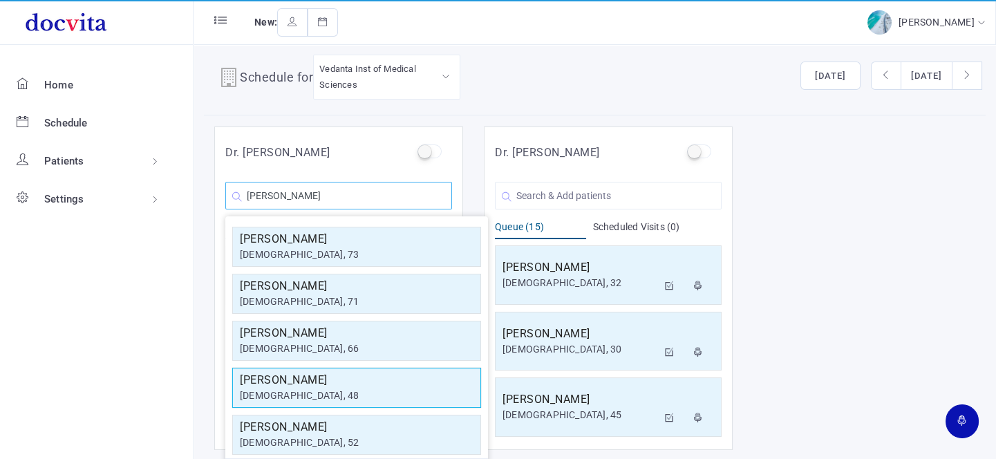
type input "[PERSON_NAME]"
click at [369, 384] on h5 "[PERSON_NAME]" at bounding box center [357, 380] width 234 height 17
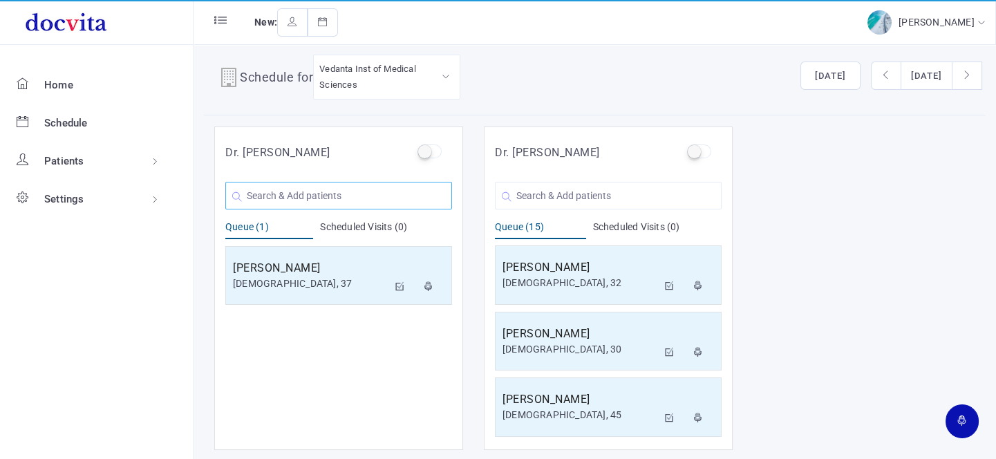
click at [353, 187] on input "text" at bounding box center [338, 196] width 227 height 28
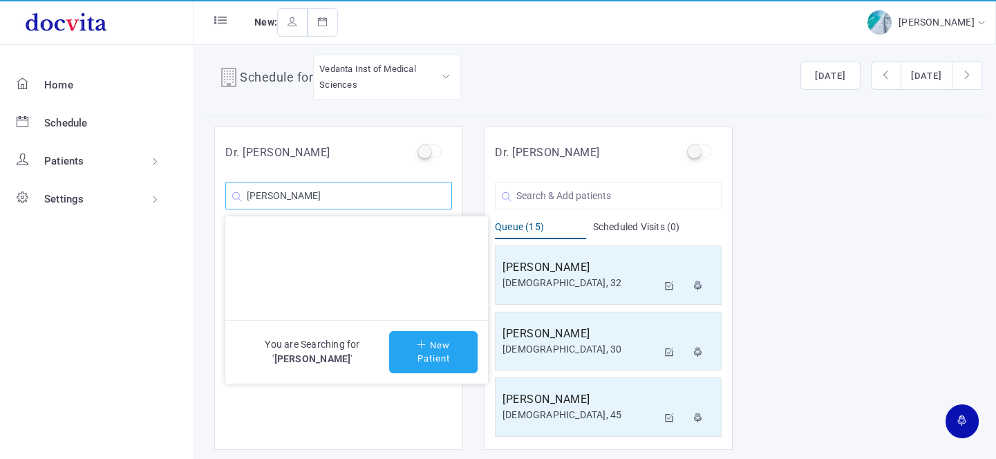
type input "[PERSON_NAME]"
click at [422, 344] on icon at bounding box center [423, 344] width 13 height 9
type input "[PERSON_NAME]"
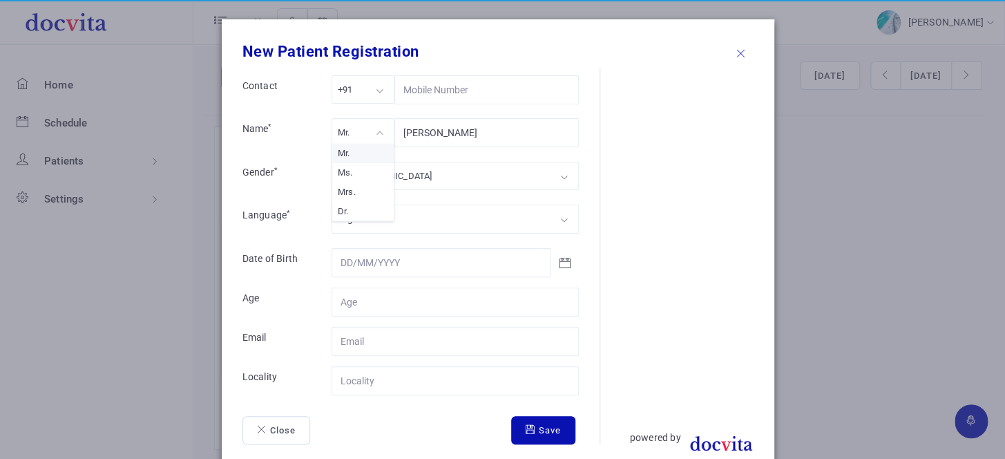
click at [361, 136] on div "Mr." at bounding box center [363, 132] width 63 height 28
click at [357, 180] on div "[DEMOGRAPHIC_DATA]" at bounding box center [455, 176] width 247 height 28
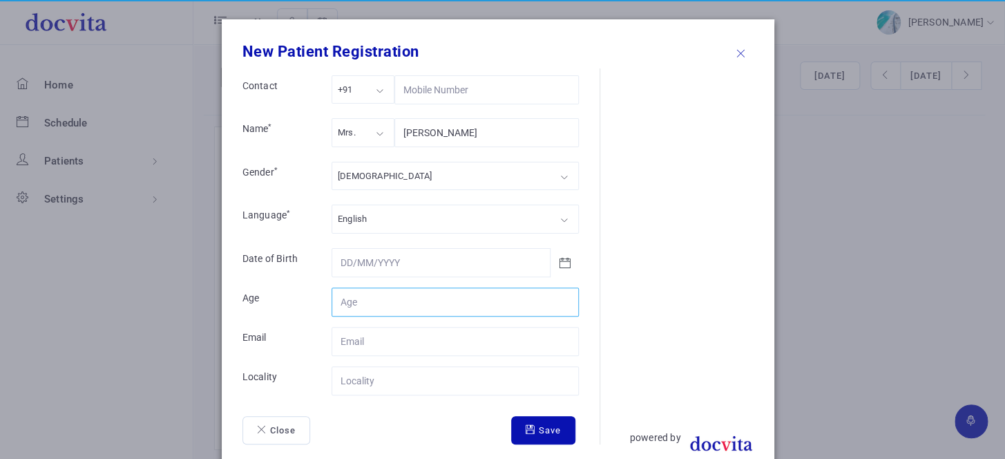
click at [383, 296] on input "Contact" at bounding box center [455, 301] width 247 height 29
type input "49"
click at [368, 385] on input "Contact" at bounding box center [455, 380] width 247 height 29
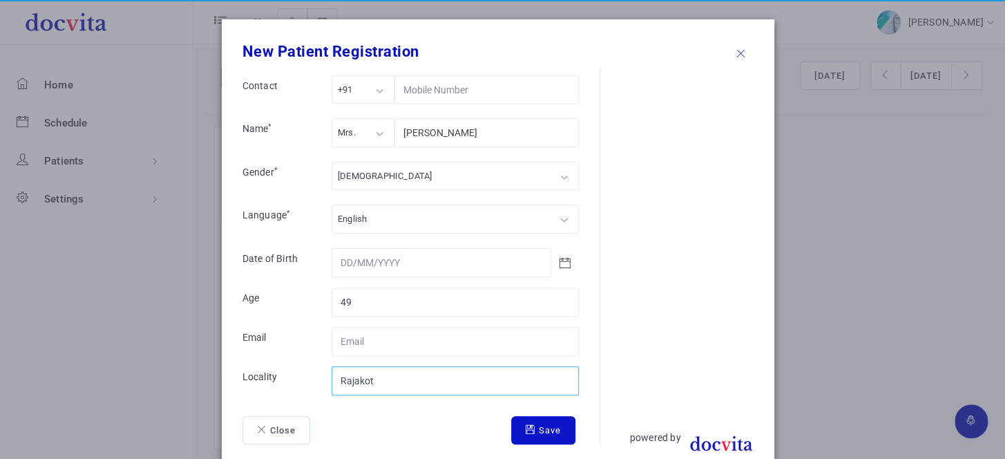
type input "Rajakot"
click at [532, 424] on button "Save" at bounding box center [543, 430] width 64 height 29
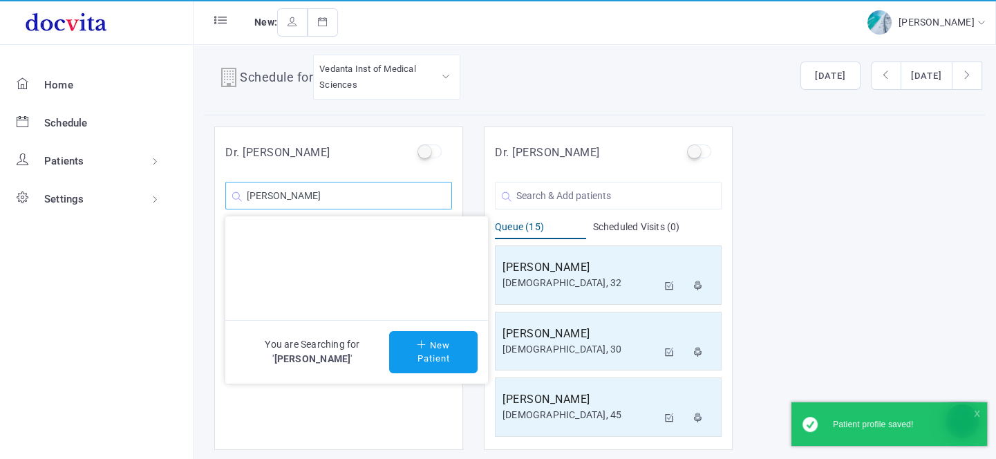
click at [361, 199] on input "[PERSON_NAME]" at bounding box center [338, 196] width 227 height 28
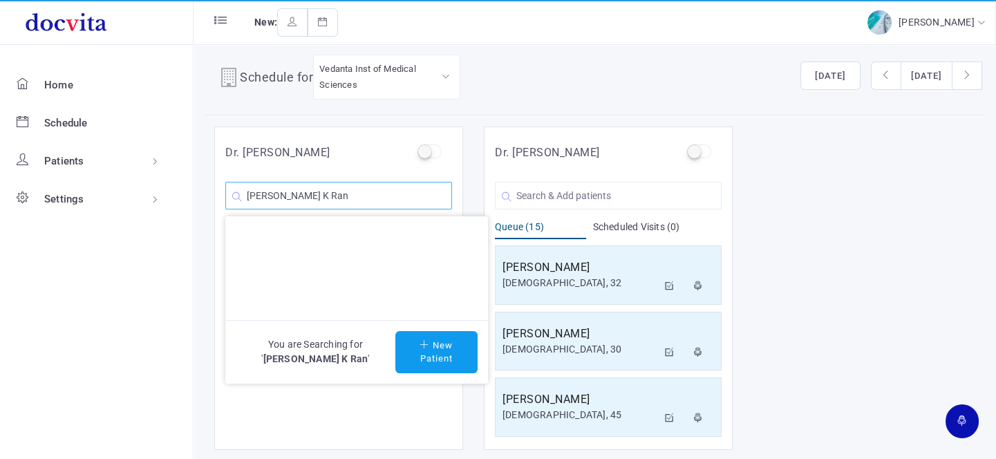
type input "[PERSON_NAME]"
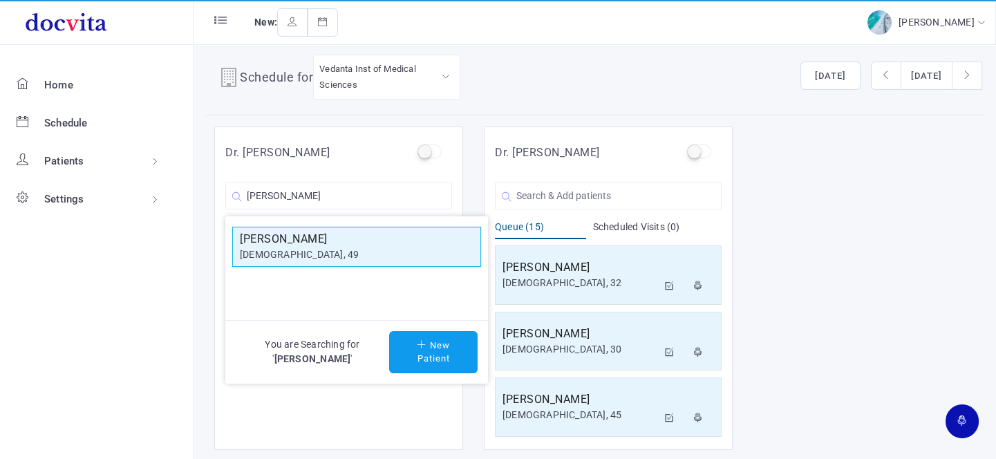
click at [336, 241] on h5 "[PERSON_NAME]" at bounding box center [357, 239] width 234 height 17
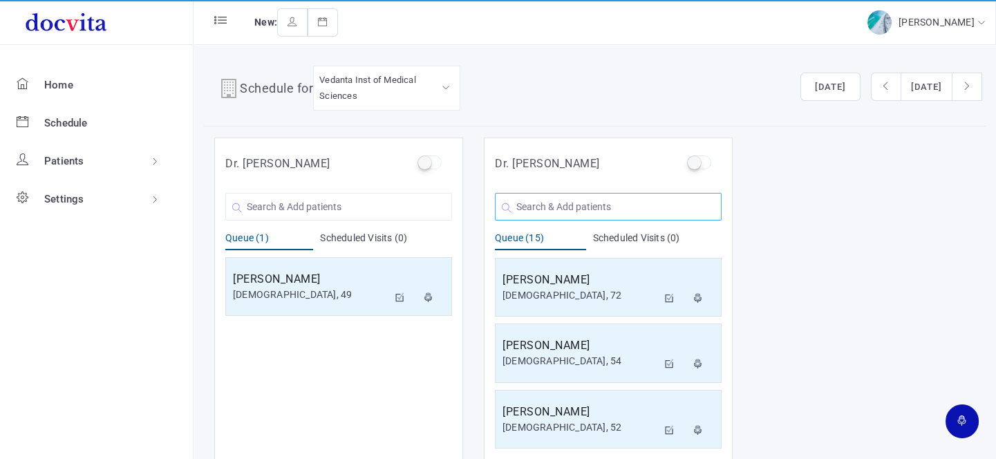
click at [588, 202] on input "text" at bounding box center [608, 207] width 227 height 28
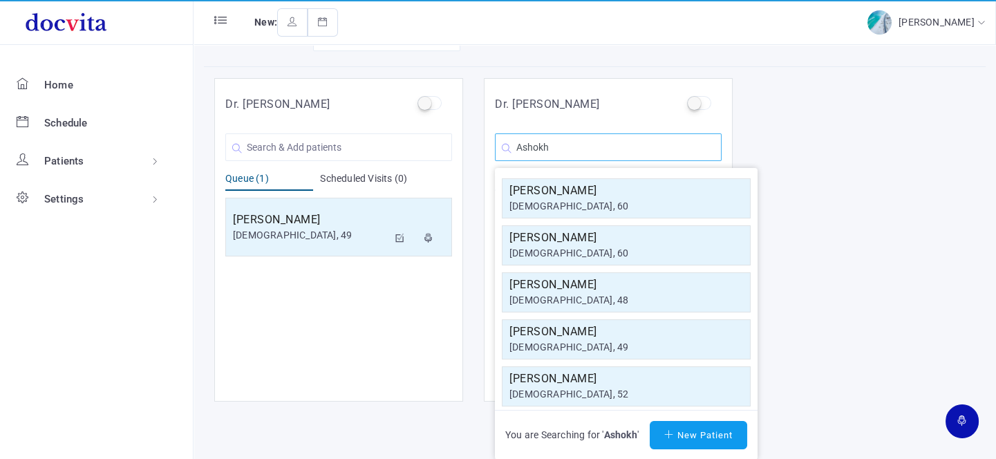
scroll to position [11, 0]
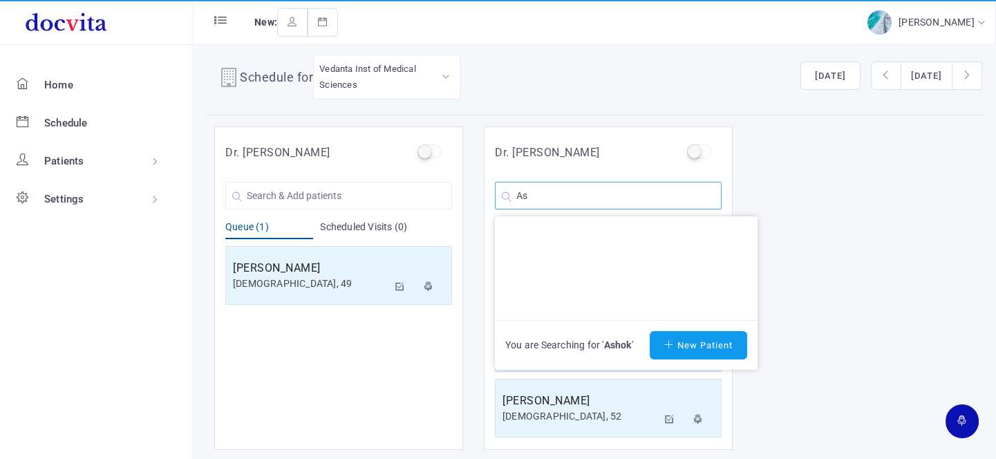
type input "A"
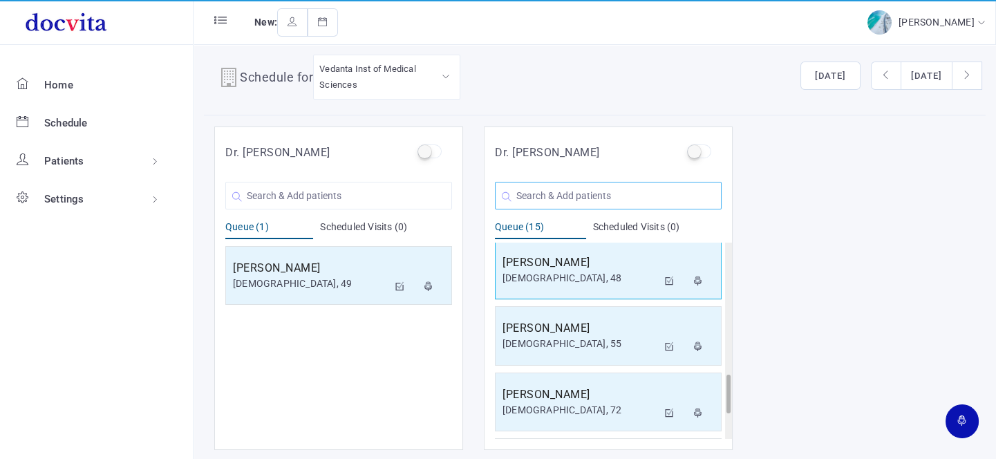
scroll to position [791, 0]
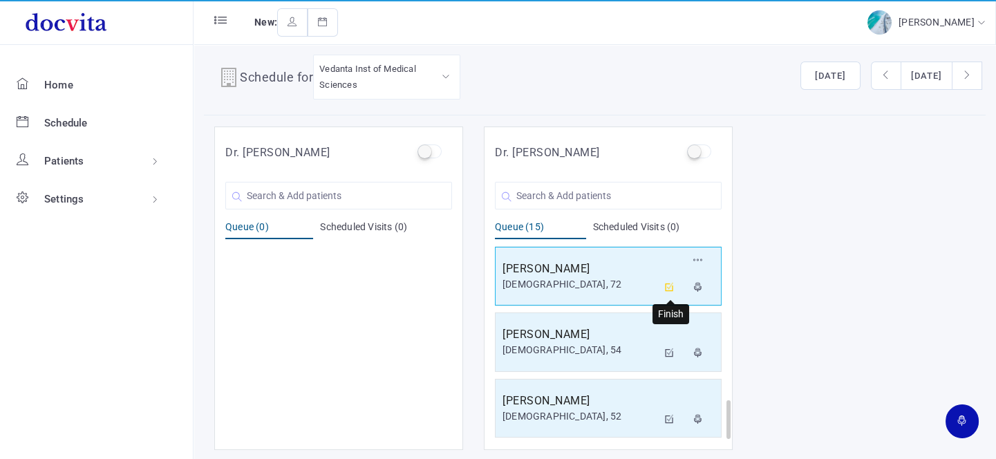
click at [665, 283] on icon at bounding box center [670, 287] width 10 height 9
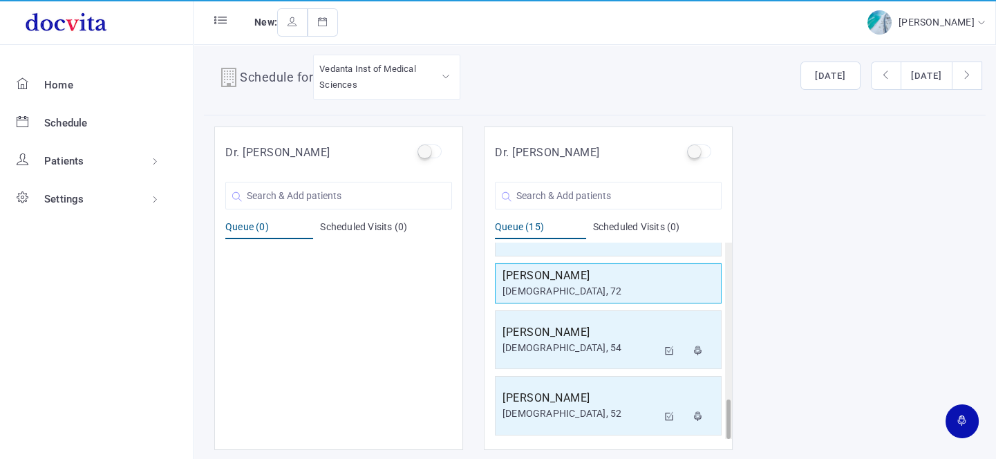
scroll to position [773, 0]
click at [665, 280] on h5 "[PERSON_NAME]" at bounding box center [607, 278] width 211 height 17
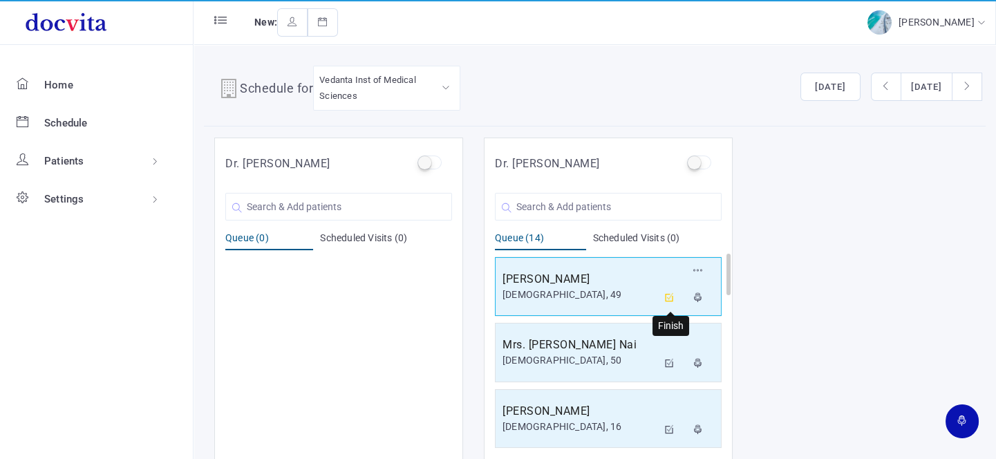
click at [669, 294] on icon at bounding box center [670, 297] width 10 height 9
click at [669, 293] on icon at bounding box center [670, 297] width 10 height 9
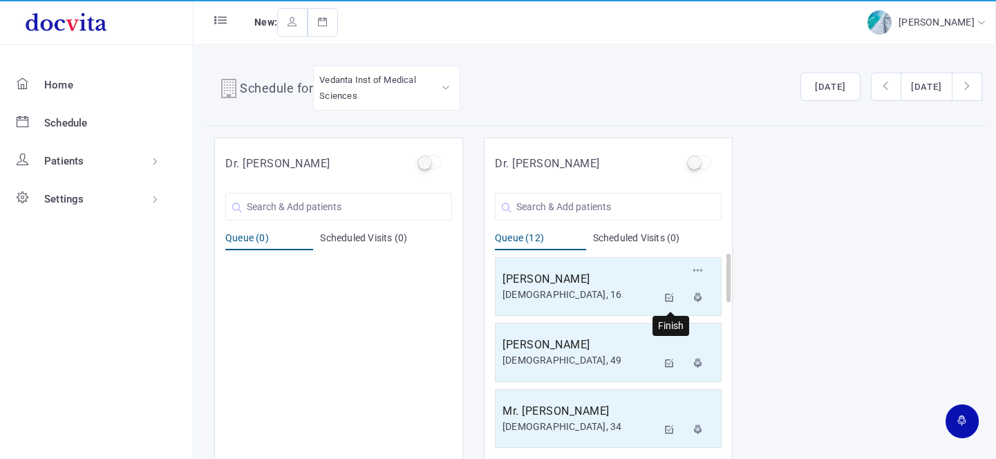
click at [670, 293] on icon at bounding box center [670, 297] width 10 height 9
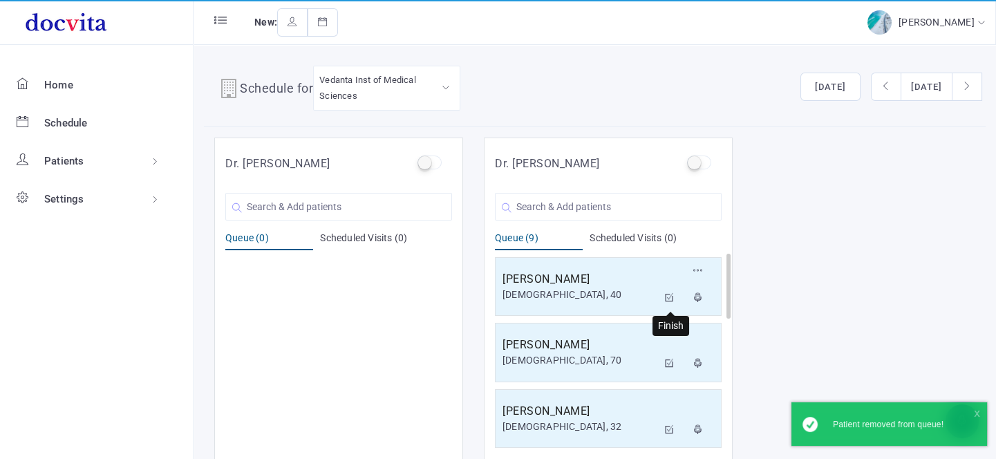
click at [670, 293] on icon at bounding box center [670, 297] width 10 height 9
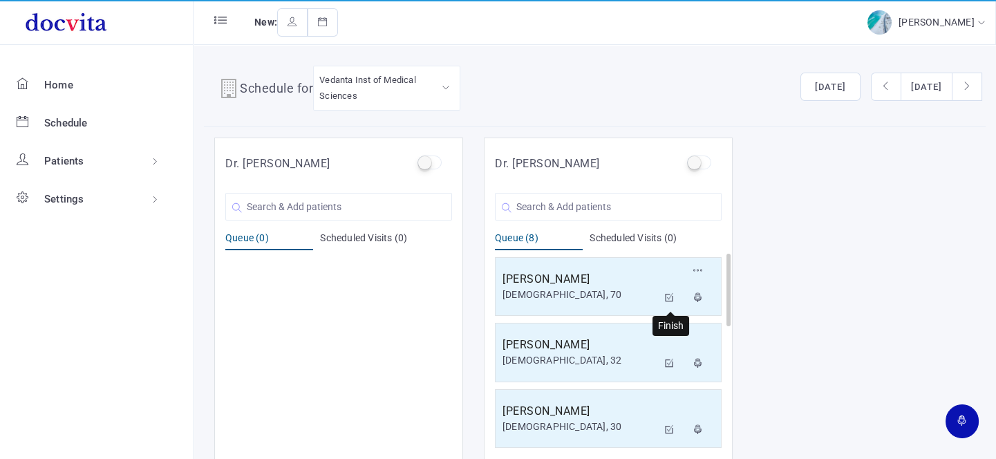
click at [670, 293] on icon at bounding box center [670, 297] width 10 height 9
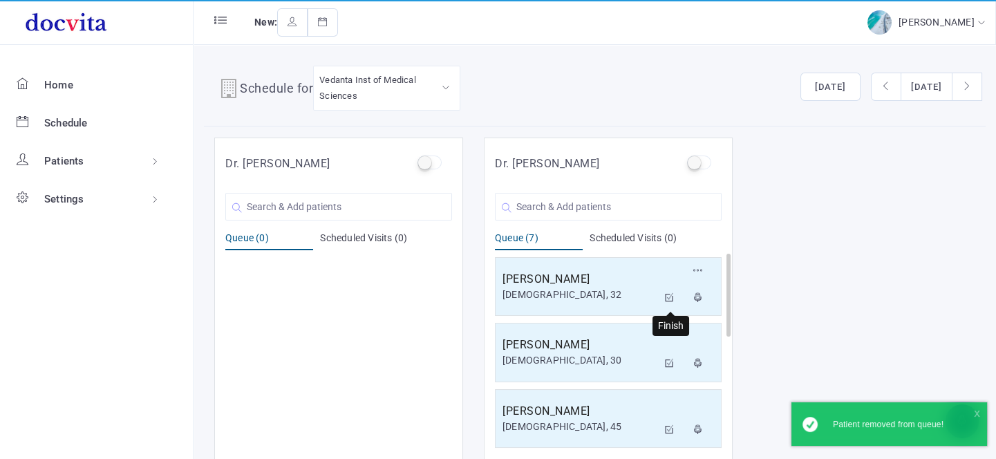
click at [670, 293] on icon at bounding box center [670, 297] width 10 height 9
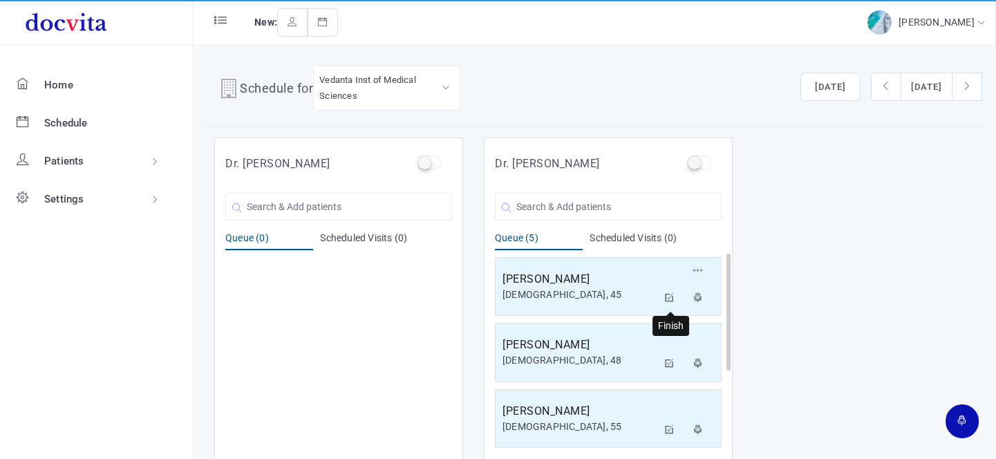
click at [670, 293] on icon at bounding box center [670, 297] width 10 height 9
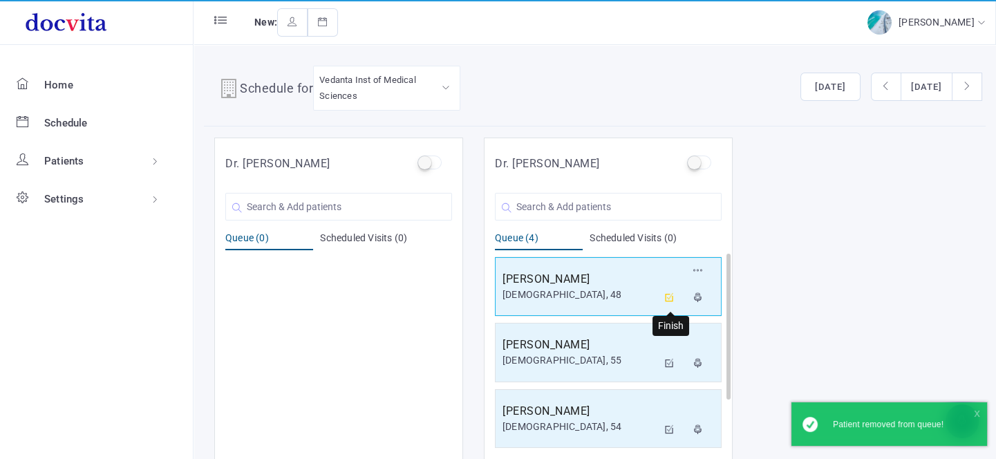
click at [668, 294] on icon at bounding box center [670, 297] width 10 height 9
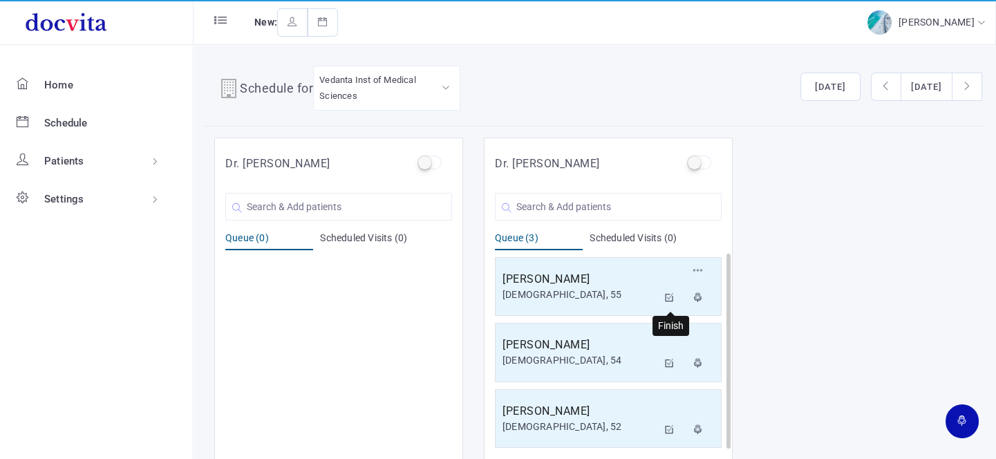
click at [668, 294] on icon at bounding box center [670, 297] width 10 height 9
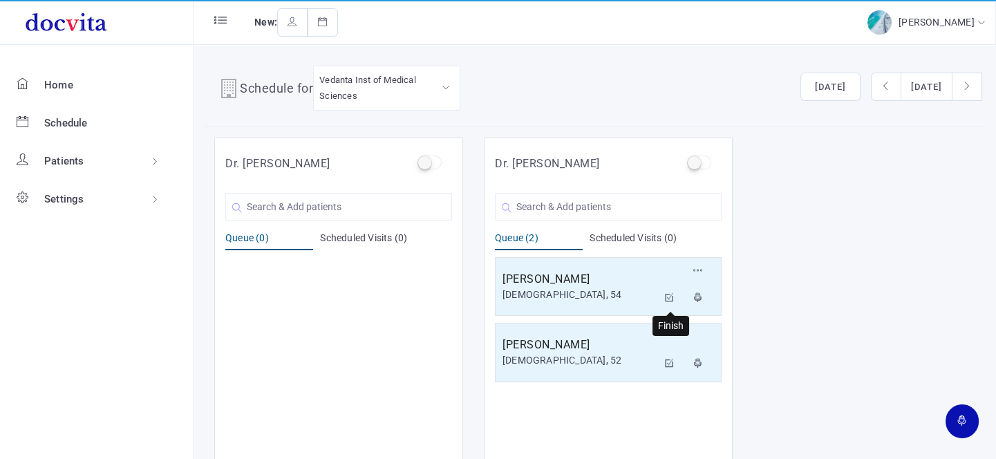
click at [668, 294] on icon at bounding box center [670, 297] width 10 height 9
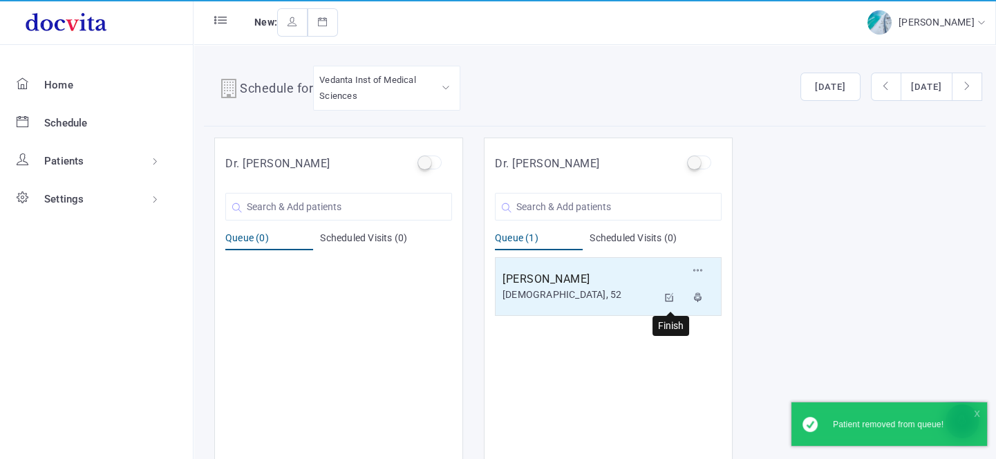
click at [668, 294] on icon at bounding box center [670, 297] width 10 height 9
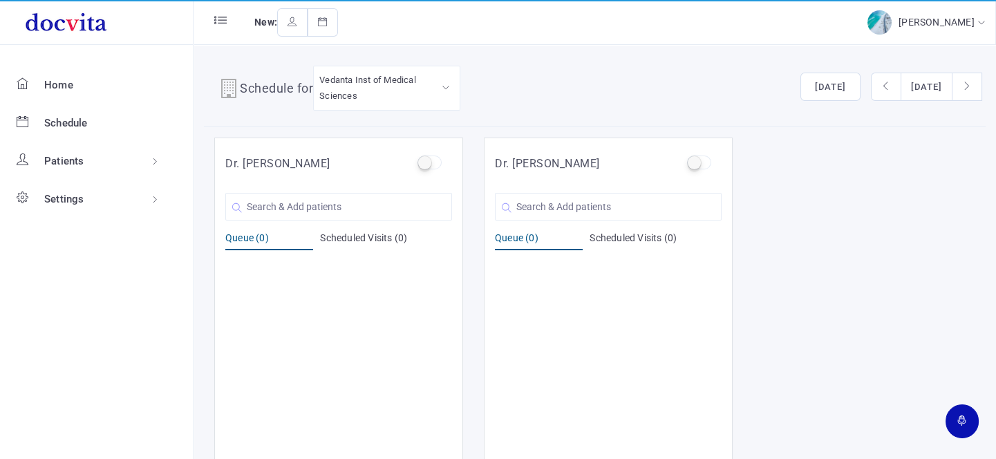
click at [319, 327] on div at bounding box center [338, 352] width 227 height 196
click at [530, 207] on input "text" at bounding box center [608, 207] width 227 height 28
click at [413, 202] on input "text" at bounding box center [338, 207] width 227 height 28
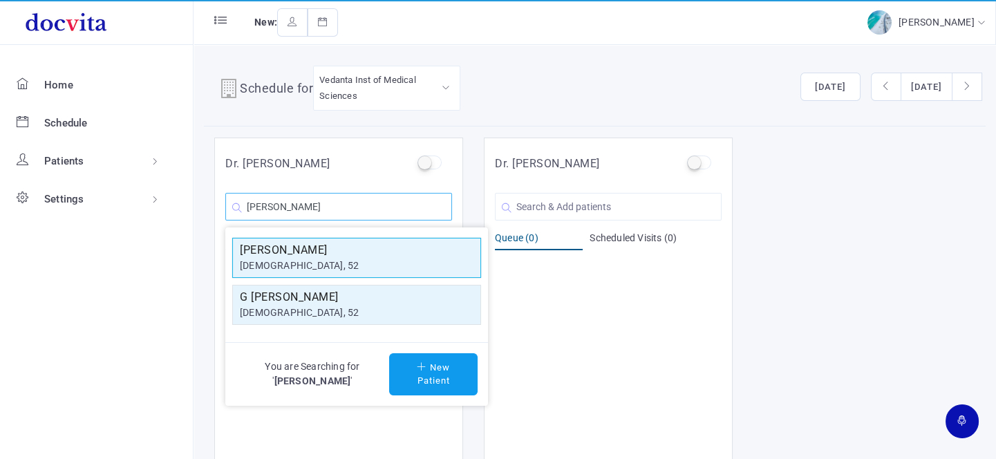
type input "[PERSON_NAME]"
click at [384, 255] on h5 "[PERSON_NAME]" at bounding box center [357, 250] width 234 height 17
